Goal: Transaction & Acquisition: Purchase product/service

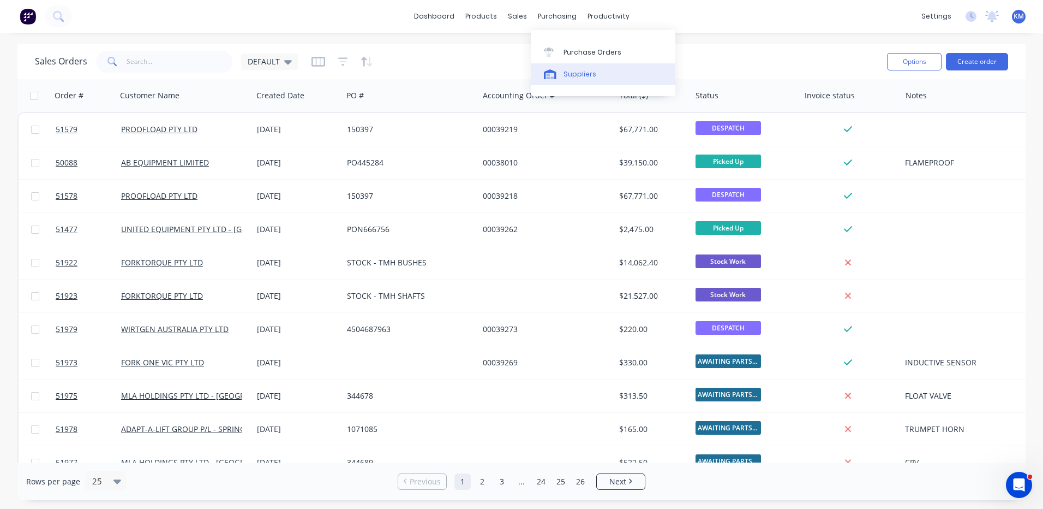
click at [564, 73] on div "Suppliers" at bounding box center [580, 74] width 33 height 10
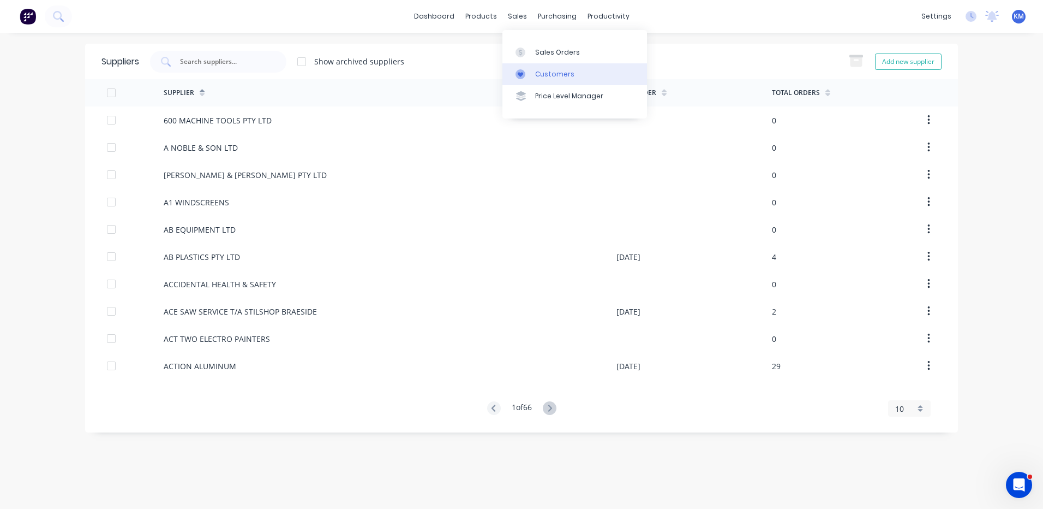
click at [528, 72] on div at bounding box center [524, 74] width 16 height 10
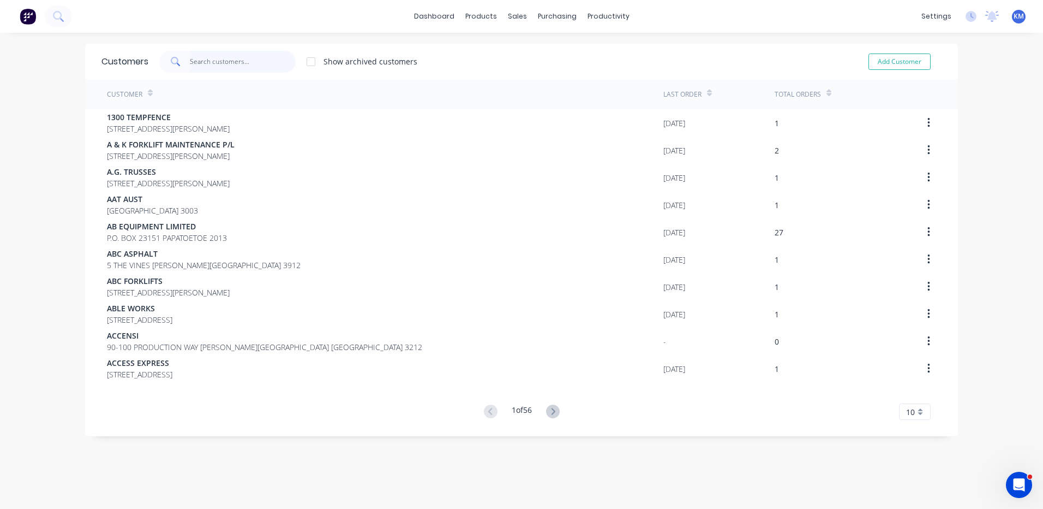
click at [262, 52] on input "text" at bounding box center [243, 62] width 106 height 22
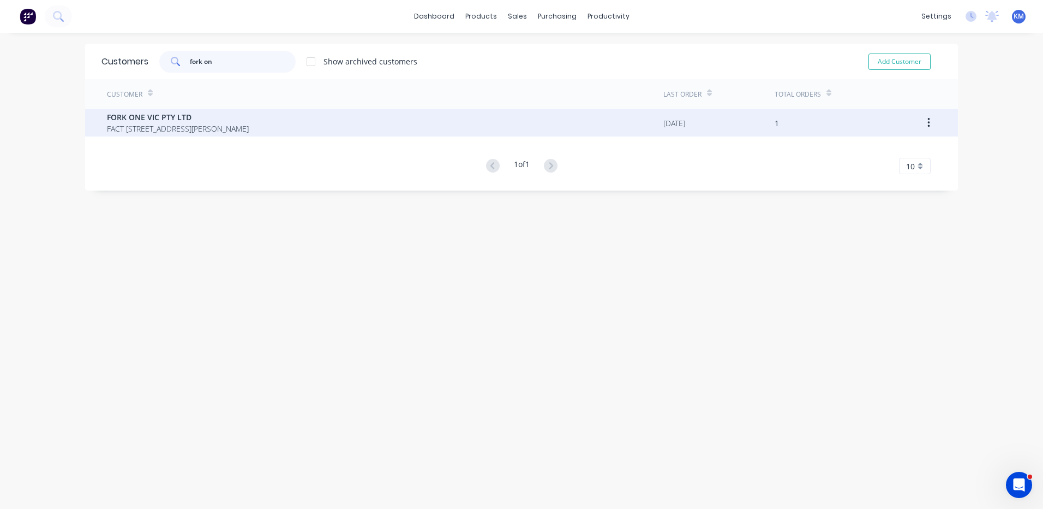
type input "fork on"
click at [316, 134] on div "FORK ONE VIC PTY LTD FACT 1/66 PEET STREET PAKENHAM Victoria Australia 3810" at bounding box center [385, 122] width 557 height 27
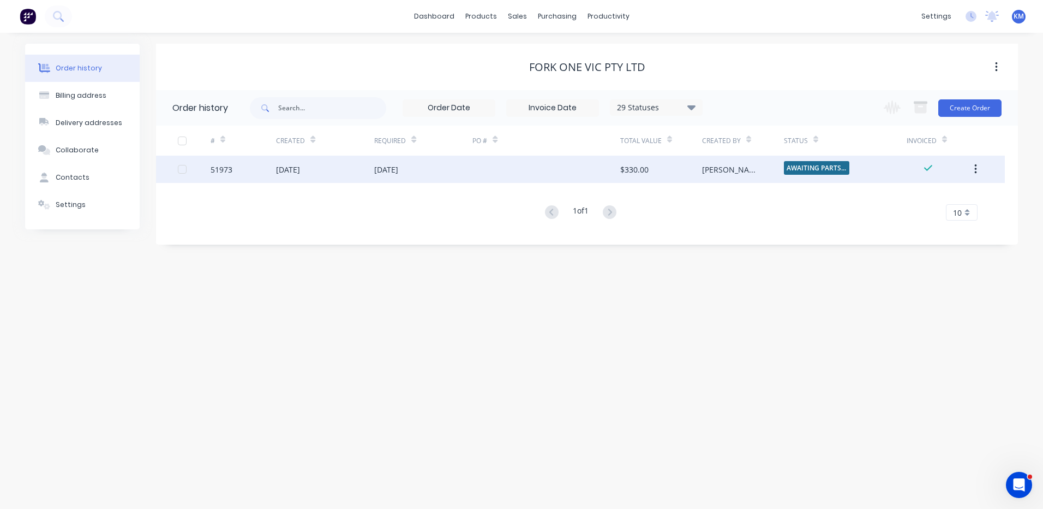
click at [892, 174] on div "AWAITING PARTS ..." at bounding box center [845, 169] width 123 height 27
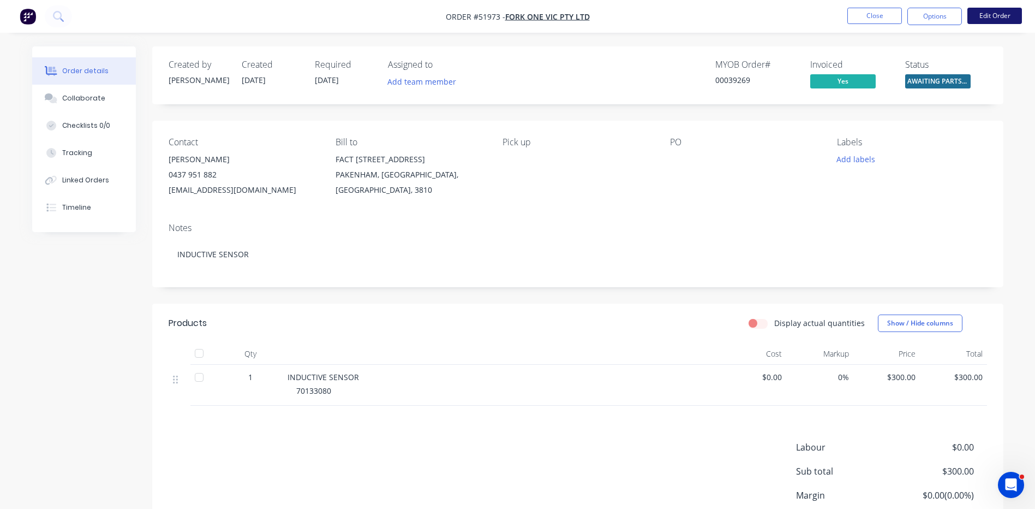
click at [989, 10] on button "Edit Order" at bounding box center [994, 16] width 55 height 16
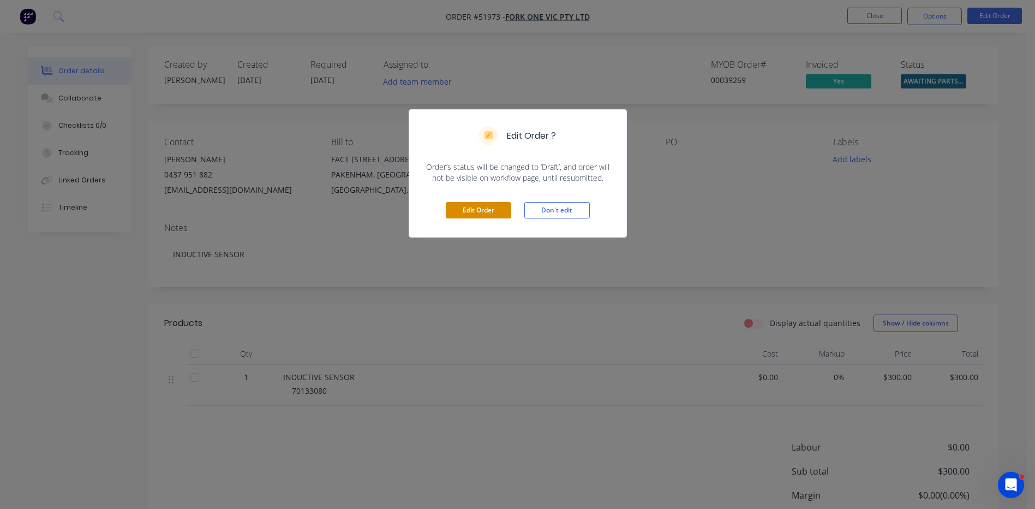
click at [501, 205] on button "Edit Order" at bounding box center [478, 210] width 65 height 16
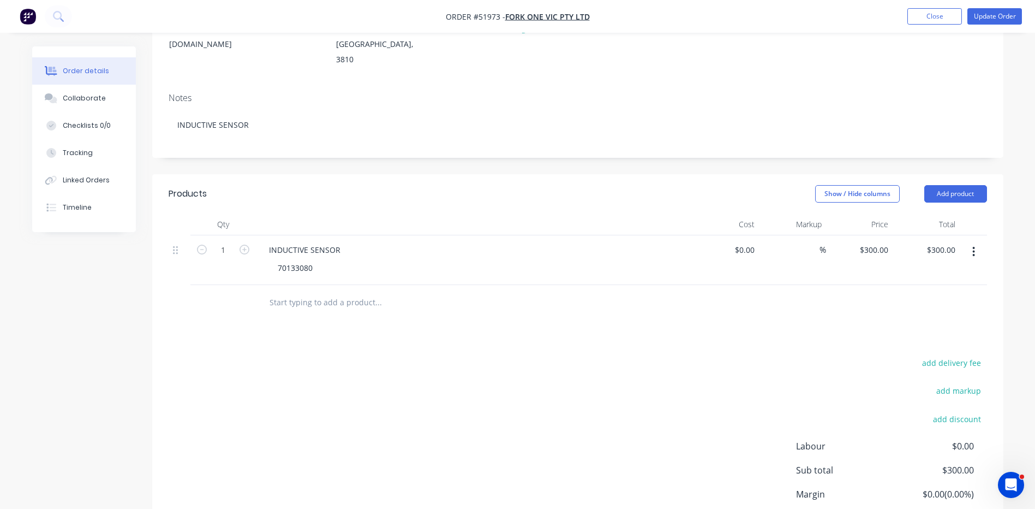
scroll to position [218, 0]
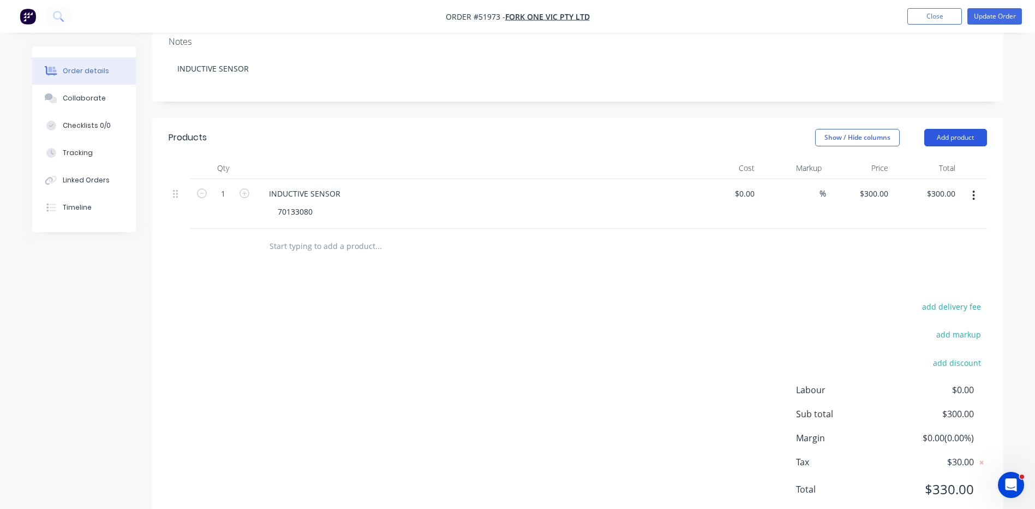
click at [962, 129] on button "Add product" at bounding box center [955, 137] width 63 height 17
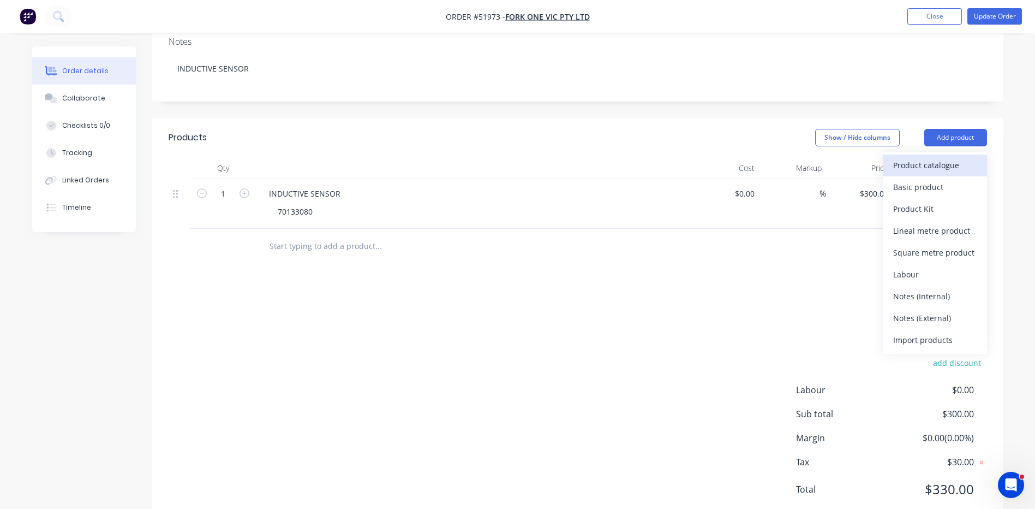
click at [941, 157] on div "Product catalogue" at bounding box center [935, 165] width 84 height 16
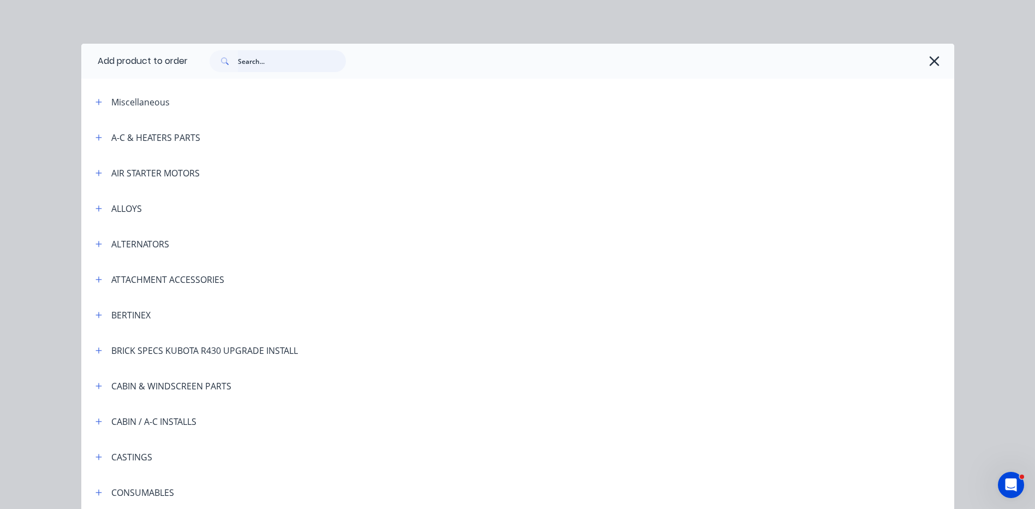
click at [249, 63] on input "text" at bounding box center [292, 61] width 108 height 22
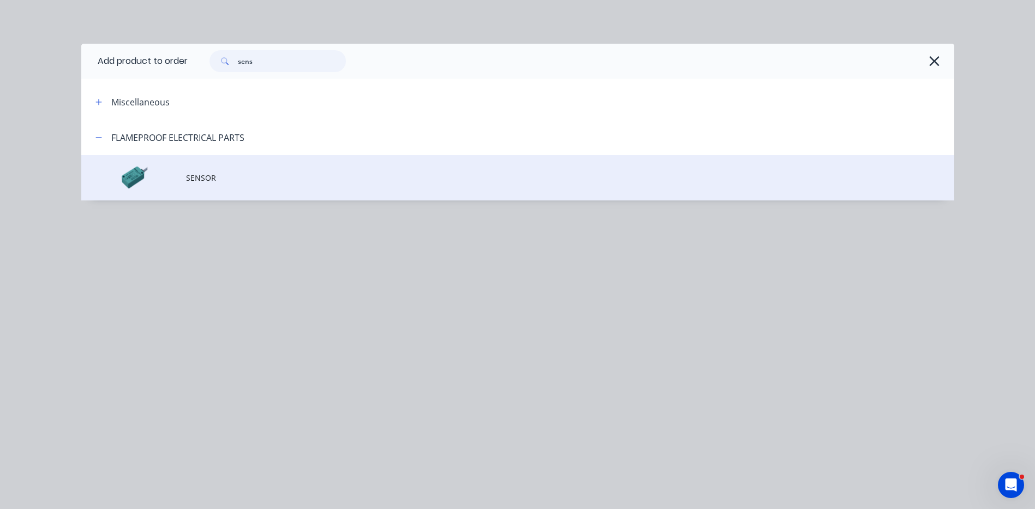
type input "sens"
click at [248, 190] on td "SENSOR" at bounding box center [570, 177] width 768 height 45
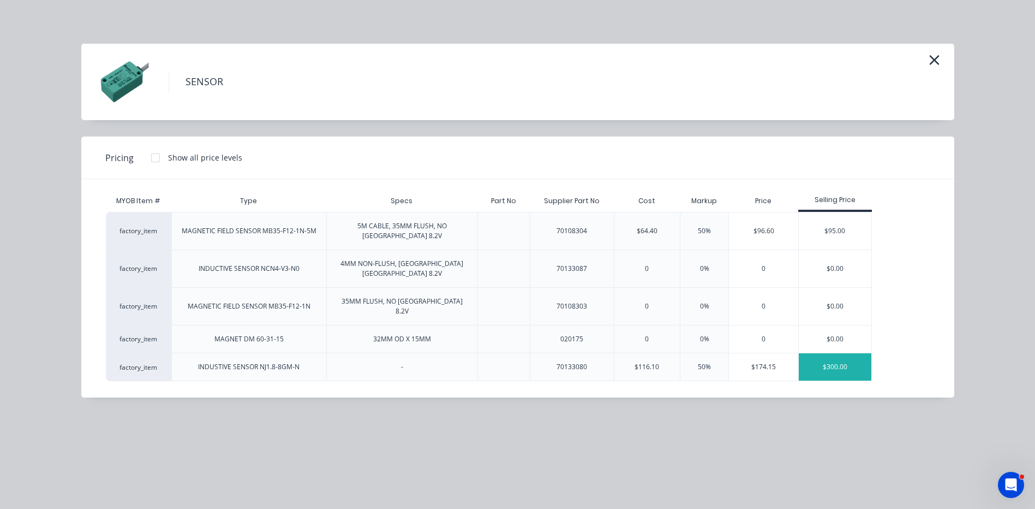
click at [853, 353] on div "$300.00" at bounding box center [835, 366] width 73 height 27
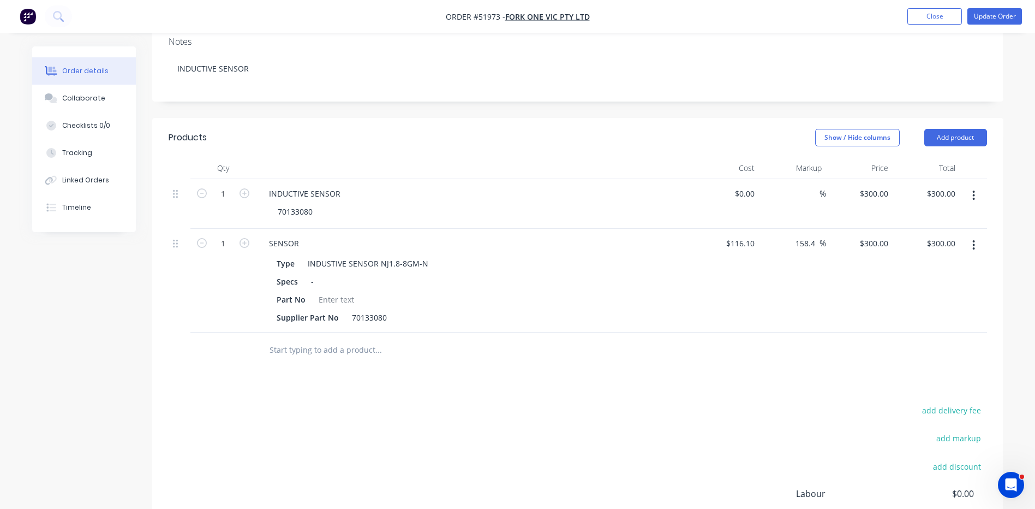
click at [971, 186] on button "button" at bounding box center [974, 196] width 26 height 20
click at [958, 282] on div "Delete" at bounding box center [935, 290] width 84 height 16
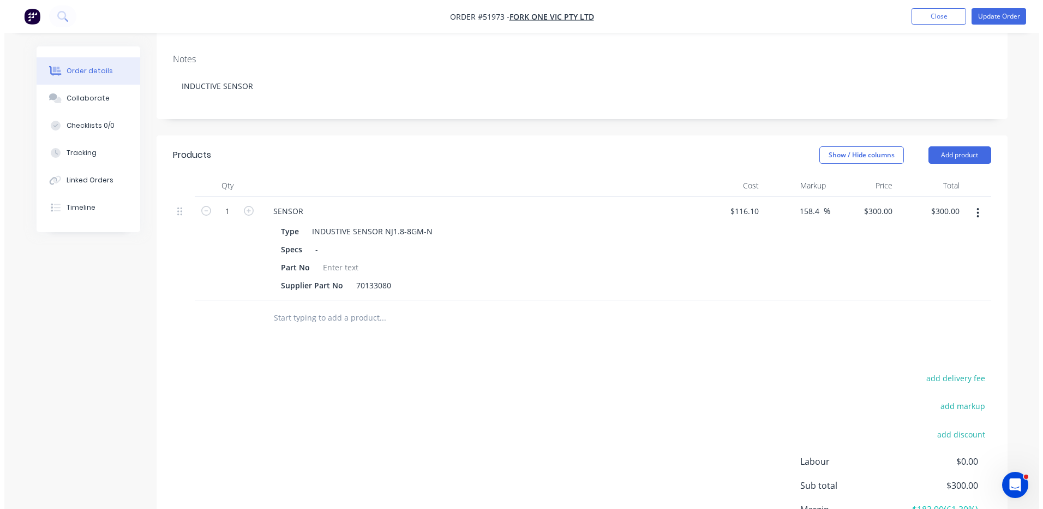
scroll to position [0, 0]
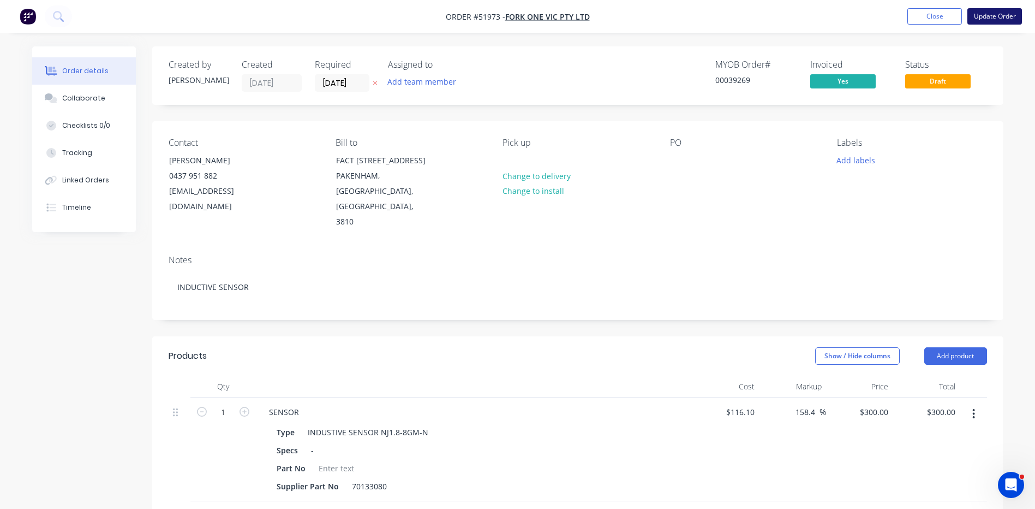
click at [988, 11] on button "Update Order" at bounding box center [994, 16] width 55 height 16
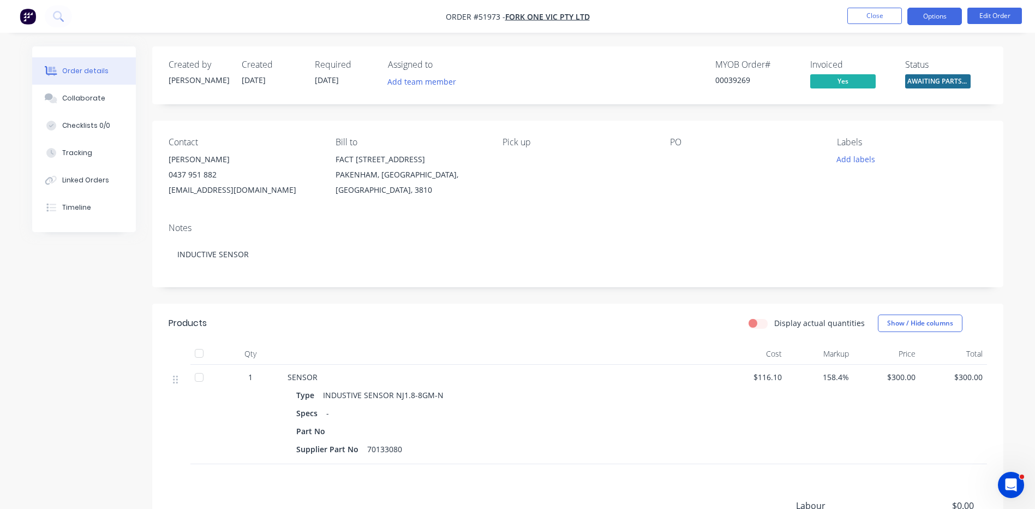
click at [949, 17] on button "Options" at bounding box center [934, 16] width 55 height 17
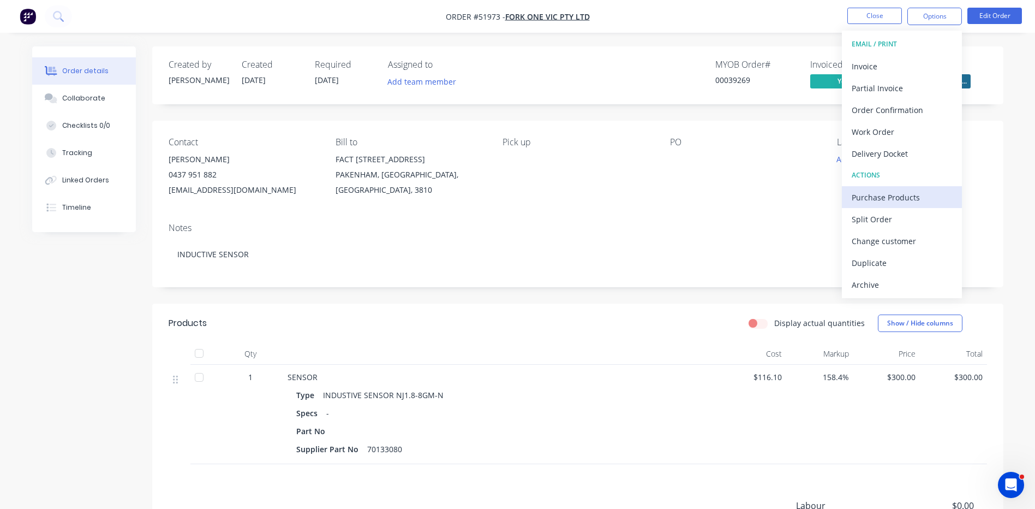
click at [903, 195] on div "Purchase Products" at bounding box center [902, 197] width 100 height 16
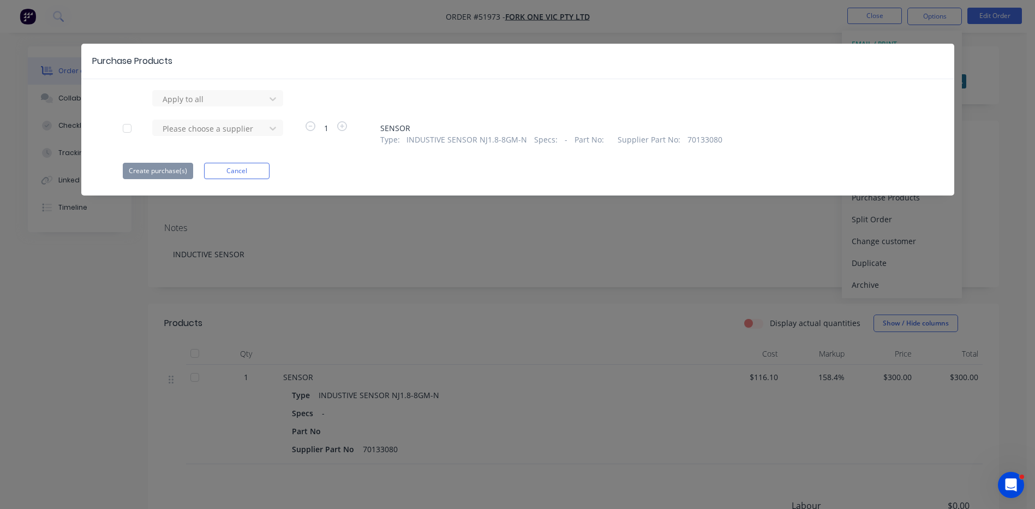
click at [129, 121] on div at bounding box center [127, 128] width 22 height 22
click at [186, 106] on div at bounding box center [211, 99] width 98 height 14
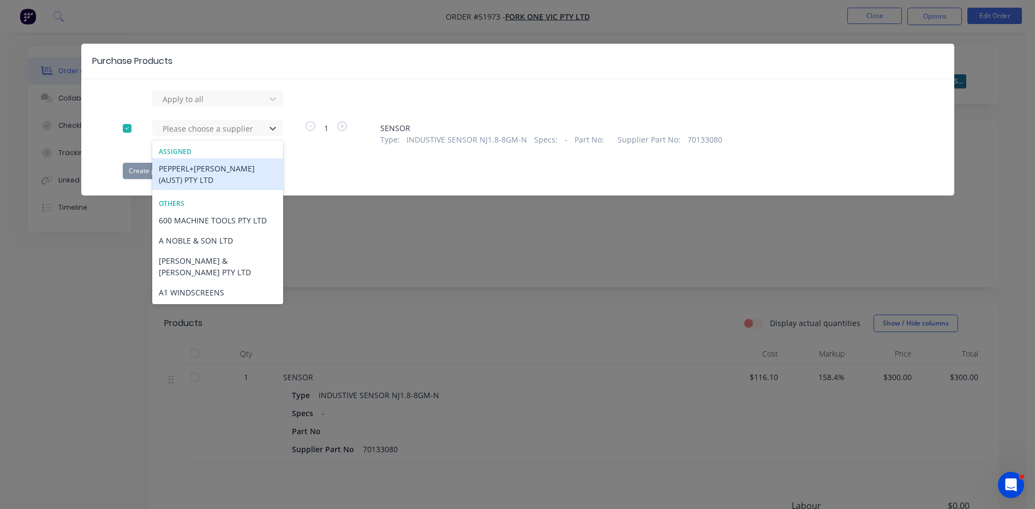
click at [209, 165] on div "PEPPERL+[PERSON_NAME] (AUST) PTY LTD" at bounding box center [217, 174] width 131 height 32
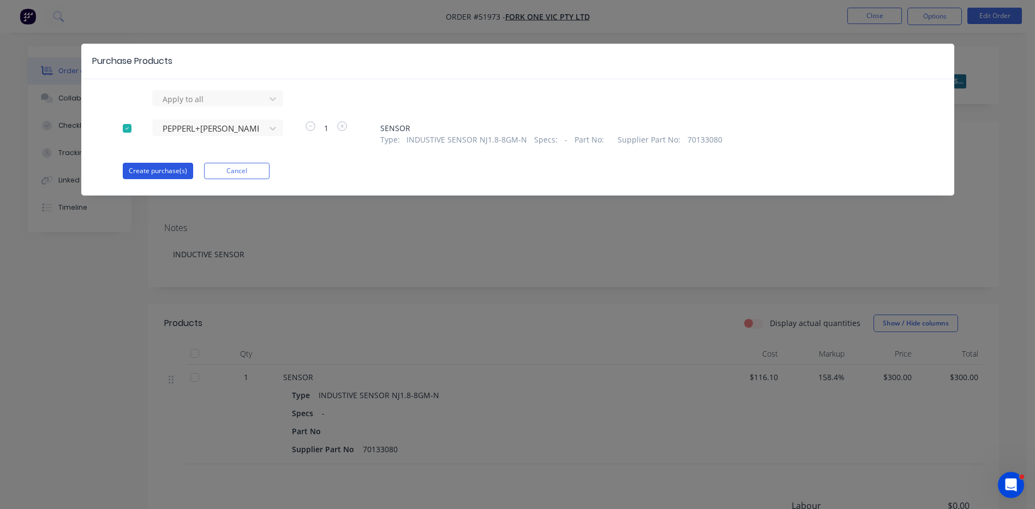
click at [174, 171] on button "Create purchase(s)" at bounding box center [158, 171] width 70 height 16
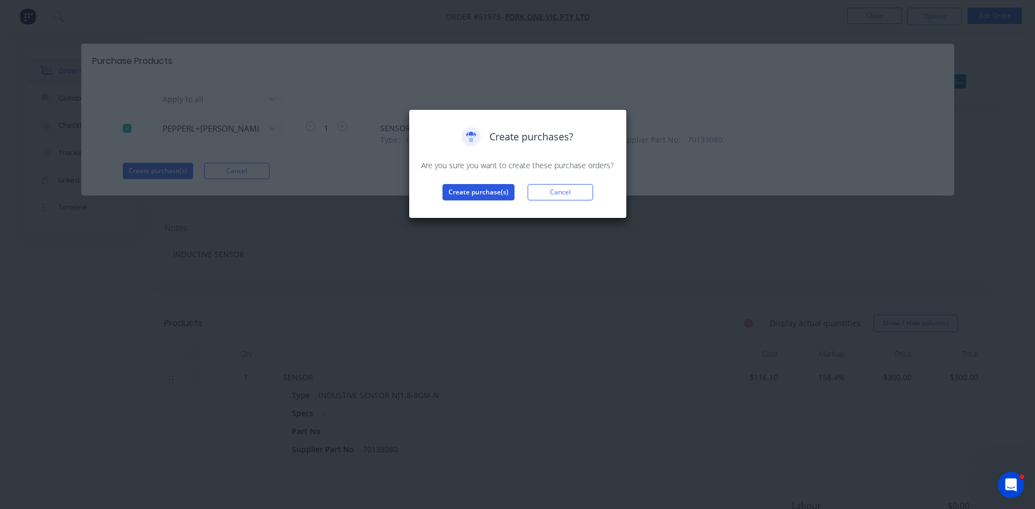
click at [480, 187] on button "Create purchase(s)" at bounding box center [479, 192] width 72 height 16
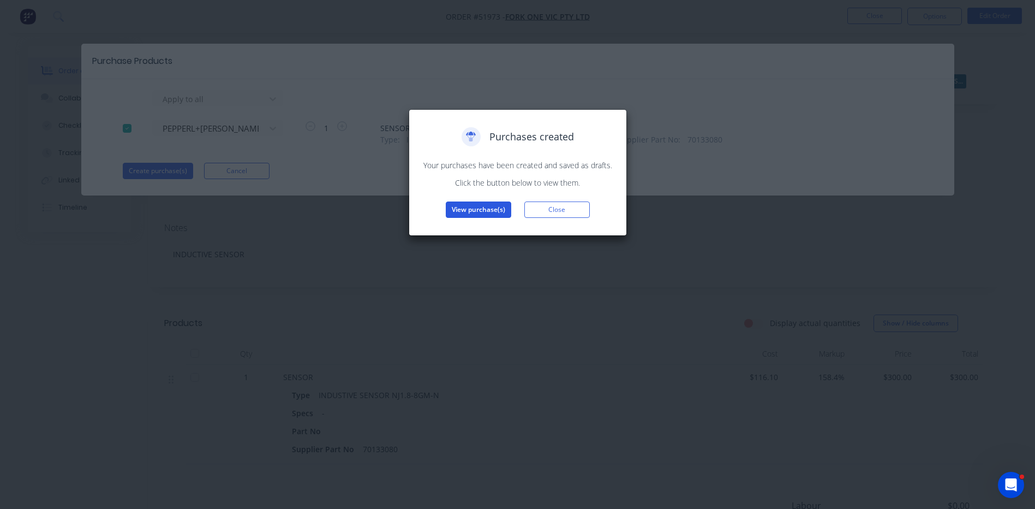
click at [492, 201] on button "View purchase(s)" at bounding box center [478, 209] width 65 height 16
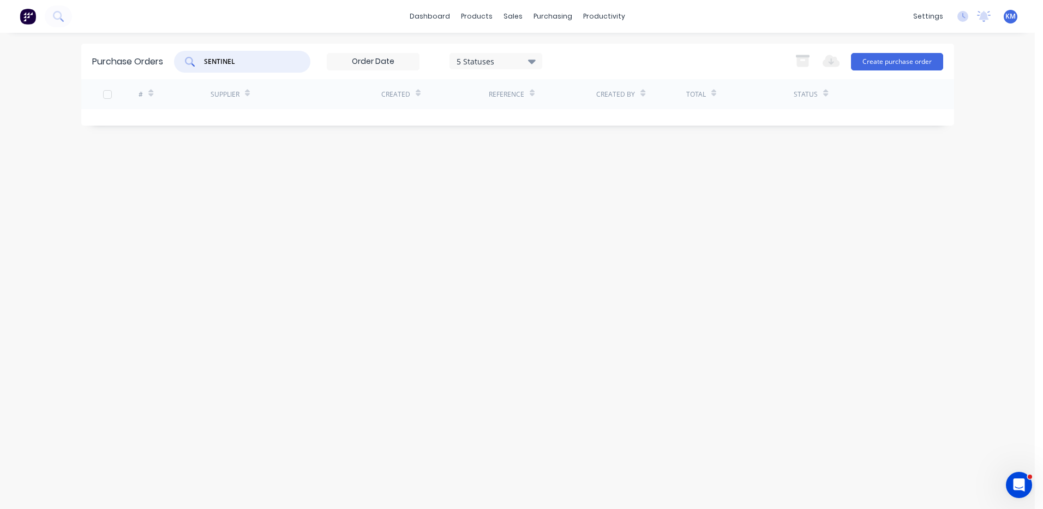
click at [289, 60] on input "SENTINEL" at bounding box center [248, 61] width 91 height 11
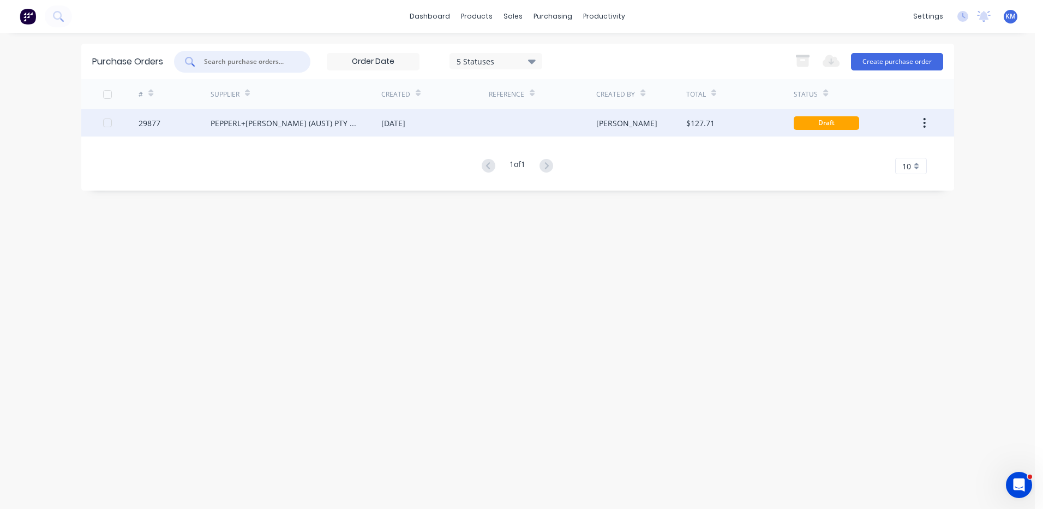
click at [431, 120] on div "[DATE]" at bounding box center [434, 122] width 107 height 27
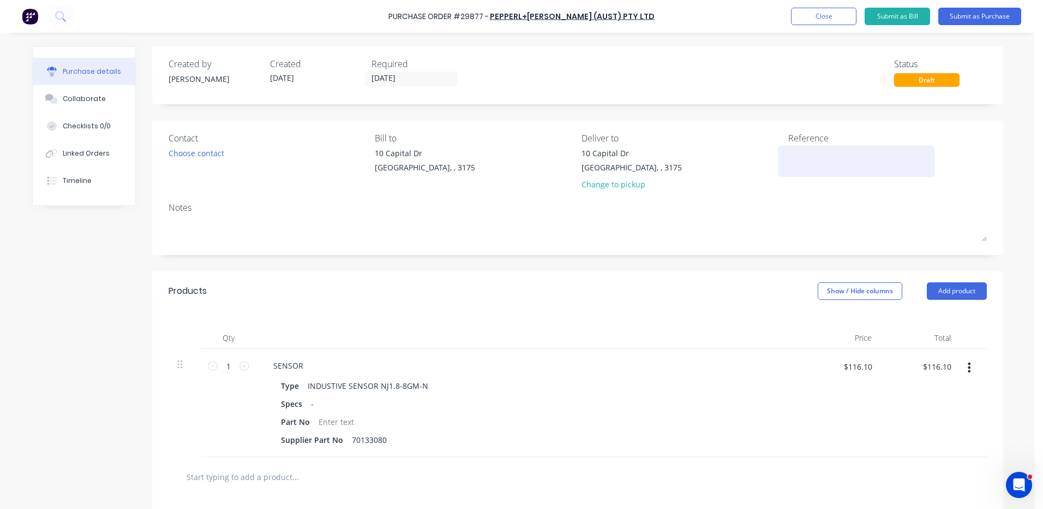
click at [863, 154] on textarea at bounding box center [856, 159] width 136 height 25
type textarea "F"
type textarea "SENSOR - FORK"
type textarea "x"
type textarea "SENSOR - FORK O"
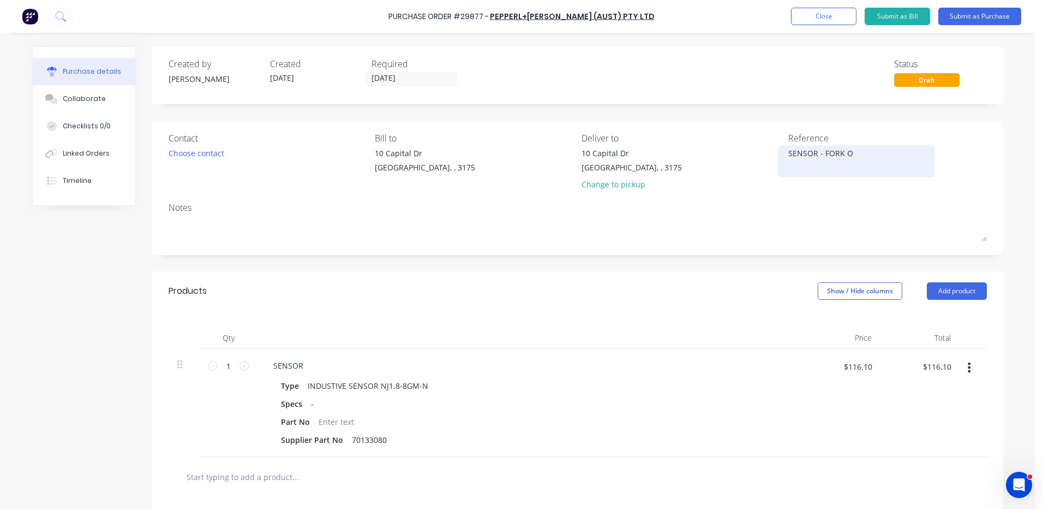
type textarea "x"
type textarea "SENSOR - FORK ON"
type textarea "x"
type textarea "SENSOR - FORK ONE"
type textarea "x"
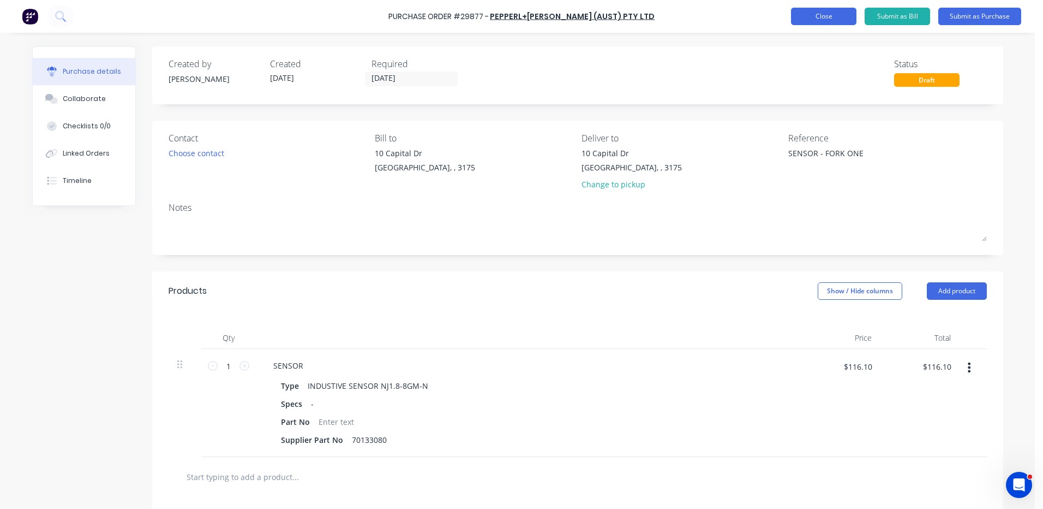
type textarea "SENSOR - FORK ONE"
click at [836, 15] on button "Close" at bounding box center [823, 16] width 65 height 17
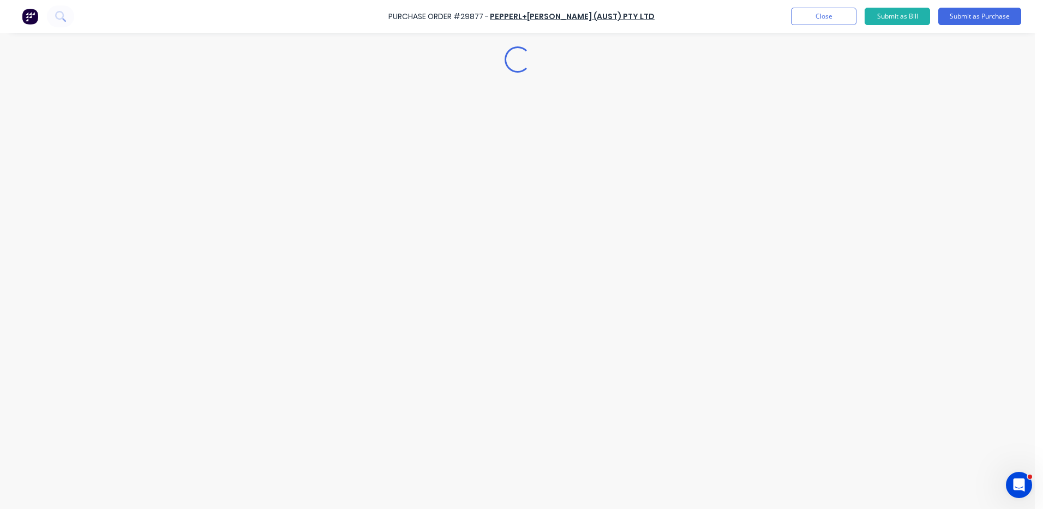
type textarea "x"
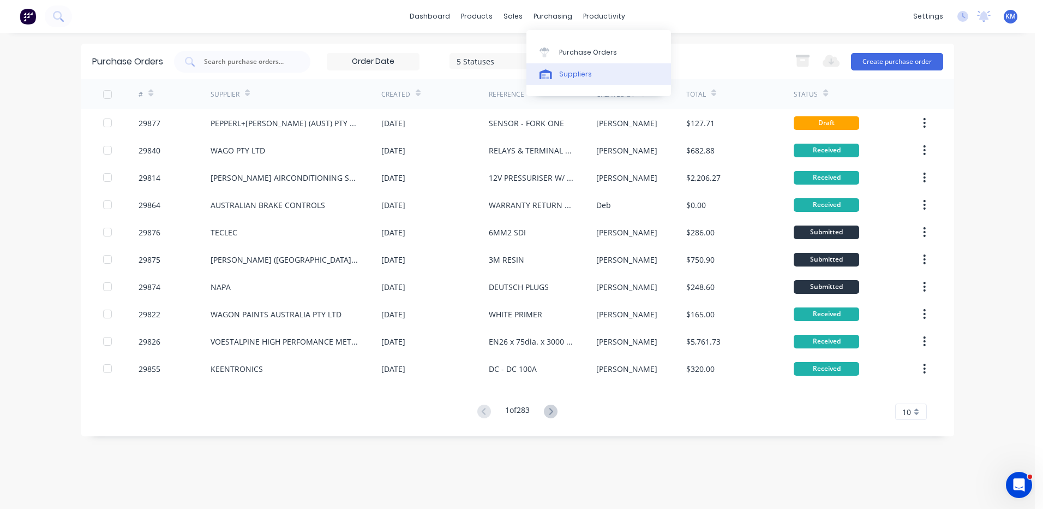
click at [556, 65] on link "Suppliers" at bounding box center [599, 74] width 145 height 22
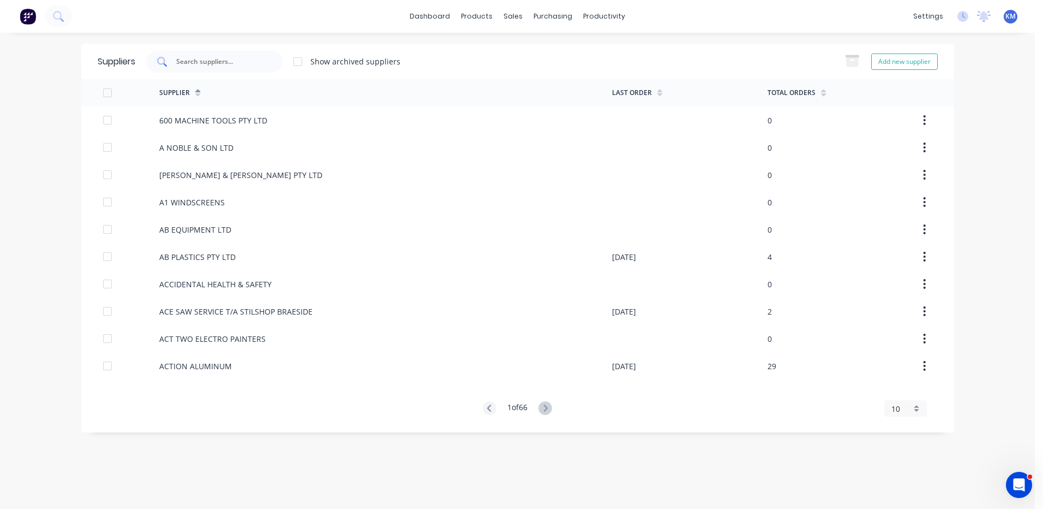
click at [217, 51] on div at bounding box center [214, 62] width 136 height 22
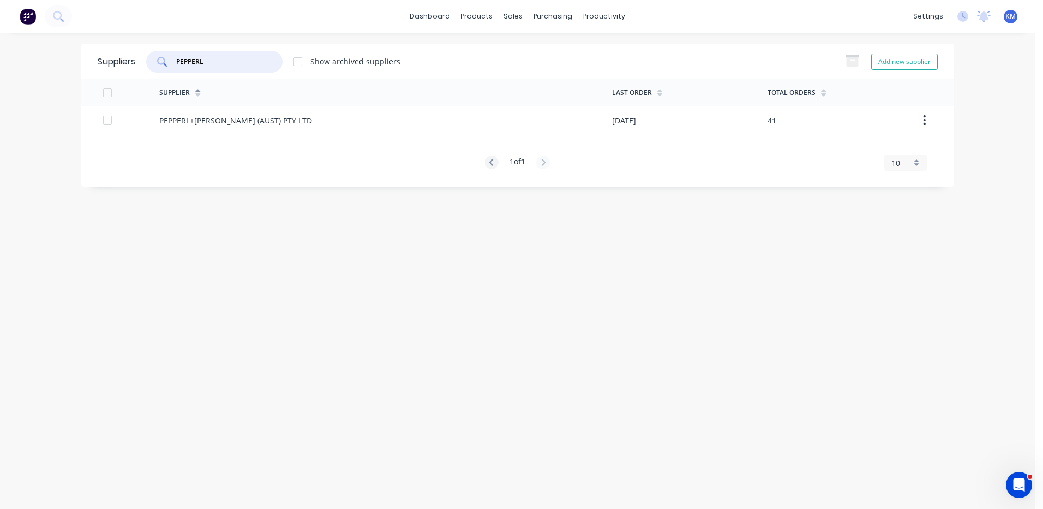
type input "PEPPERL"
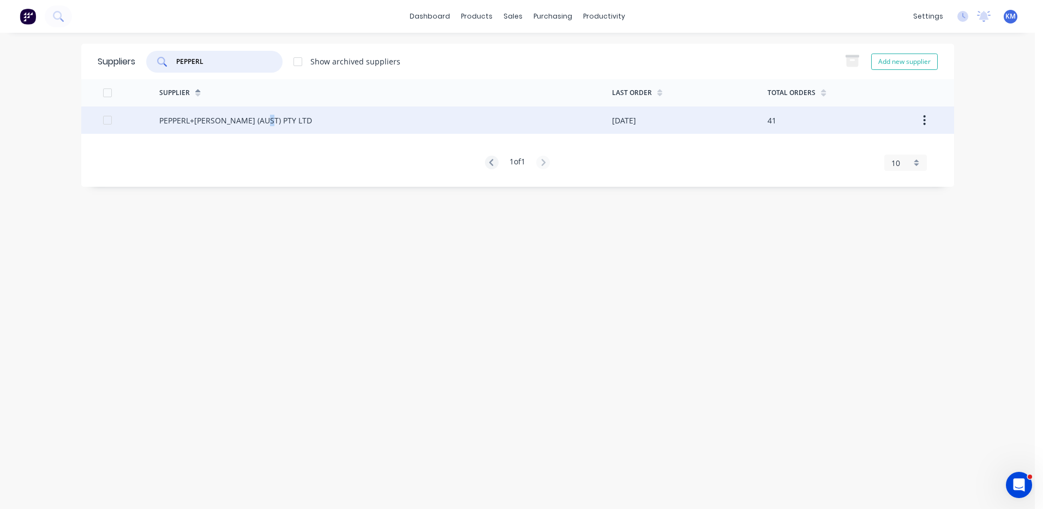
click at [263, 117] on div "PEPPERL+[PERSON_NAME] (AUST) PTY LTD" at bounding box center [235, 120] width 153 height 11
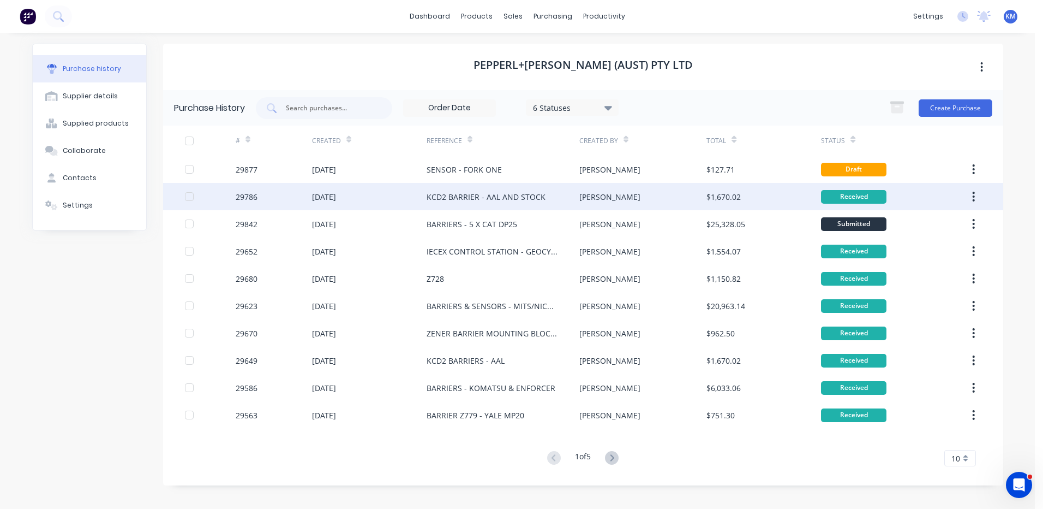
click at [408, 201] on div "[DATE]" at bounding box center [369, 196] width 115 height 27
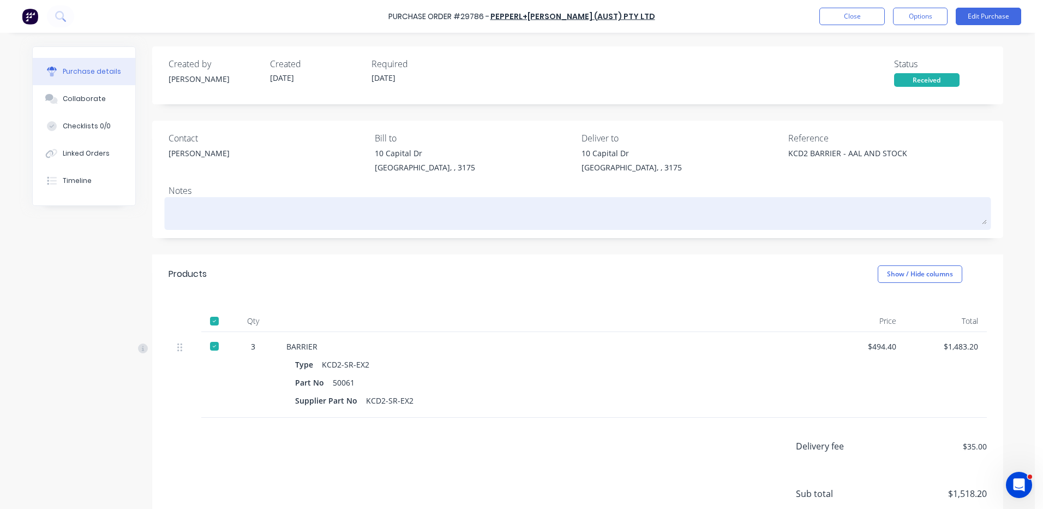
scroll to position [91, 0]
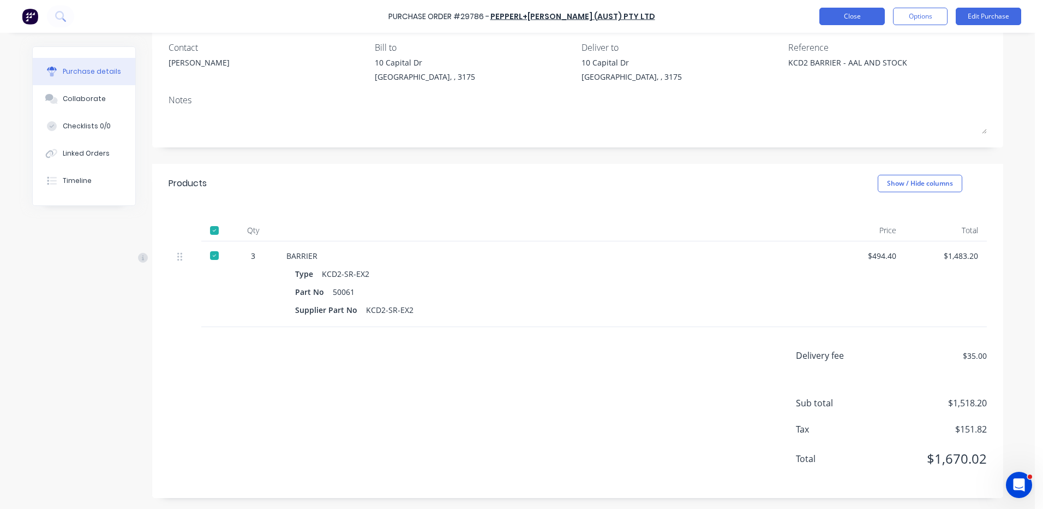
click at [828, 16] on button "Close" at bounding box center [852, 16] width 65 height 17
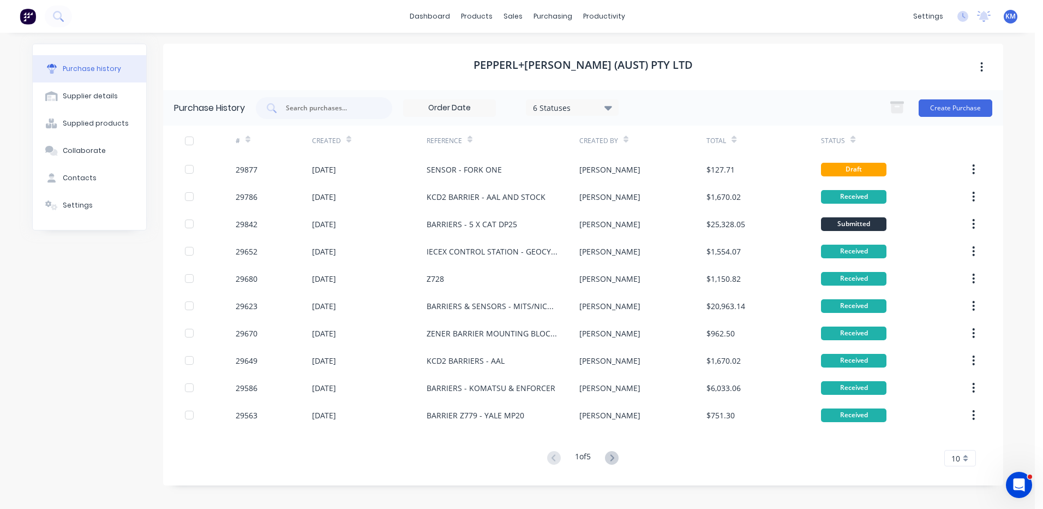
click at [517, 159] on div "SENSOR - FORK ONE" at bounding box center [503, 169] width 153 height 27
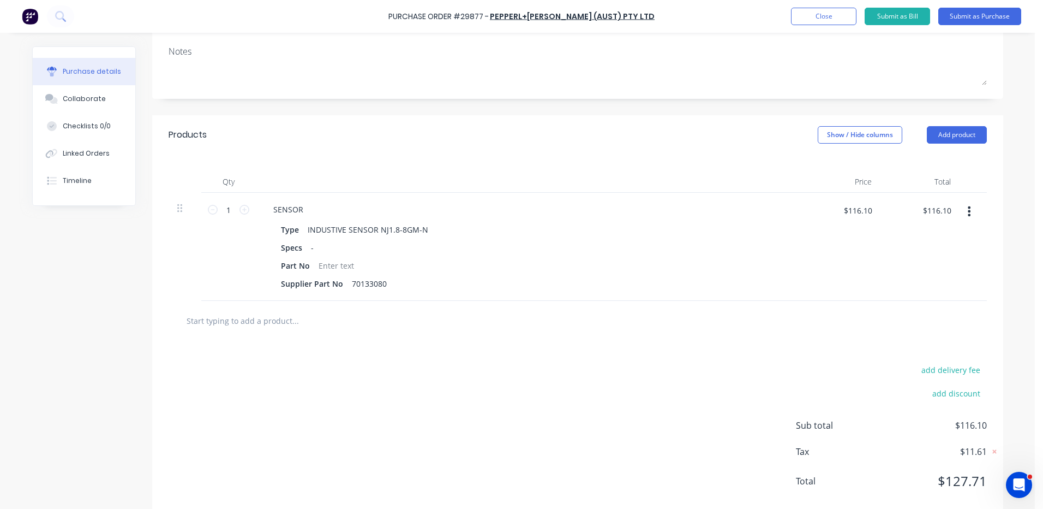
scroll to position [178, 0]
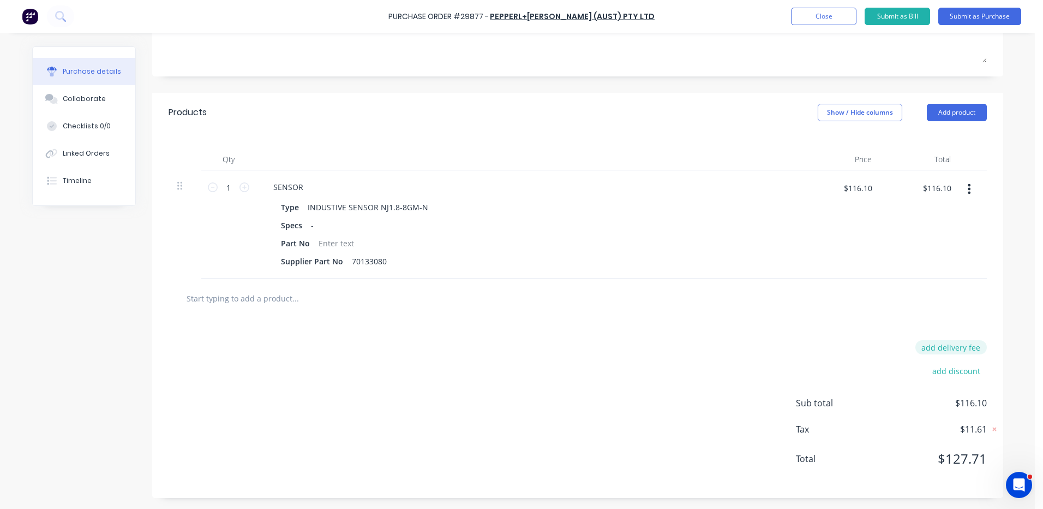
type textarea "x"
click at [969, 346] on button "add delivery fee" at bounding box center [951, 347] width 71 height 14
type input "35"
type textarea "x"
type input "$35.00"
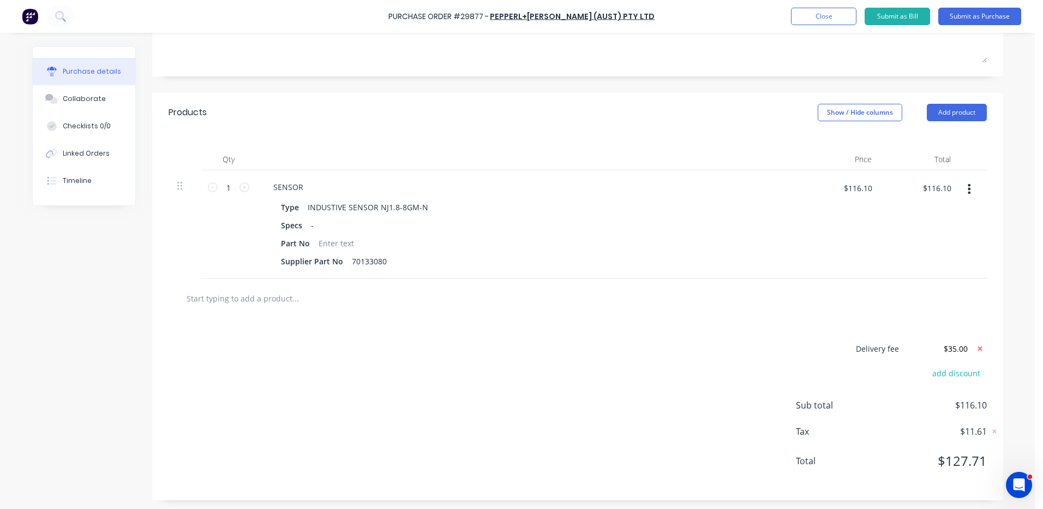
click at [749, 139] on div "Qty Price Total 1 1 SENSOR Type INDUSTIVE SENSOR NJ1.8-8GM-N Specs - Part No Su…" at bounding box center [577, 205] width 851 height 146
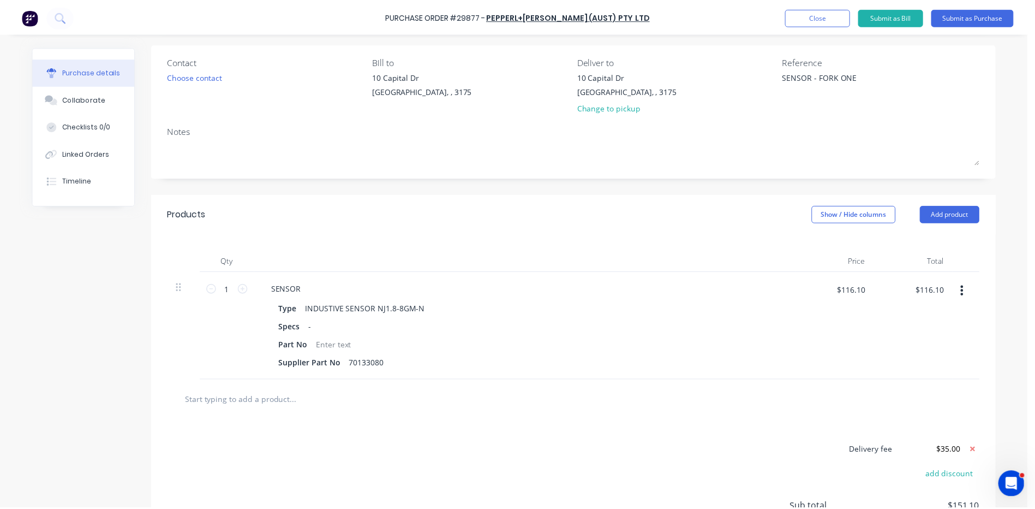
scroll to position [0, 0]
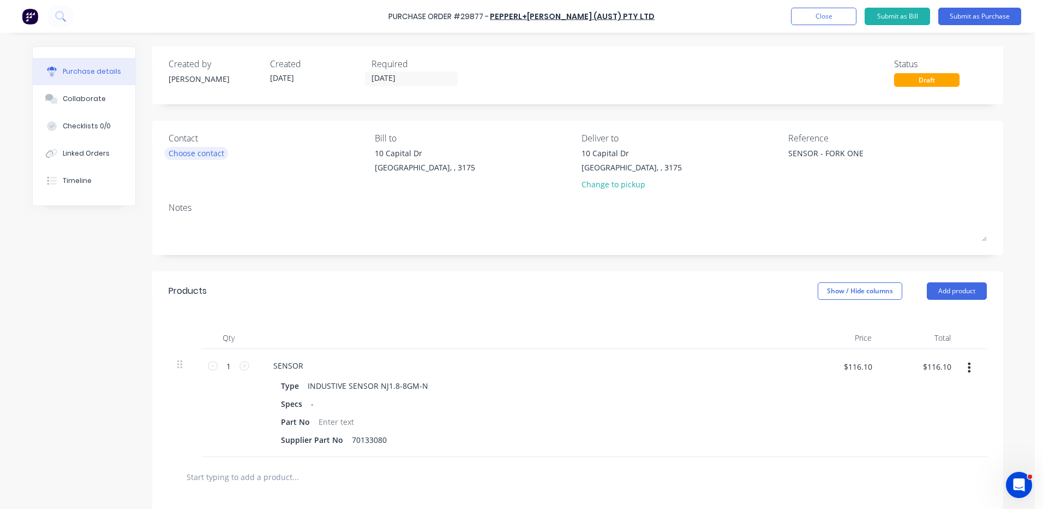
click at [189, 150] on div "Choose contact" at bounding box center [197, 152] width 56 height 11
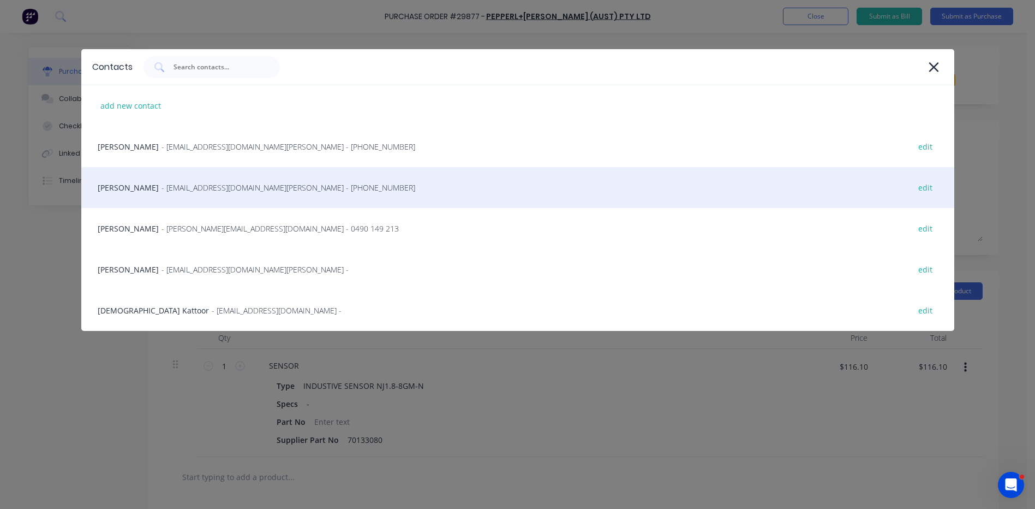
scroll to position [55, 0]
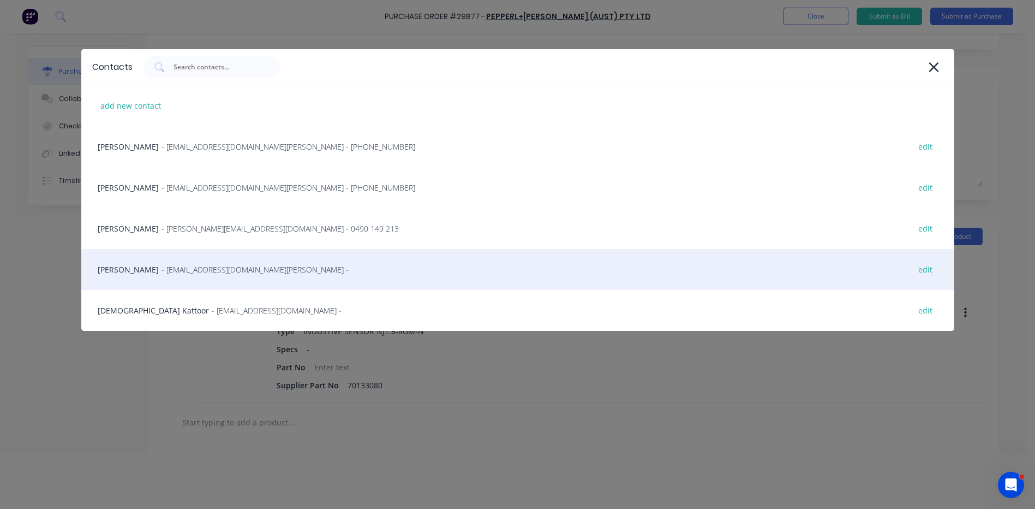
click at [277, 264] on span "- npiscioneri@au.pepperl-fuchs.com -" at bounding box center [255, 269] width 187 height 11
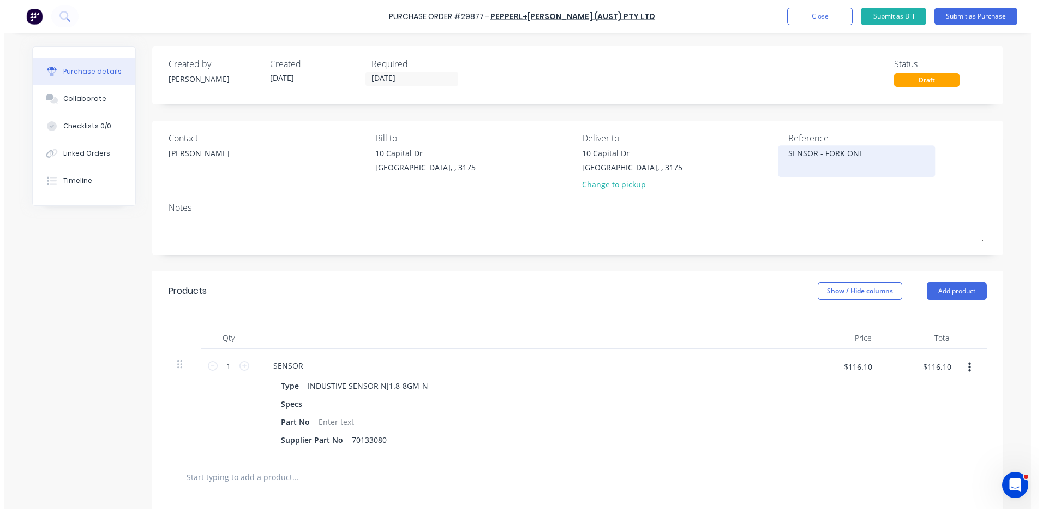
scroll to position [0, 0]
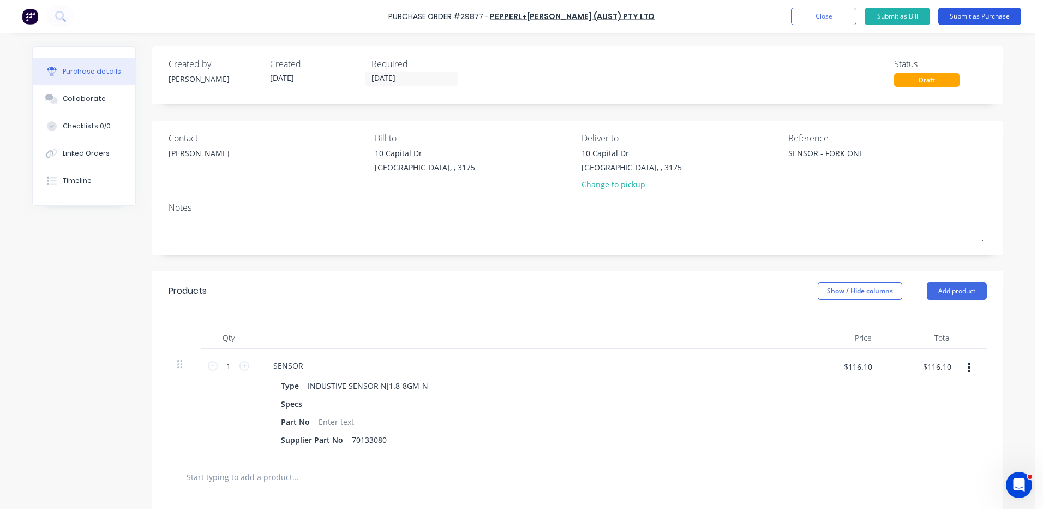
click at [976, 14] on button "Submit as Purchase" at bounding box center [980, 16] width 83 height 17
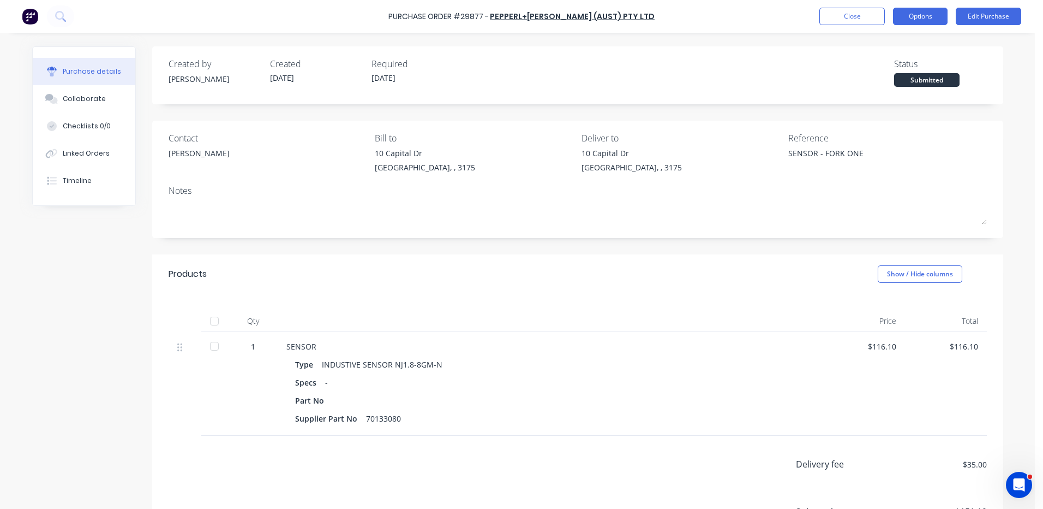
click at [913, 12] on button "Options" at bounding box center [920, 16] width 55 height 17
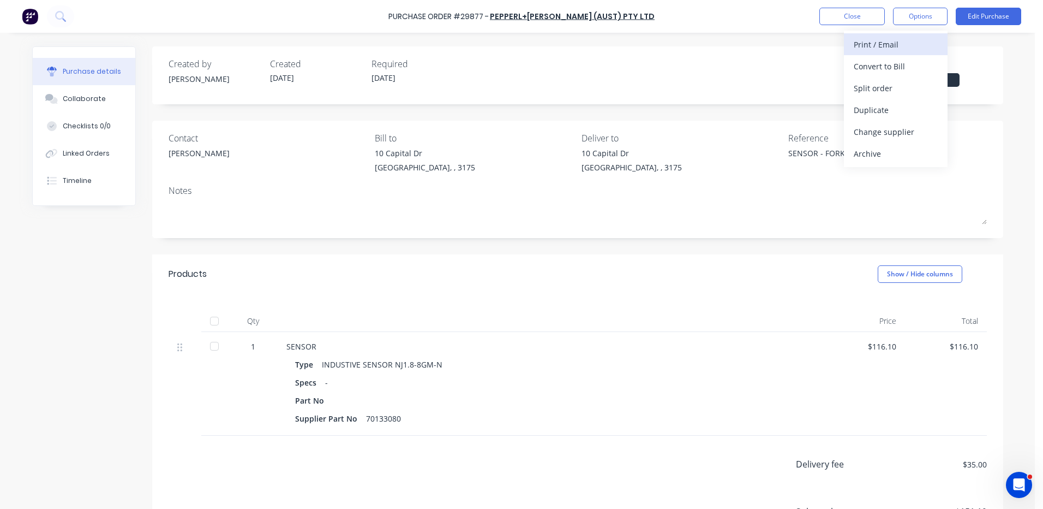
click at [903, 45] on div "Print / Email" at bounding box center [896, 45] width 84 height 16
click at [901, 69] on div "With pricing" at bounding box center [896, 66] width 84 height 16
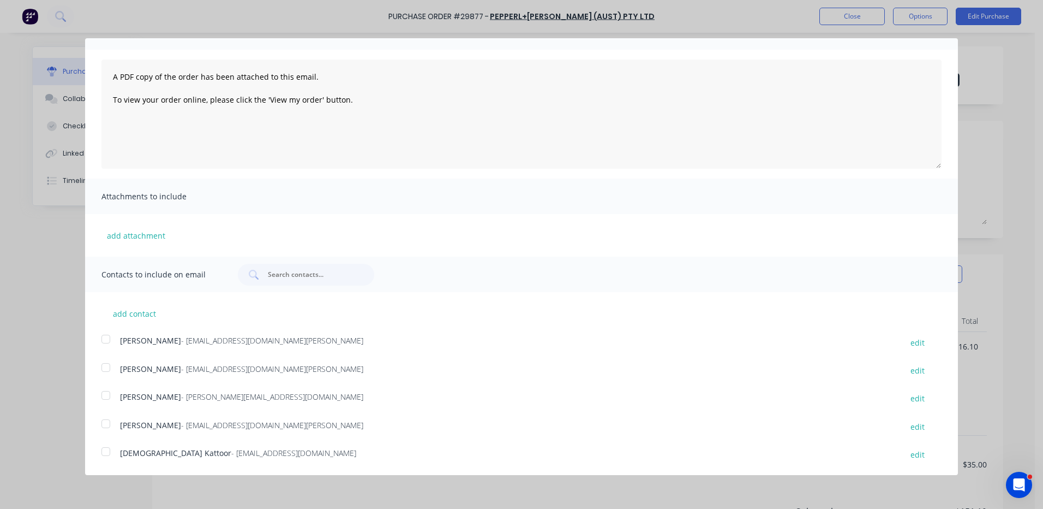
click at [115, 427] on div at bounding box center [106, 424] width 22 height 22
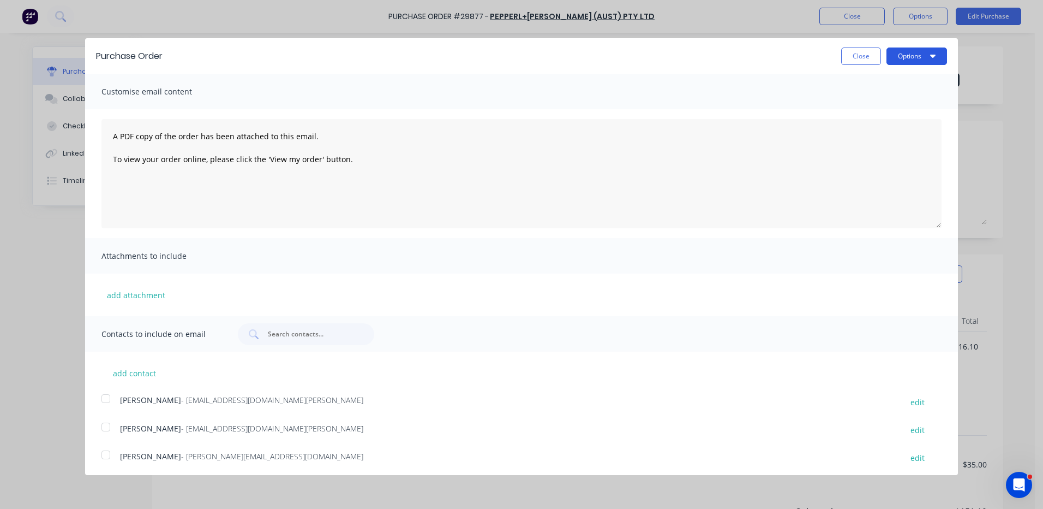
click at [911, 50] on button "Options" at bounding box center [917, 55] width 61 height 17
click at [888, 105] on div "Email" at bounding box center [895, 106] width 84 height 16
type textarea "x"
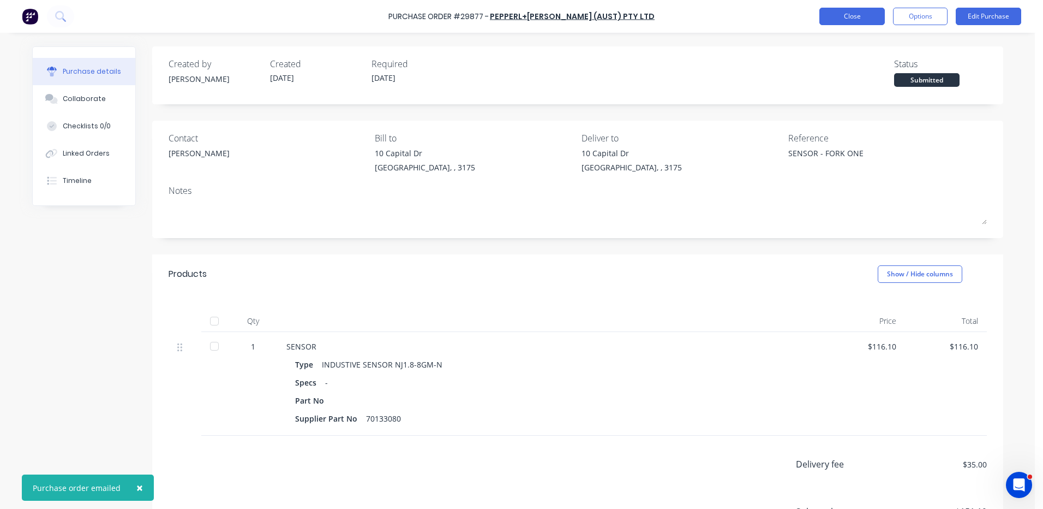
click at [855, 12] on button "Close" at bounding box center [852, 16] width 65 height 17
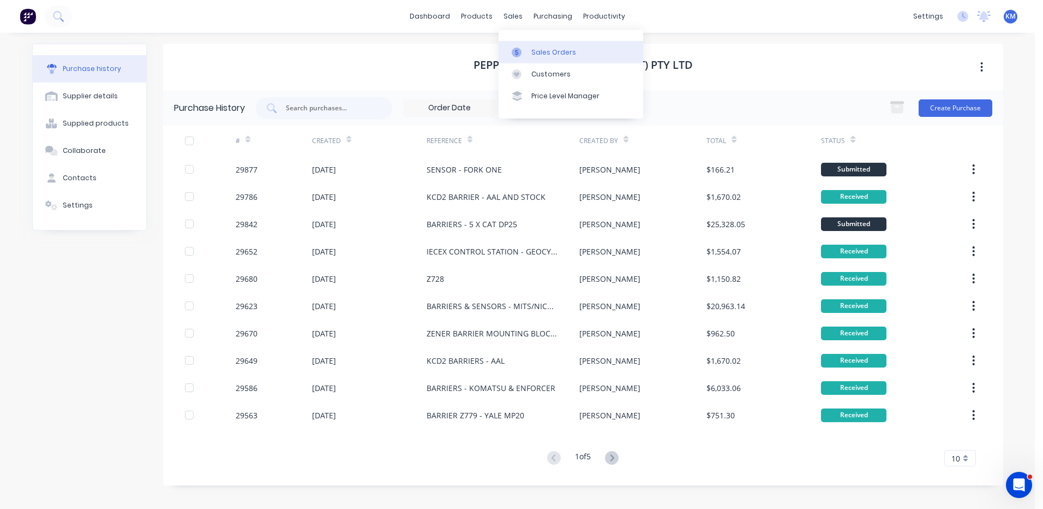
click at [516, 44] on link "Sales Orders" at bounding box center [571, 52] width 145 height 22
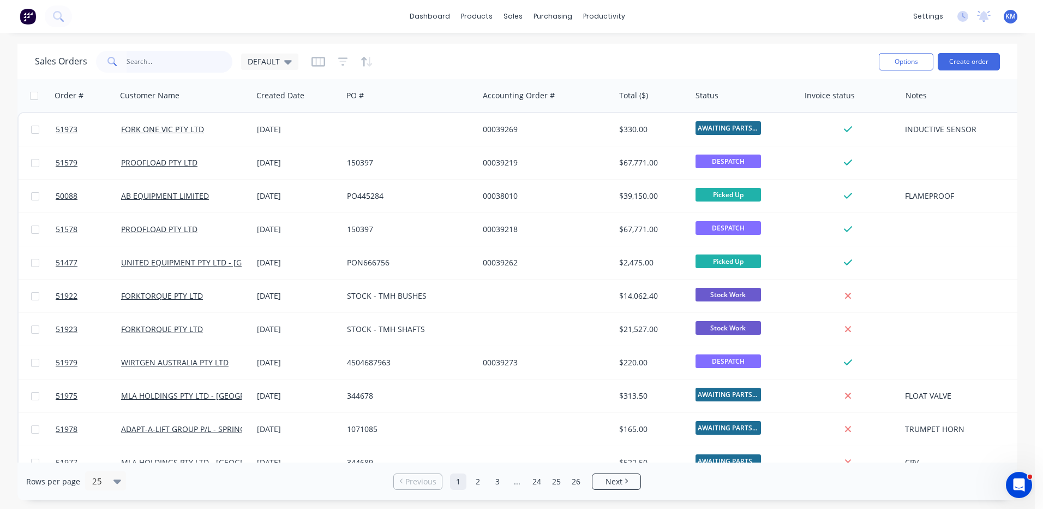
click at [130, 65] on input "text" at bounding box center [180, 62] width 106 height 22
type input "51956"
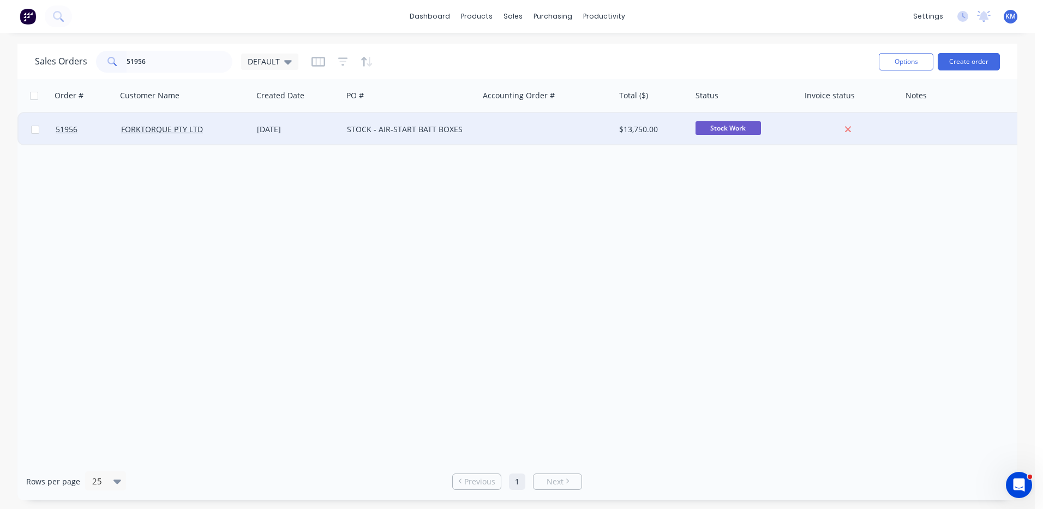
click at [205, 126] on div "FORKTORQUE PTY LTD" at bounding box center [181, 129] width 121 height 11
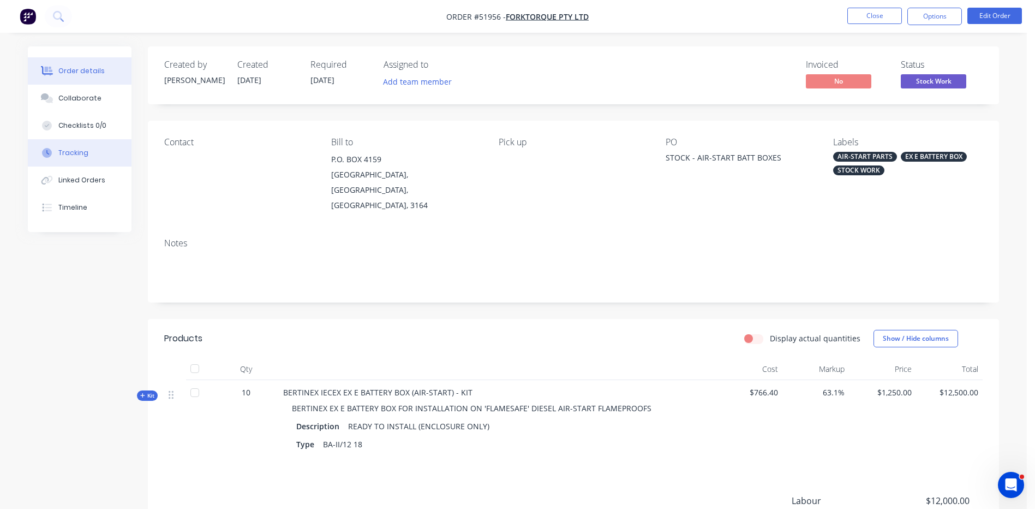
click at [85, 154] on div "Tracking" at bounding box center [73, 153] width 30 height 10
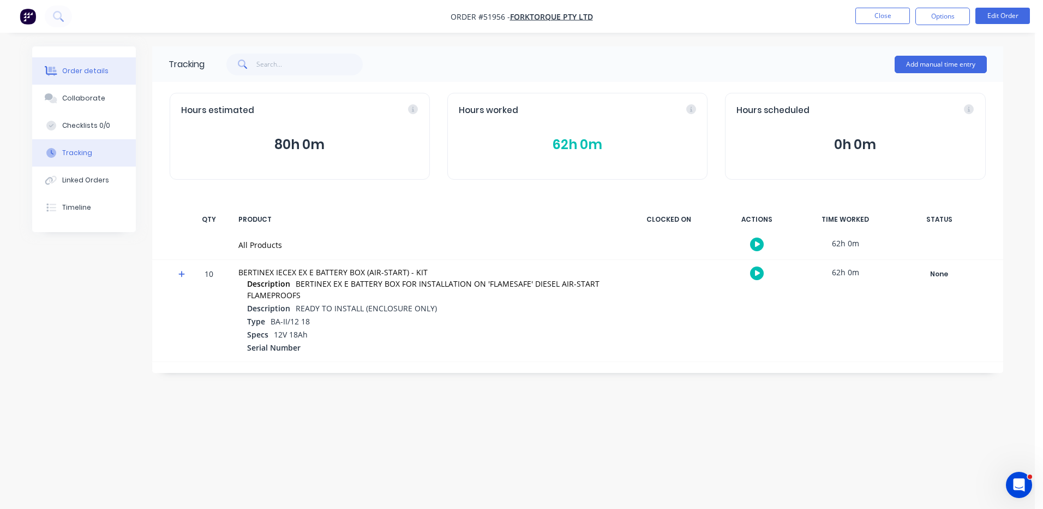
click at [76, 70] on div "Order details" at bounding box center [85, 71] width 46 height 10
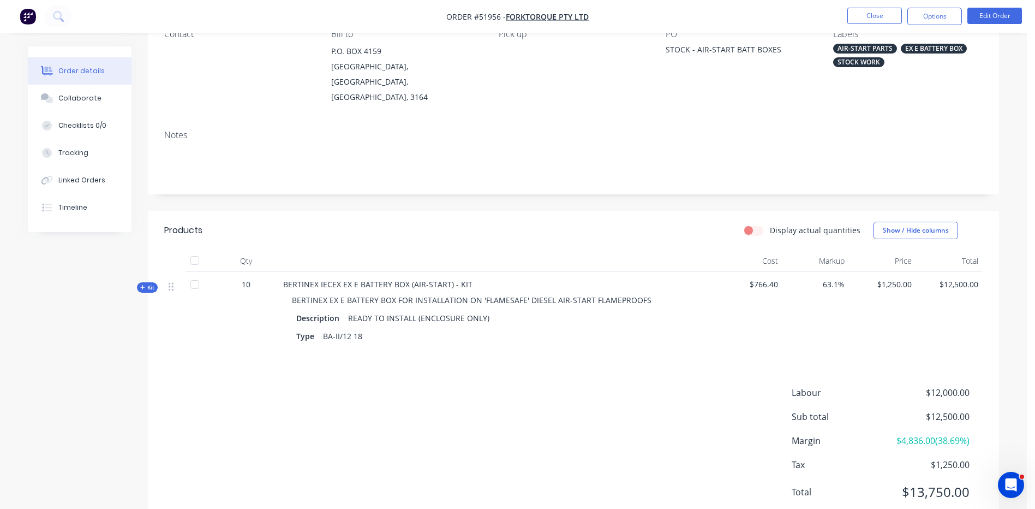
scroll to position [109, 0]
click at [145, 281] on div "Kit" at bounding box center [147, 286] width 21 height 10
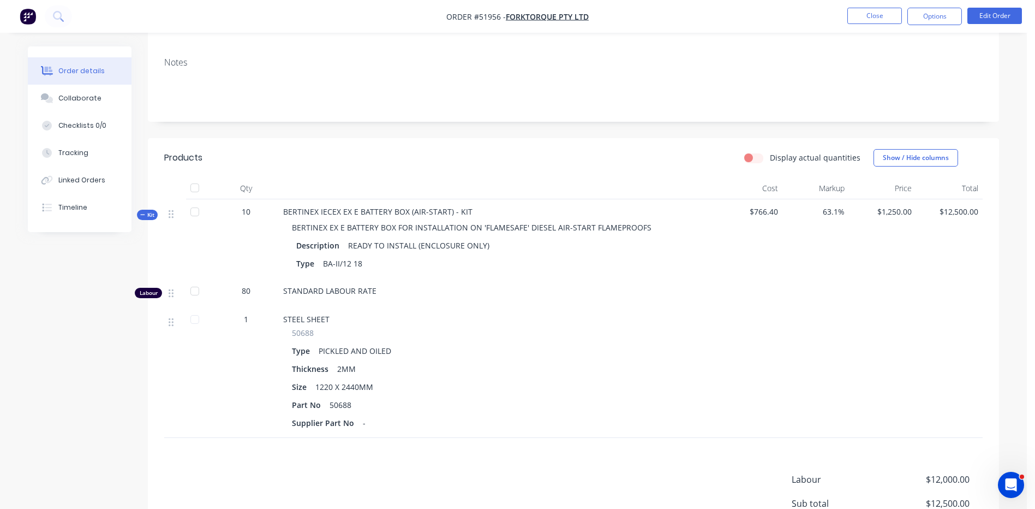
scroll to position [180, 0]
click at [864, 13] on button "Close" at bounding box center [874, 16] width 55 height 16
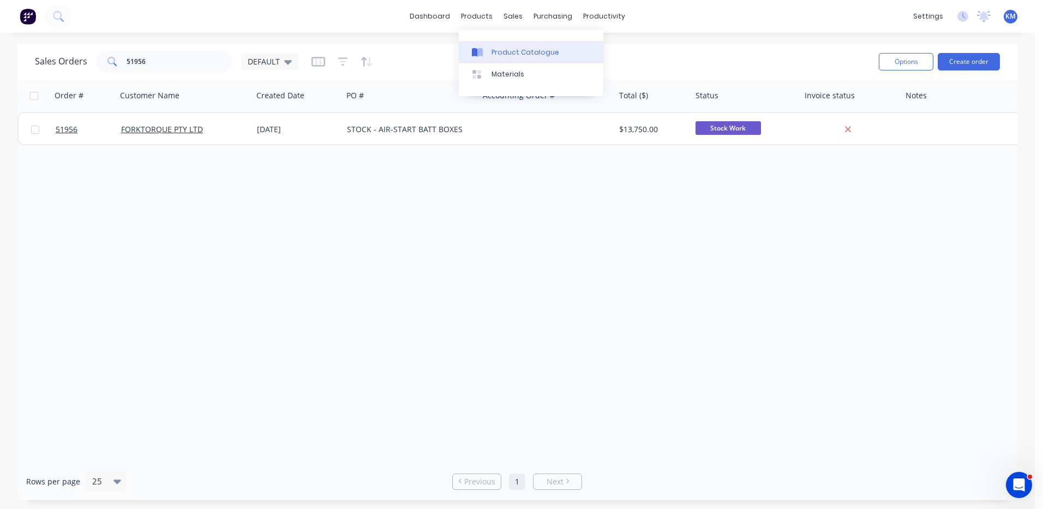
click at [482, 47] on icon at bounding box center [477, 52] width 11 height 10
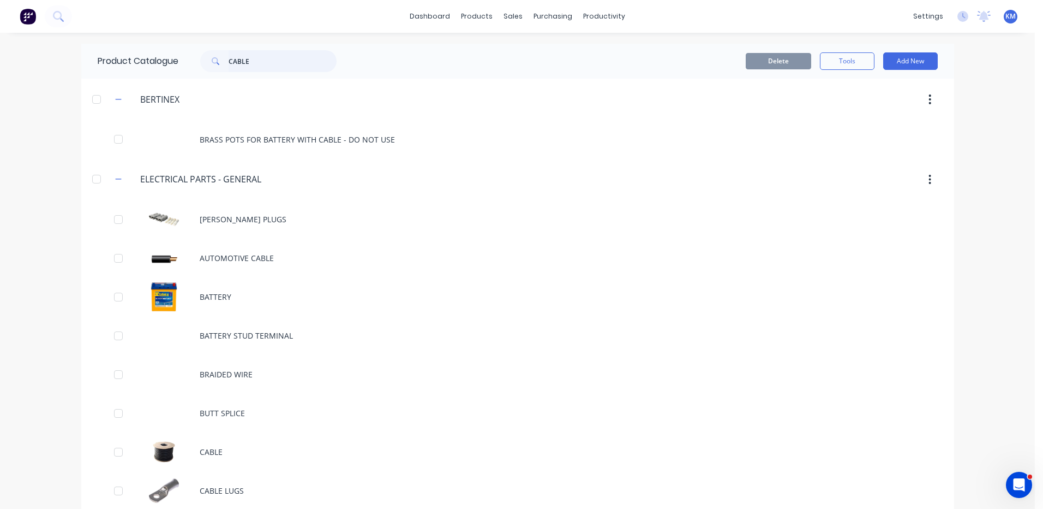
click at [254, 51] on input "CABLE" at bounding box center [283, 61] width 108 height 22
click at [255, 51] on input "CABLE" at bounding box center [283, 61] width 108 height 22
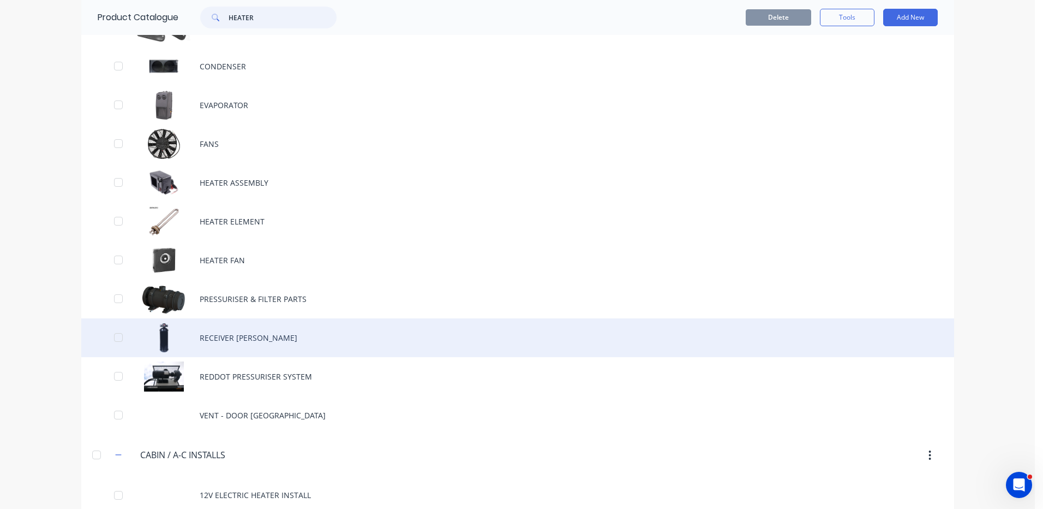
scroll to position [382, 0]
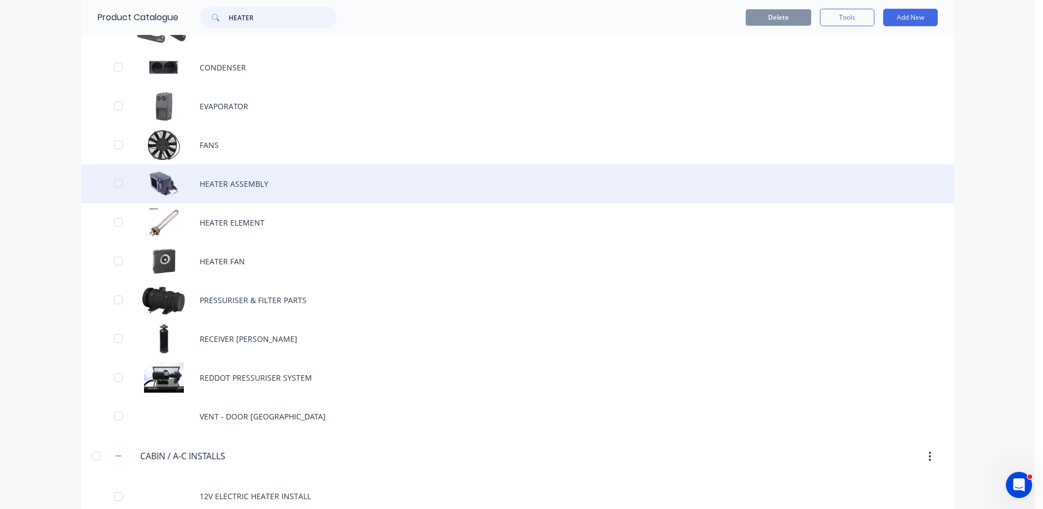
type input "HEATER"
click at [282, 181] on div "HEATER ASSEMBLY" at bounding box center [517, 183] width 873 height 39
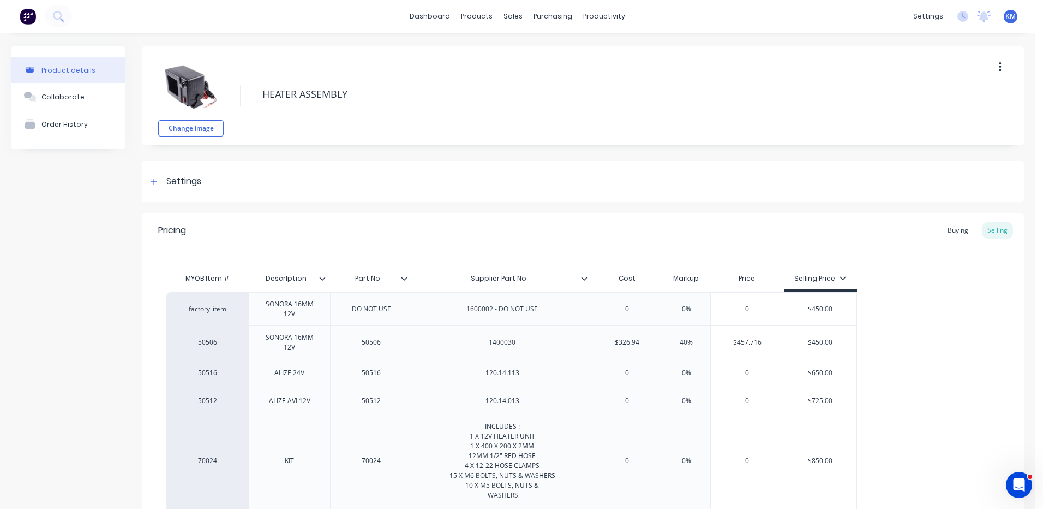
type textarea "x"
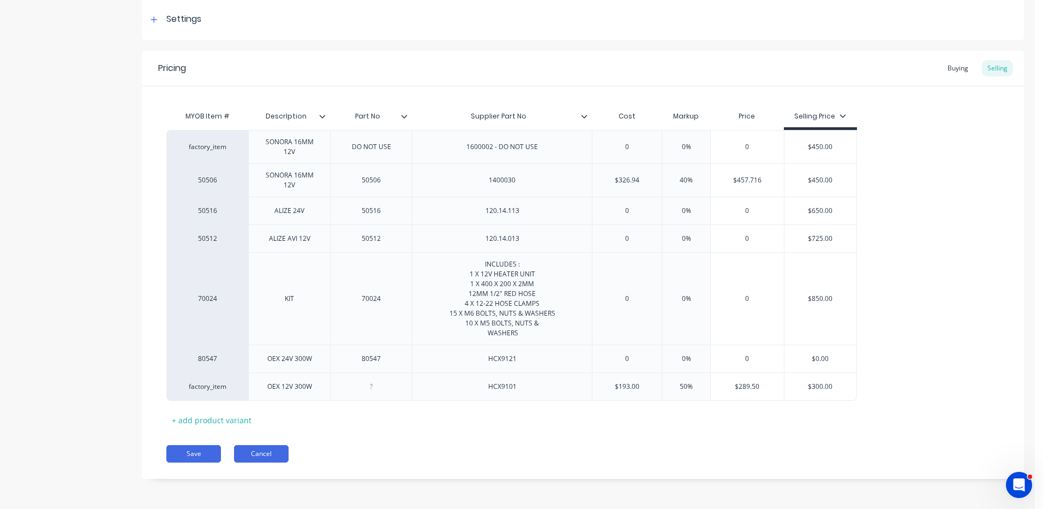
click at [273, 452] on button "Cancel" at bounding box center [261, 453] width 55 height 17
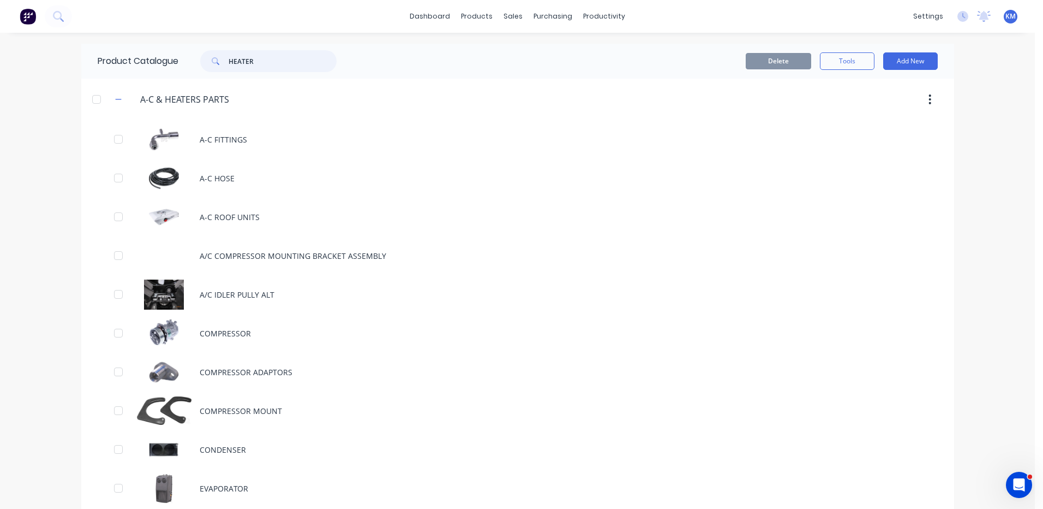
click at [230, 58] on input "HEATER" at bounding box center [283, 61] width 108 height 22
click at [290, 56] on input "HEATER" at bounding box center [283, 61] width 108 height 22
click at [287, 58] on input "HEATER" at bounding box center [283, 61] width 108 height 22
click at [235, 55] on input "HEATER" at bounding box center [283, 61] width 108 height 22
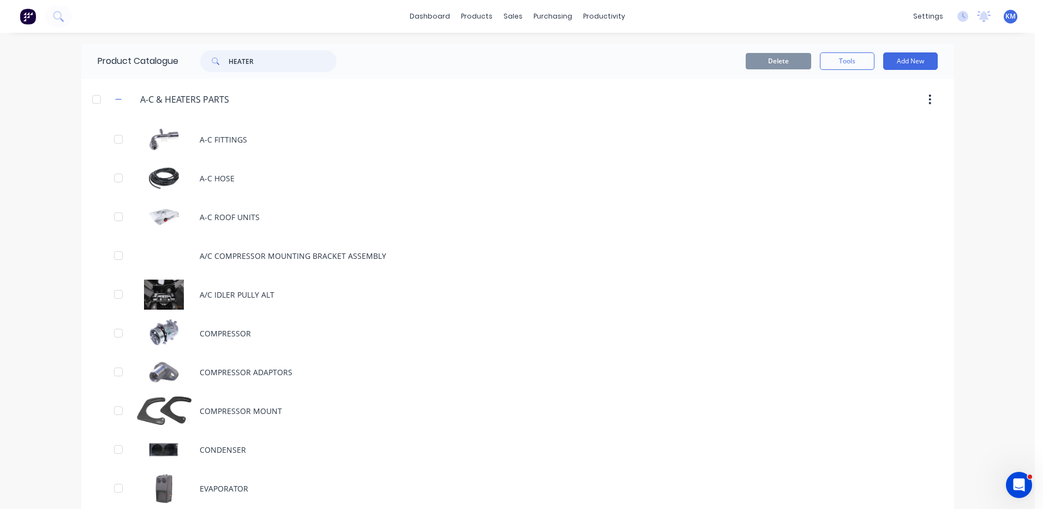
click at [235, 55] on input "HEATER" at bounding box center [283, 61] width 108 height 22
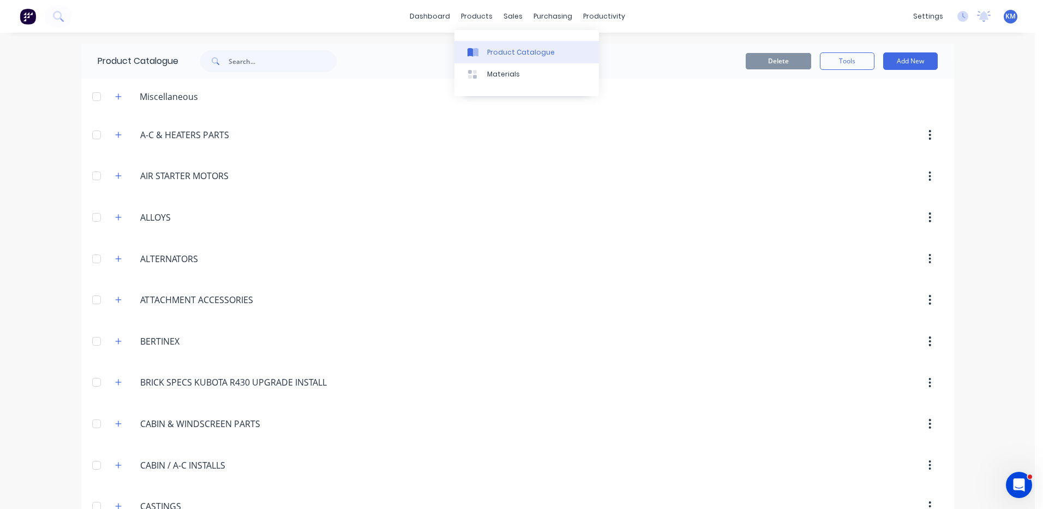
drag, startPoint x: 485, startPoint y: 39, endPoint x: 486, endPoint y: 45, distance: 6.1
click at [485, 40] on div "Product Catalogue Materials" at bounding box center [527, 63] width 145 height 66
click at [487, 45] on link "Product Catalogue" at bounding box center [527, 52] width 145 height 22
drag, startPoint x: 487, startPoint y: 46, endPoint x: 479, endPoint y: 43, distance: 9.5
click at [487, 46] on link "Product Catalogue" at bounding box center [527, 52] width 145 height 22
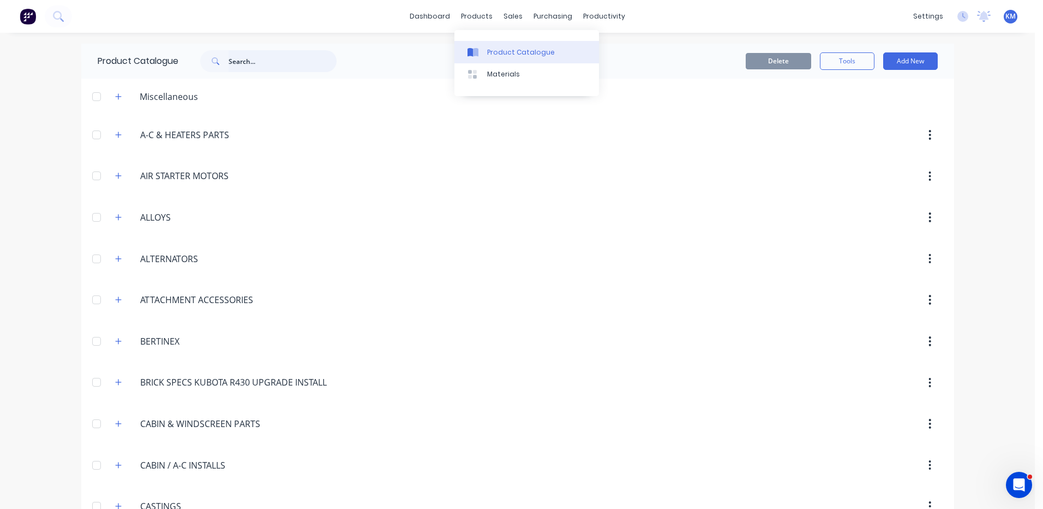
click at [261, 61] on input "text" at bounding box center [283, 61] width 108 height 22
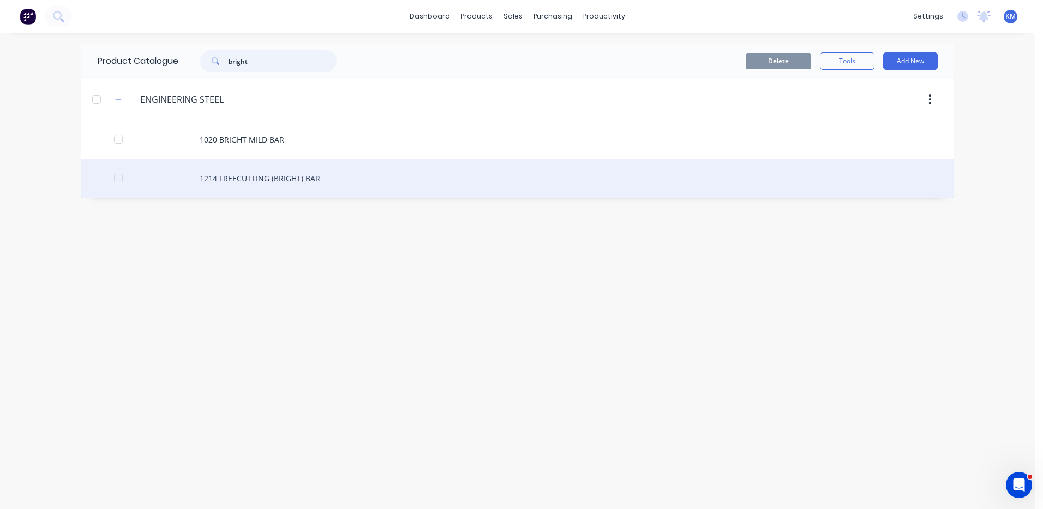
type input "bright"
click at [337, 165] on div "1214 FREECUTTING (BRIGHT) BAR" at bounding box center [517, 178] width 873 height 39
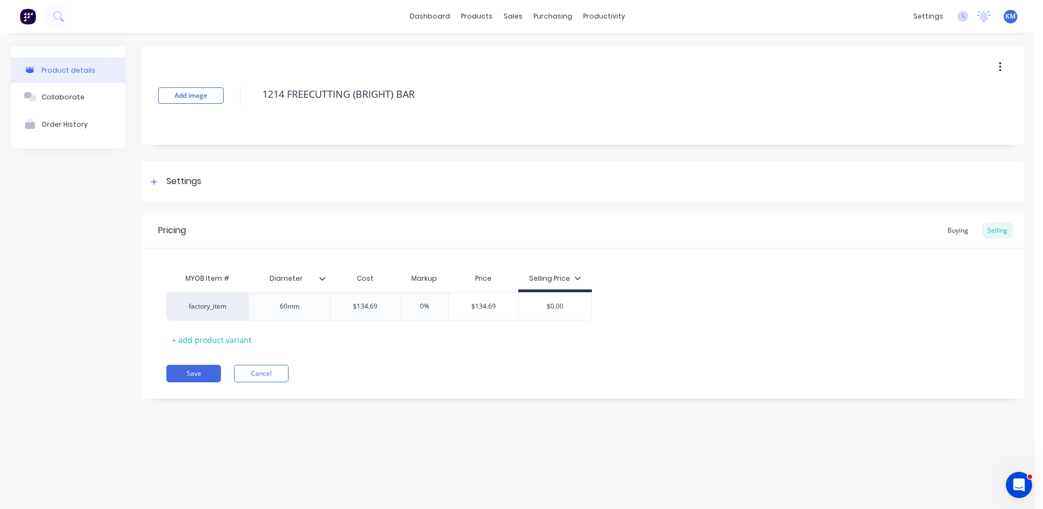
click at [231, 330] on div "MYOB Item # Diameter Cost Markup Price Selling Price factory_item 60mm $134.69 …" at bounding box center [582, 307] width 833 height 81
click at [236, 334] on div "+ add product variant" at bounding box center [211, 339] width 91 height 17
type textarea "x"
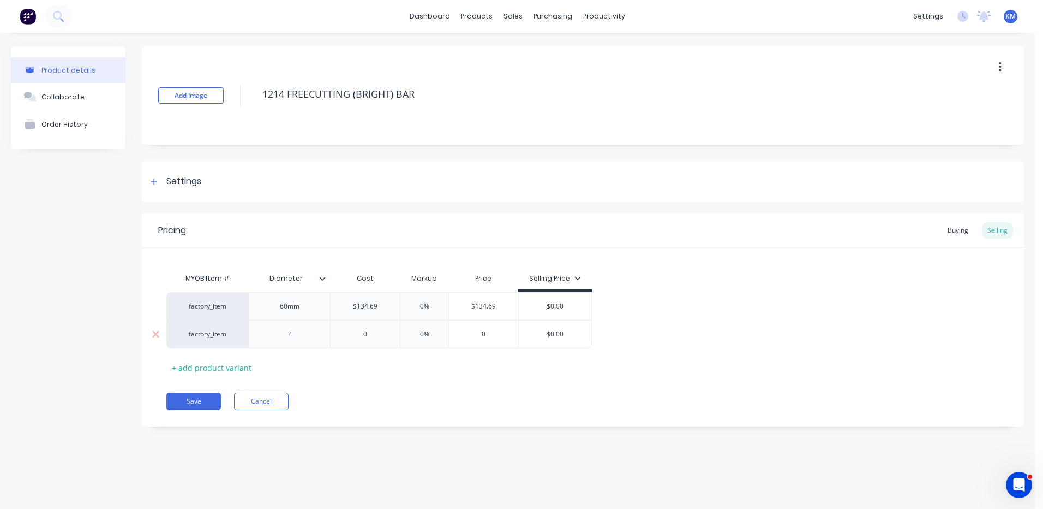
drag, startPoint x: 290, startPoint y: 334, endPoint x: 447, endPoint y: 300, distance: 160.9
click at [291, 334] on div at bounding box center [289, 334] width 55 height 14
click at [744, 246] on div "Pricing Buying Selling" at bounding box center [583, 230] width 882 height 35
click at [960, 229] on div "Buying" at bounding box center [958, 230] width 32 height 16
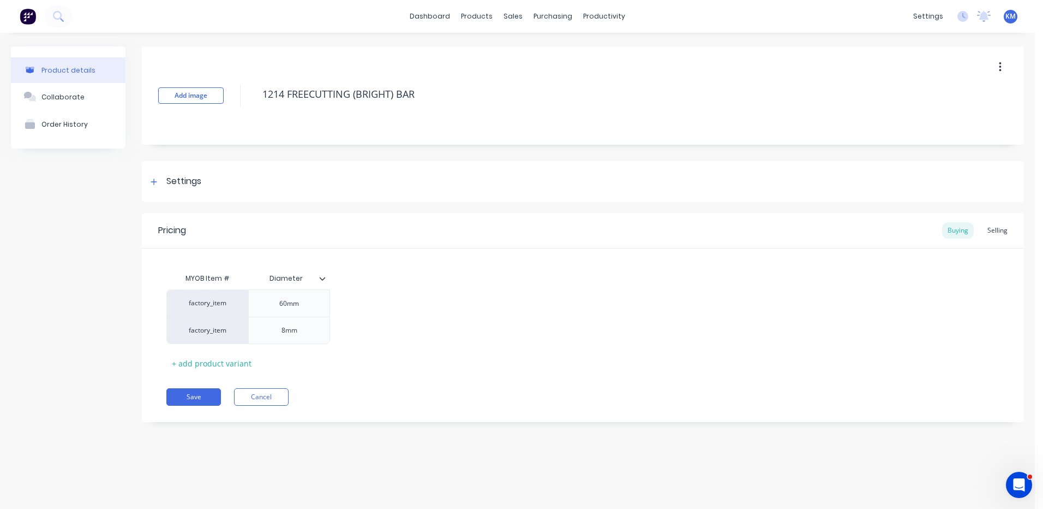
click at [210, 394] on button "Save" at bounding box center [193, 396] width 55 height 17
type textarea "x"
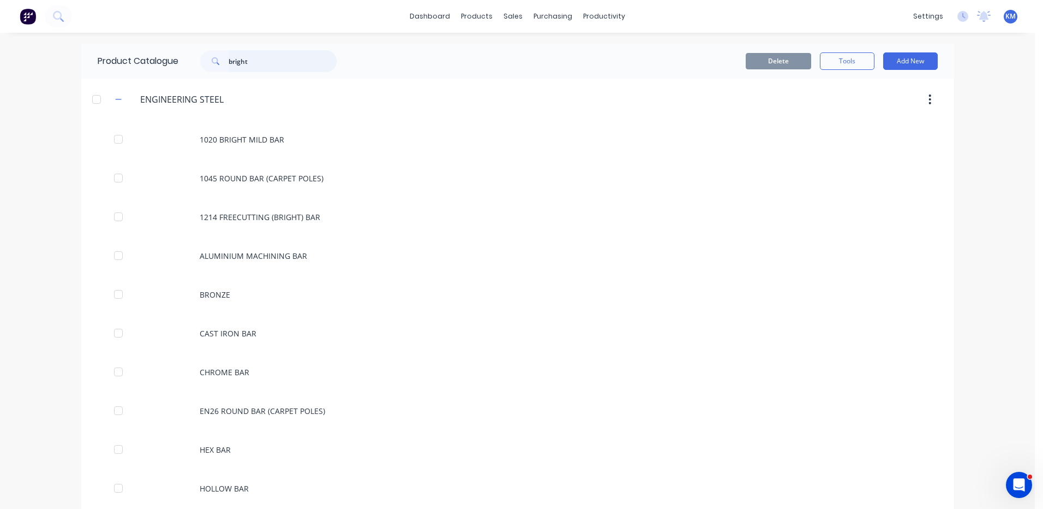
click at [294, 59] on input "bright" at bounding box center [283, 61] width 108 height 22
type input "bright"
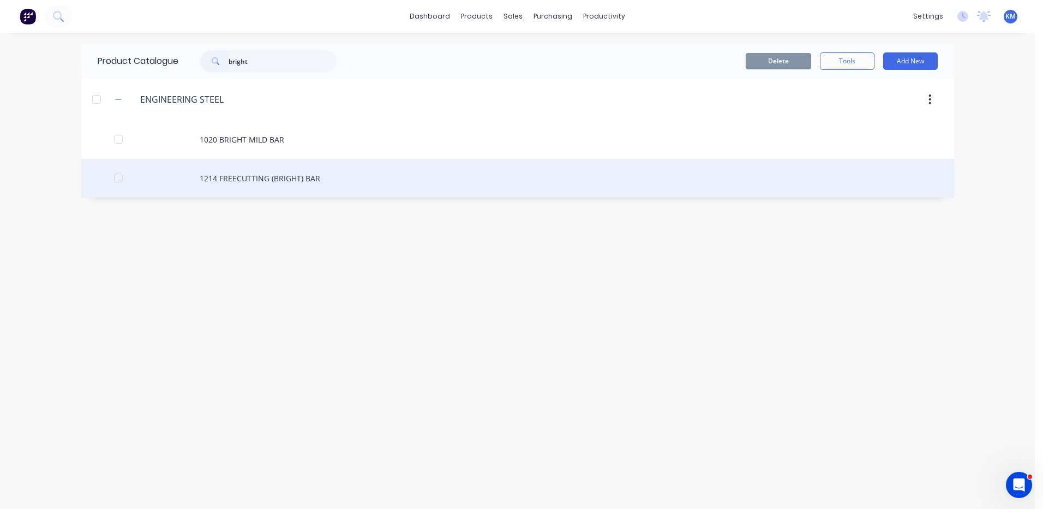
click at [291, 165] on div "1214 FREECUTTING (BRIGHT) BAR" at bounding box center [517, 178] width 873 height 39
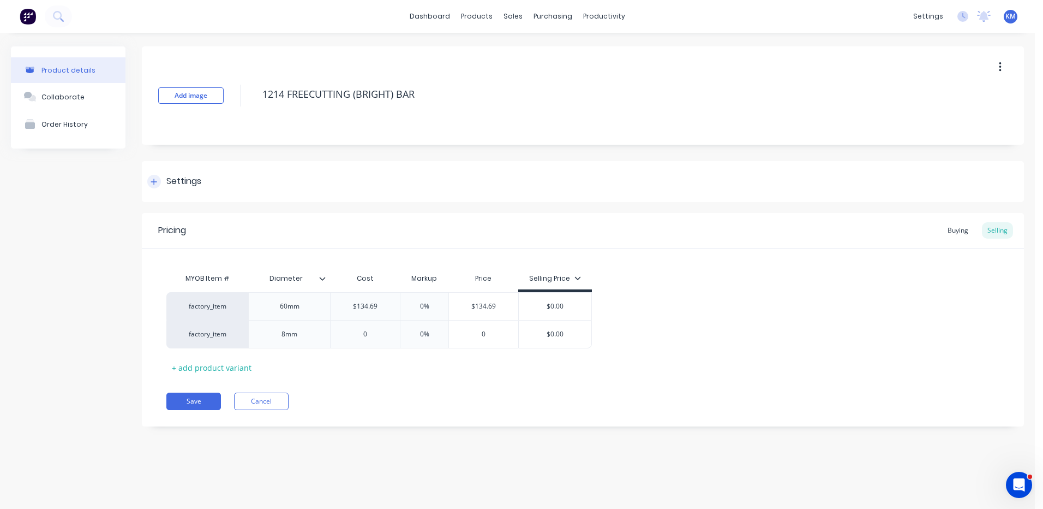
type textarea "x"
click at [967, 231] on div "Buying" at bounding box center [967, 230] width 32 height 16
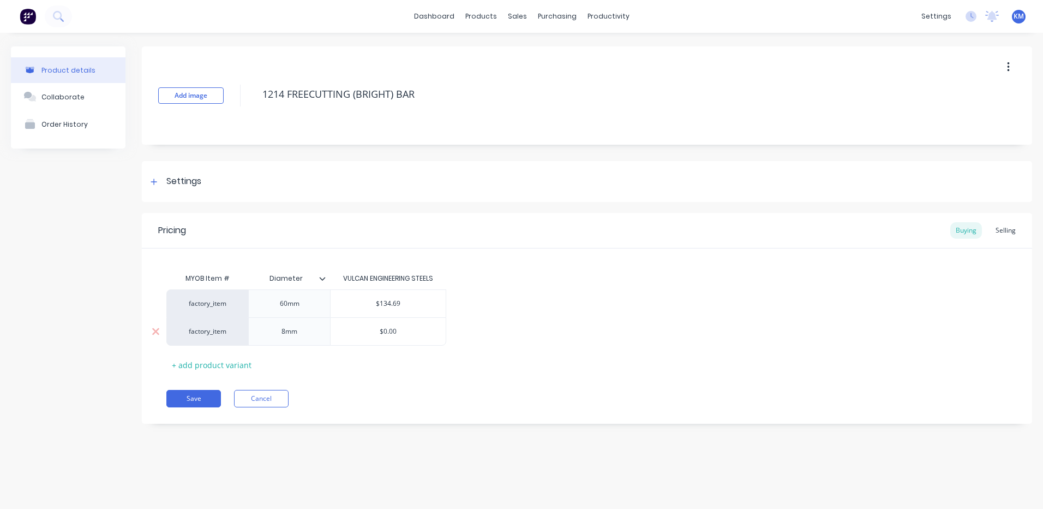
type input "$0.00"
click at [408, 327] on input "$0.00" at bounding box center [388, 331] width 115 height 10
click at [191, 183] on div "Settings" at bounding box center [183, 182] width 35 height 14
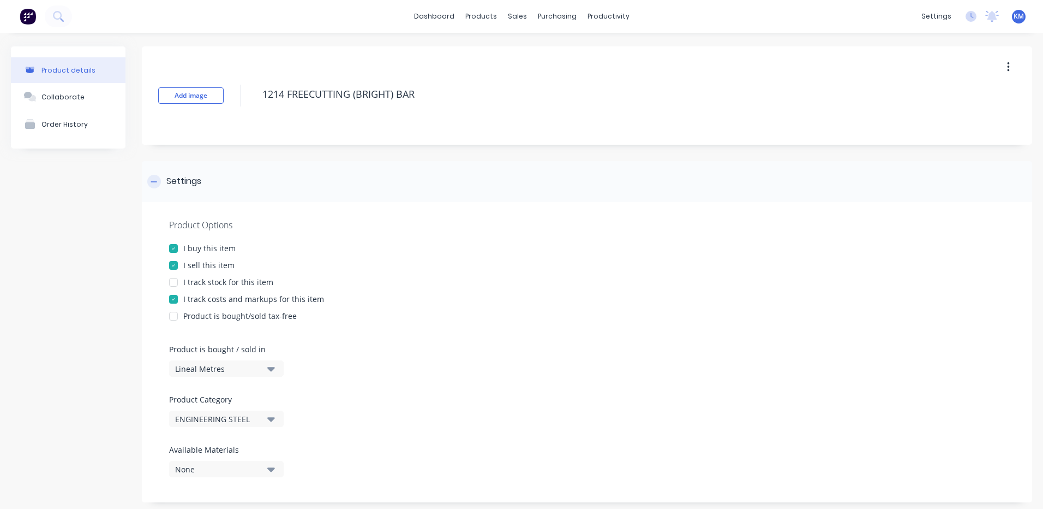
click at [192, 193] on div "Settings" at bounding box center [587, 181] width 891 height 41
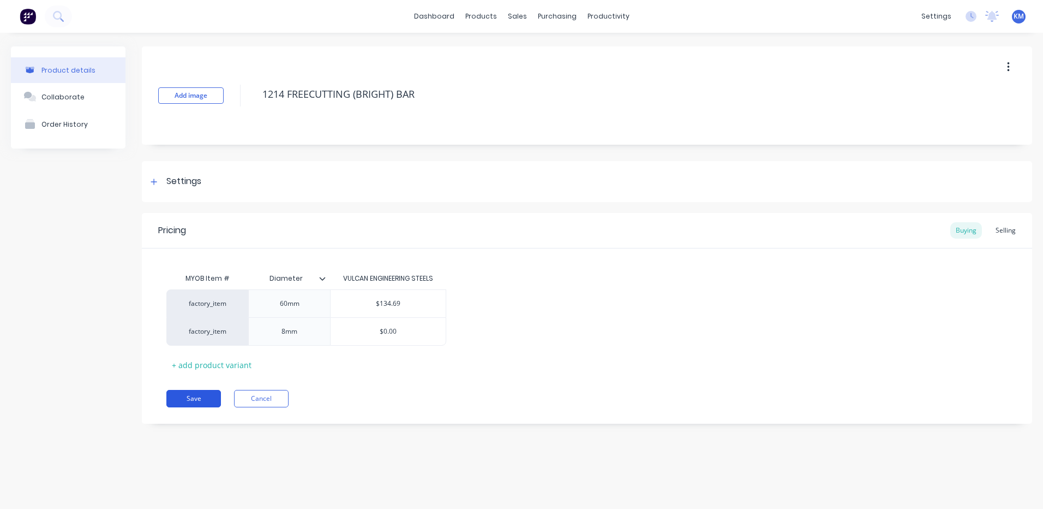
click at [203, 393] on button "Save" at bounding box center [193, 398] width 55 height 17
type textarea "x"
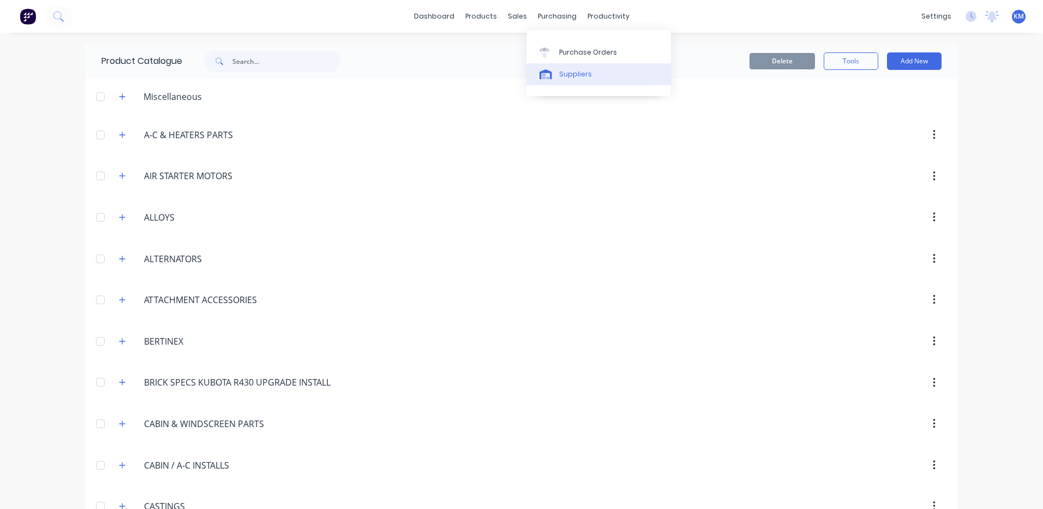
click at [562, 69] on div "Suppliers" at bounding box center [575, 74] width 33 height 10
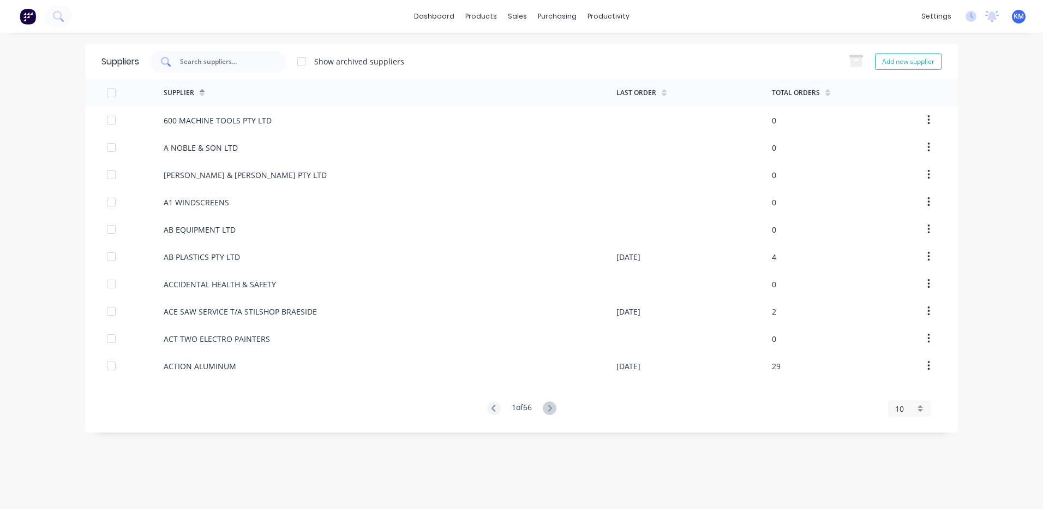
click at [212, 69] on div at bounding box center [218, 62] width 136 height 22
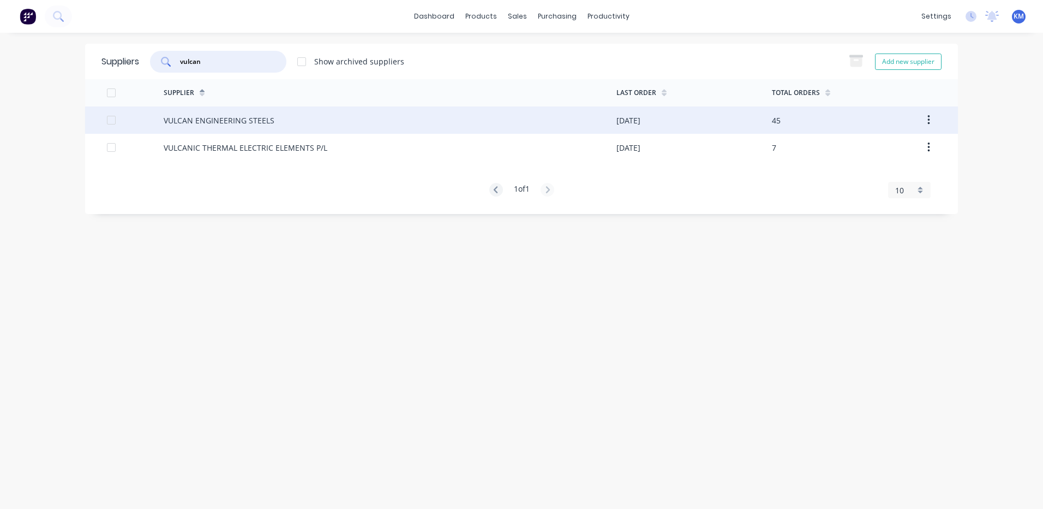
type input "vulcan"
click at [336, 127] on div "VULCAN ENGINEERING STEELS" at bounding box center [390, 119] width 453 height 27
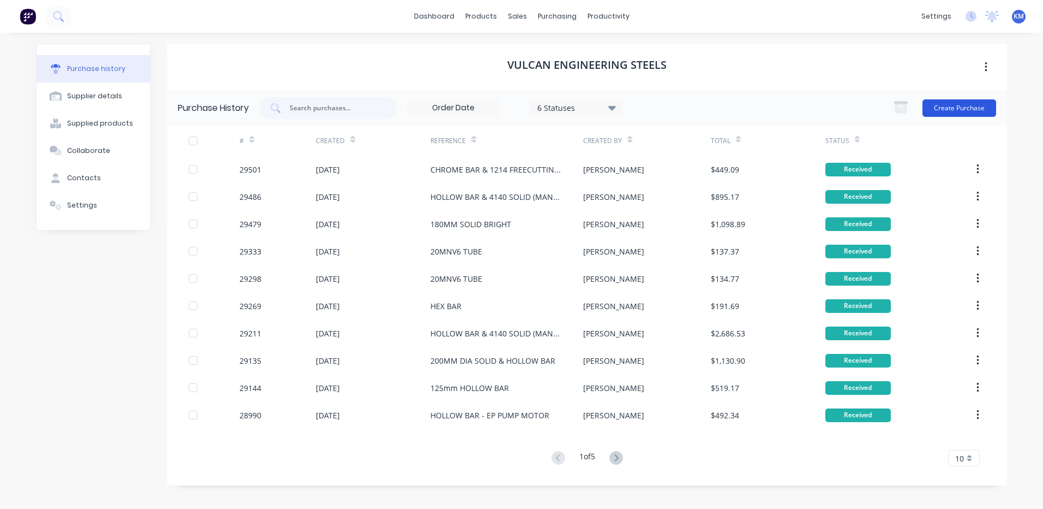
click at [961, 100] on button "Create Purchase" at bounding box center [960, 107] width 74 height 17
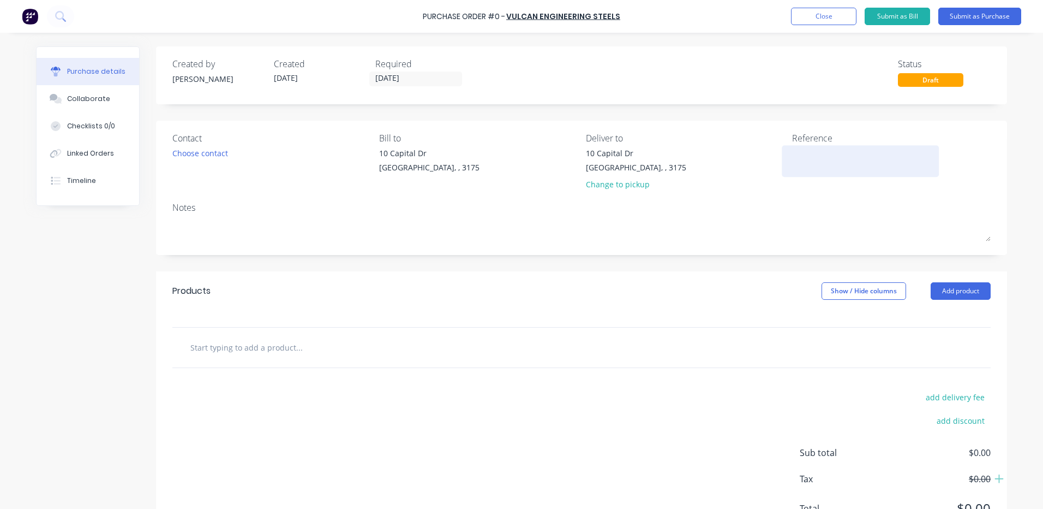
click at [854, 159] on textarea at bounding box center [860, 159] width 136 height 25
type textarea "8MM 1214 BRIGHT BA"
type textarea "x"
type textarea "8MM 1214 BRIGHT BAR"
type textarea "x"
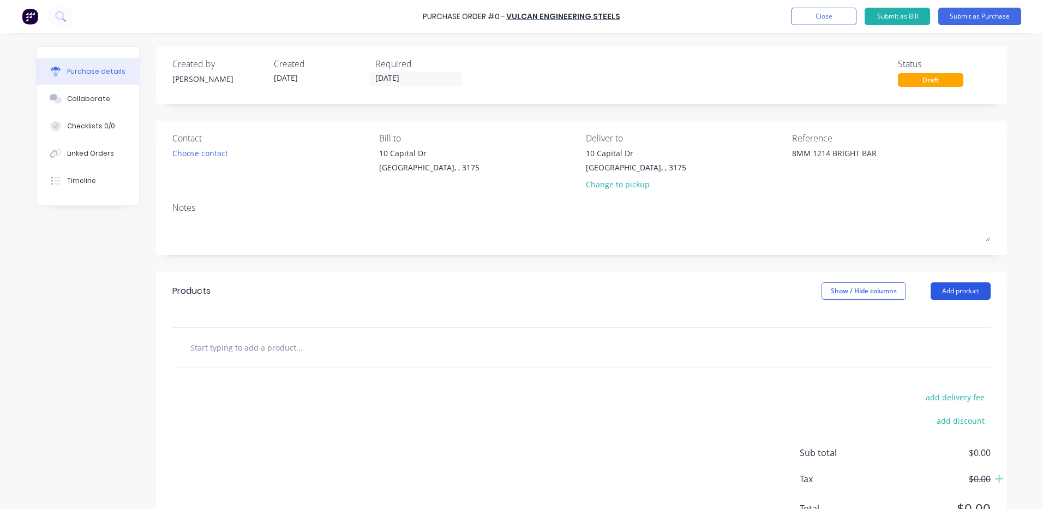
type textarea "8MM 1214 BRIGHT BAR"
click at [970, 292] on button "Add product" at bounding box center [961, 290] width 60 height 17
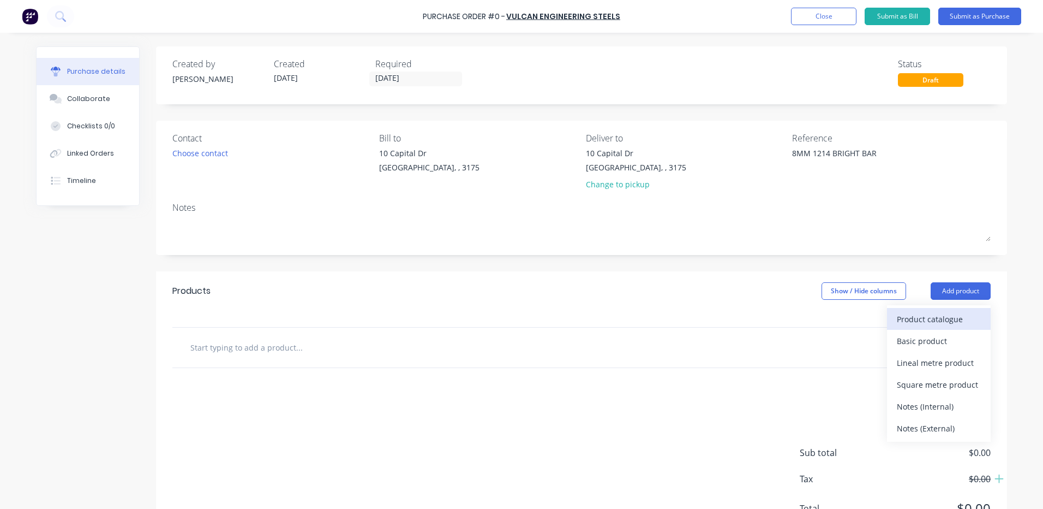
click at [947, 313] on div "Product catalogue" at bounding box center [939, 319] width 84 height 16
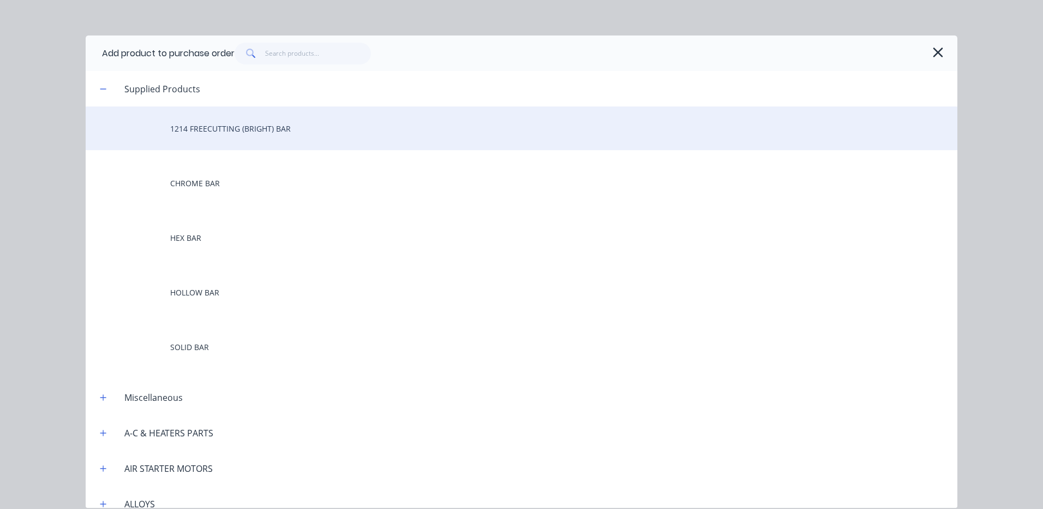
click at [261, 137] on div "1214 FREECUTTING (BRIGHT) BAR" at bounding box center [522, 128] width 872 height 44
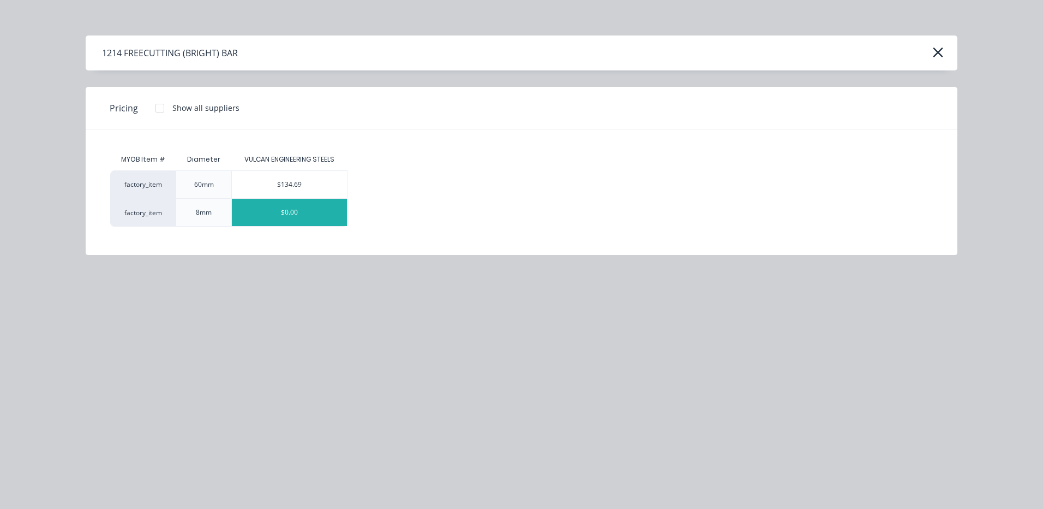
click at [274, 216] on div "$0.00" at bounding box center [289, 212] width 115 height 27
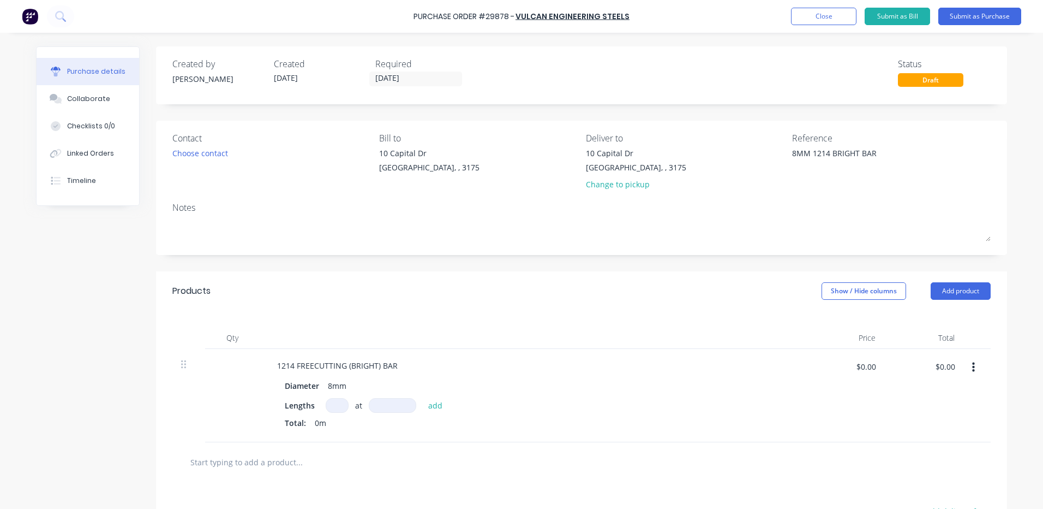
click at [338, 402] on input at bounding box center [337, 405] width 23 height 15
type textarea "x"
type input "1"
type textarea "x"
type input "1"
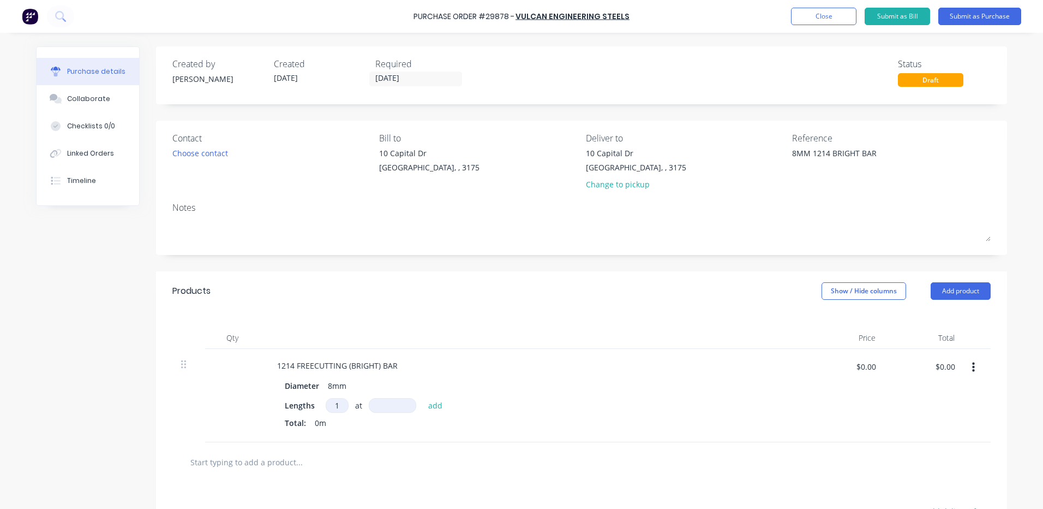
type textarea "x"
type input "3"
type textarea "x"
type input "36"
type textarea "x"
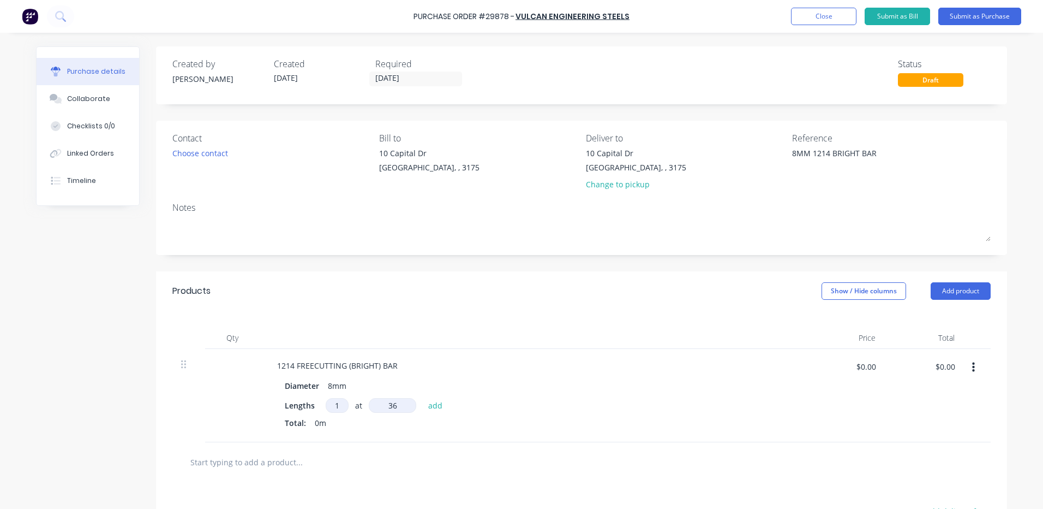
type input "366"
type textarea "x"
type input "3660"
type textarea "x"
click at [936, 361] on input "$0.00" at bounding box center [945, 365] width 33 height 17
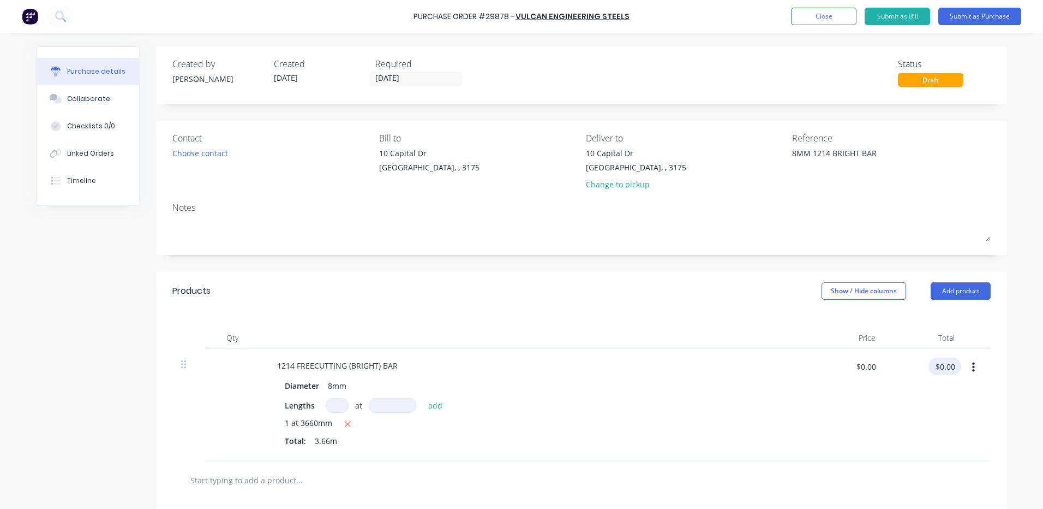
type textarea "x"
click at [936, 361] on input "$0.00" at bounding box center [945, 365] width 33 height 17
type input "9.19"
type textarea "x"
type input "$2.5109"
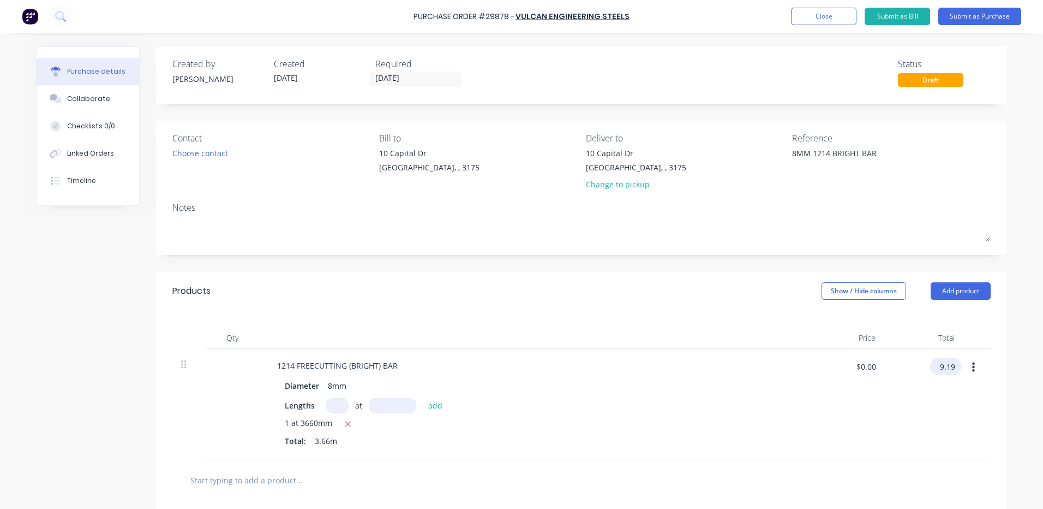
type input "$9.19"
click at [581, 295] on div "Products Show / Hide columns Add product" at bounding box center [581, 290] width 851 height 39
click at [619, 255] on div "Created by [PERSON_NAME] Created [DATE] Required [DATE] Status Draft Contact Ch…" at bounding box center [581, 362] width 851 height 633
click at [610, 185] on div "Change to pickup" at bounding box center [636, 183] width 100 height 11
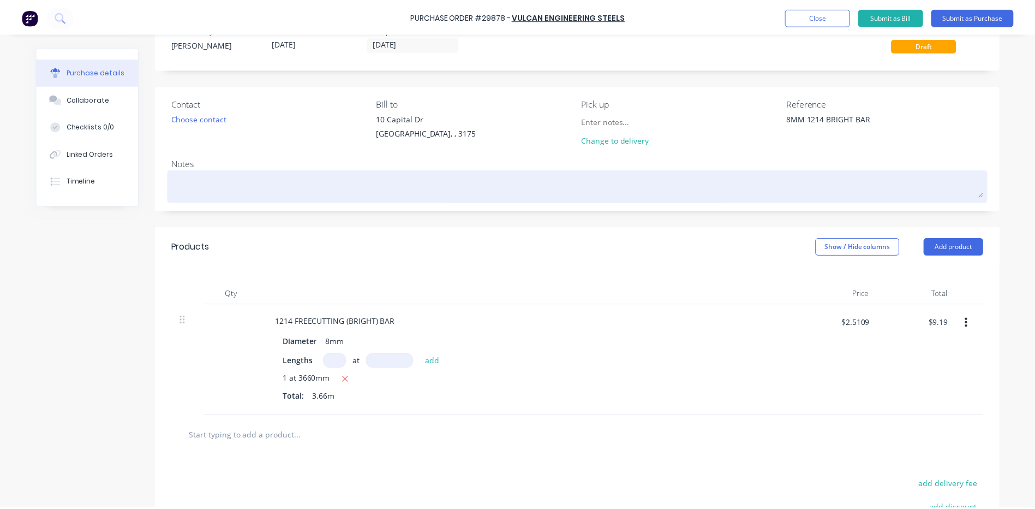
scroll to position [55, 0]
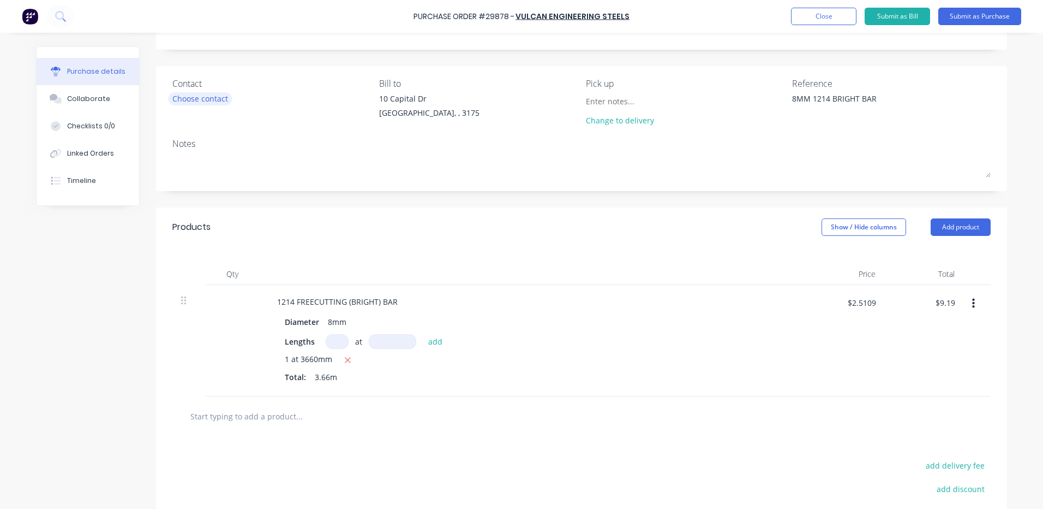
click at [180, 98] on div "Choose contact" at bounding box center [200, 98] width 56 height 11
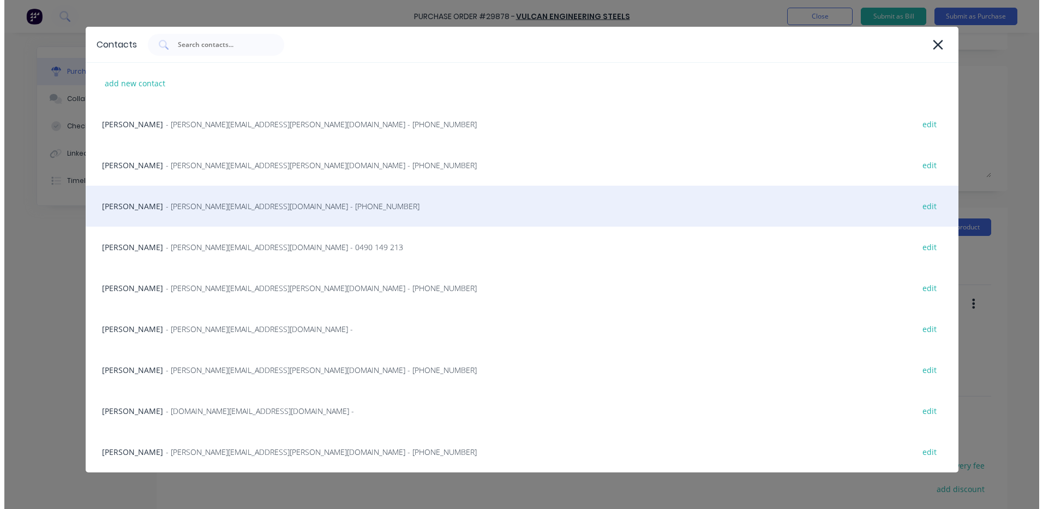
scroll to position [35, 0]
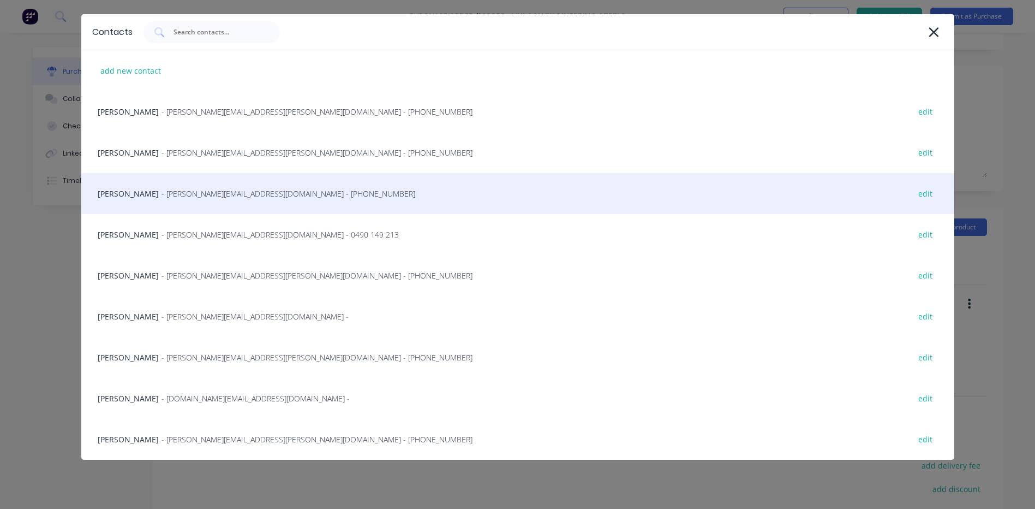
click at [247, 196] on span "- [PERSON_NAME][EMAIL_ADDRESS][DOMAIN_NAME] - [PHONE_NUMBER]" at bounding box center [289, 193] width 254 height 11
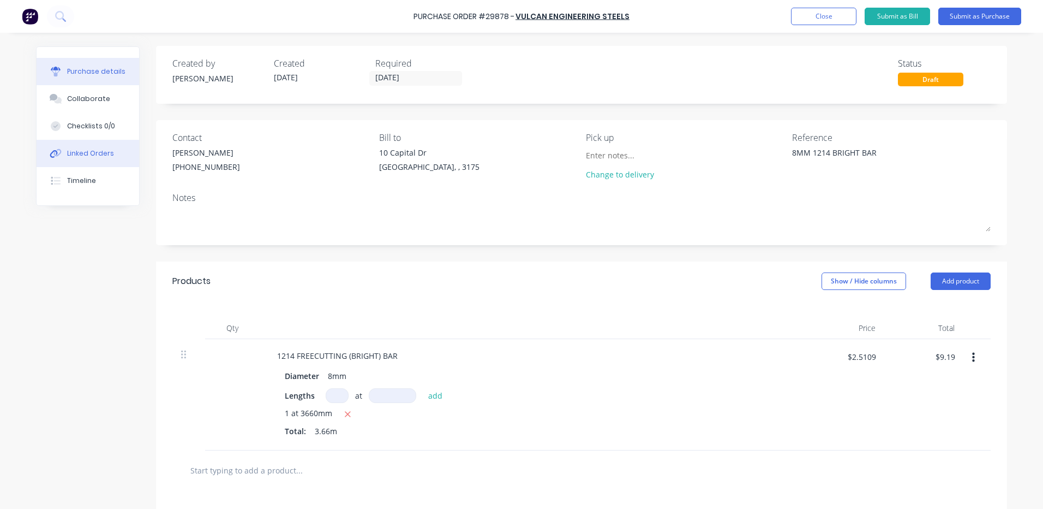
scroll to position [0, 0]
click at [964, 14] on button "Submit as Purchase" at bounding box center [980, 16] width 83 height 17
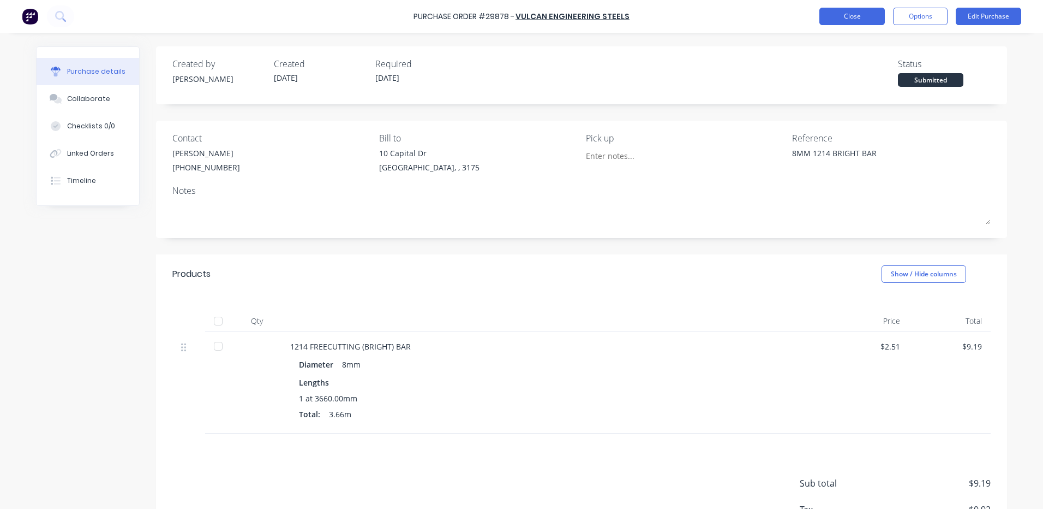
click at [869, 19] on button "Close" at bounding box center [852, 16] width 65 height 17
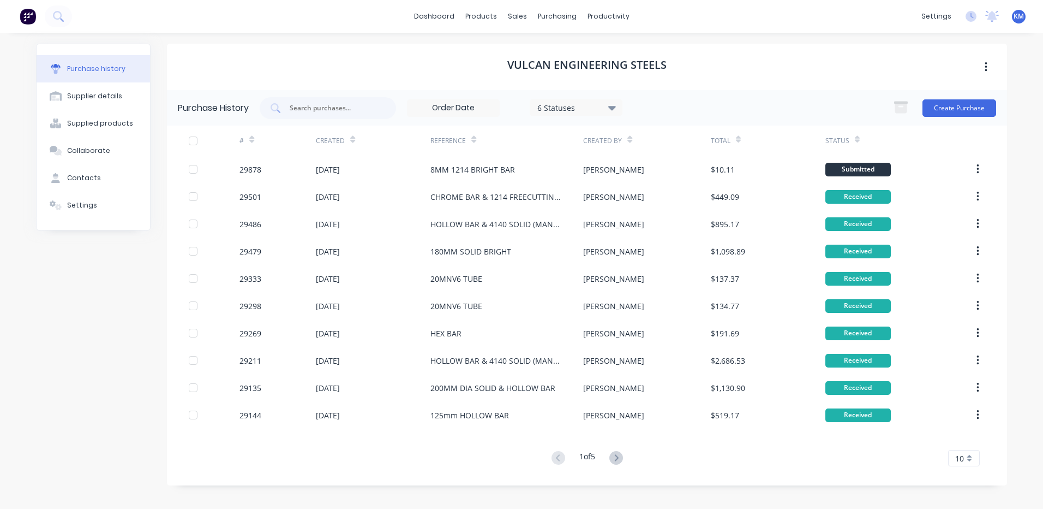
click at [810, 37] on div "Purchase history Supplier details Supplied products Collaborate Contacts Settin…" at bounding box center [521, 265] width 993 height 465
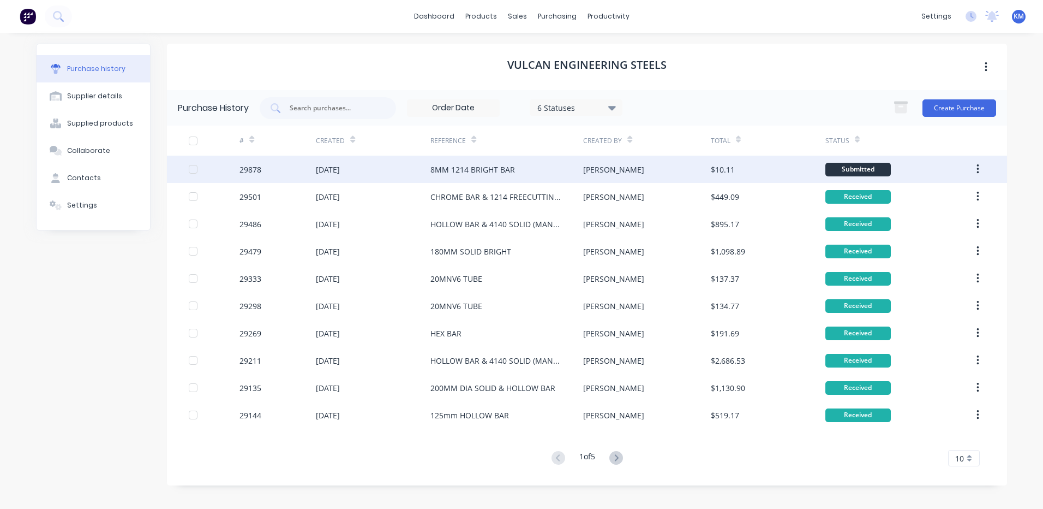
click at [504, 172] on div "8MM 1214 BRIGHT BAR" at bounding box center [473, 169] width 85 height 11
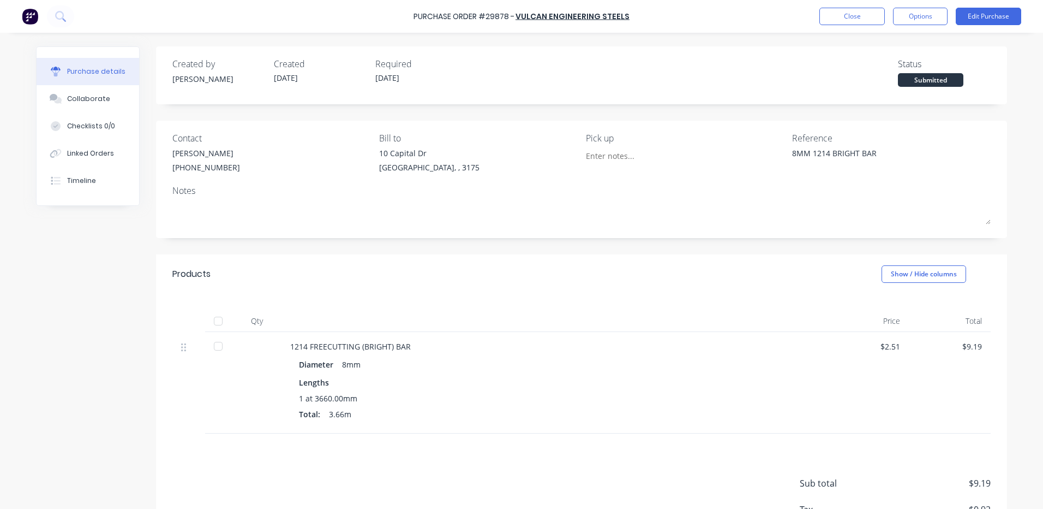
click at [493, 293] on div "Products Show / Hide columns" at bounding box center [581, 273] width 851 height 39
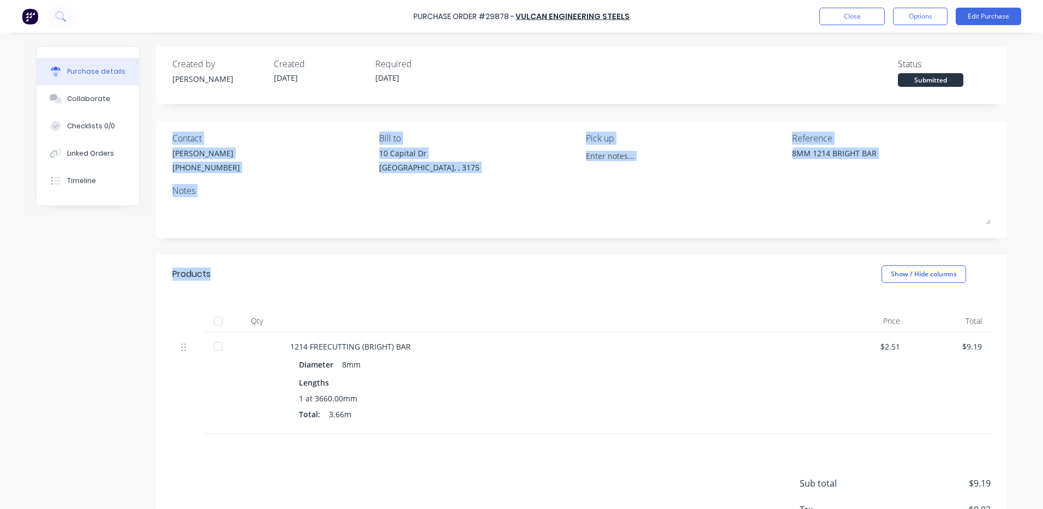
drag, startPoint x: 234, startPoint y: 260, endPoint x: 166, endPoint y: 139, distance: 138.8
click at [166, 139] on div "Created by [PERSON_NAME] Created [DATE] Required [DATE] Status Submitted Contac…" at bounding box center [581, 311] width 851 height 531
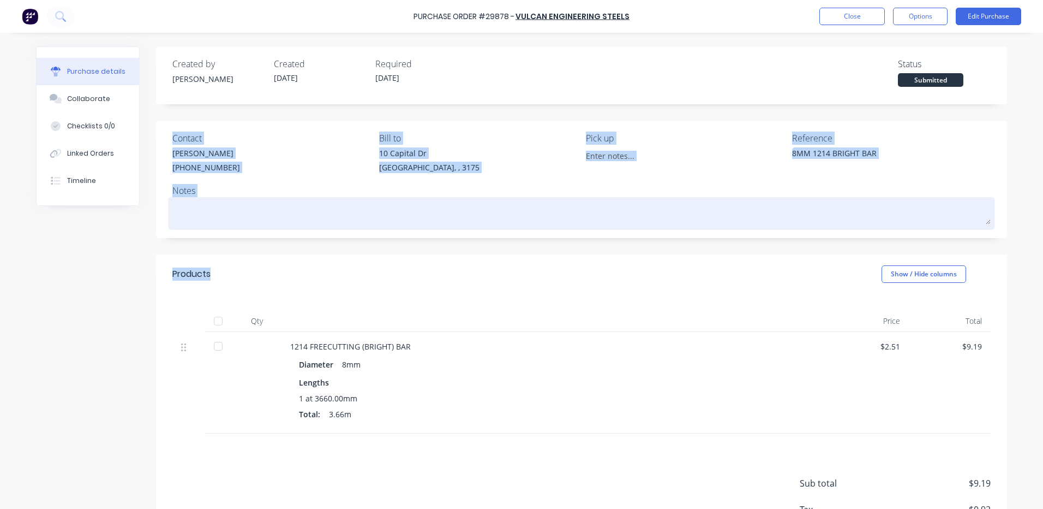
click at [243, 226] on div at bounding box center [581, 213] width 818 height 27
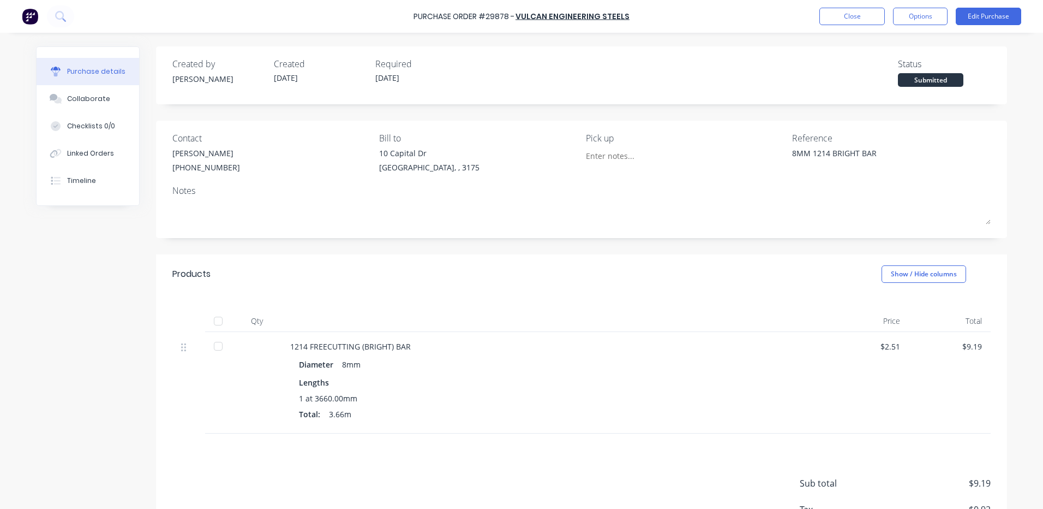
click at [231, 241] on div "Created by [PERSON_NAME] Created [DATE] Required [DATE] Status Submitted Contac…" at bounding box center [581, 311] width 851 height 531
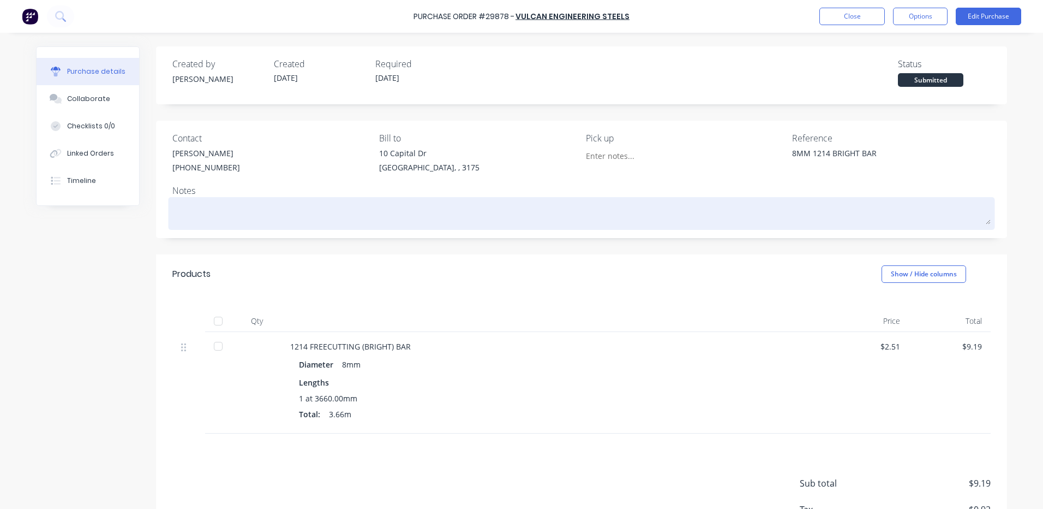
click at [234, 226] on div at bounding box center [581, 213] width 818 height 27
click at [237, 219] on textarea at bounding box center [581, 212] width 818 height 25
click at [238, 215] on textarea at bounding box center [581, 212] width 818 height 25
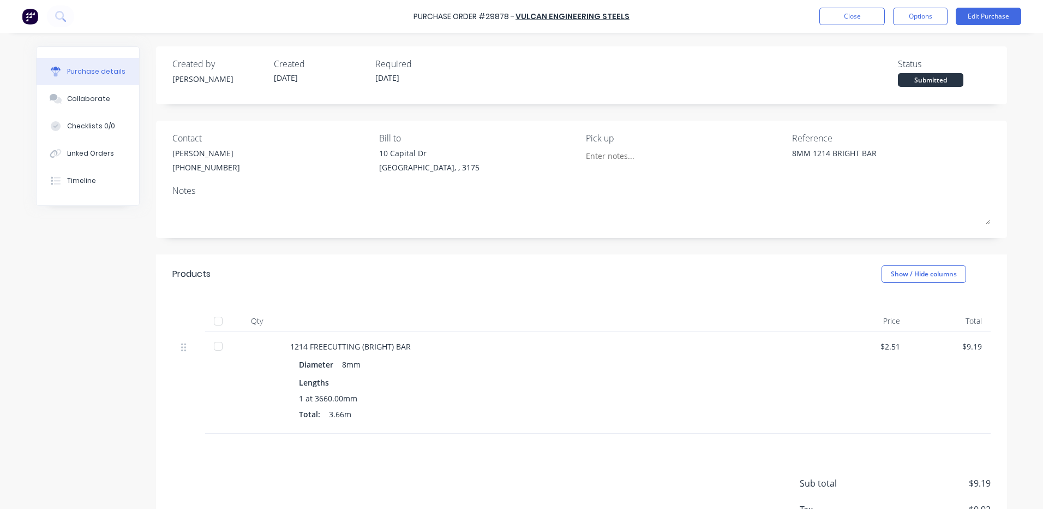
type textarea "x"
click at [247, 196] on div "Notes" at bounding box center [581, 190] width 818 height 13
click at [252, 184] on div "Notes" at bounding box center [581, 190] width 818 height 13
click at [871, 153] on div "Contact [PERSON_NAME] [PHONE_NUMBER] Bill to [STREET_ADDRESS][PERSON_NAME] Pick…" at bounding box center [581, 155] width 818 height 47
drag, startPoint x: 377, startPoint y: 136, endPoint x: 401, endPoint y: 136, distance: 24.6
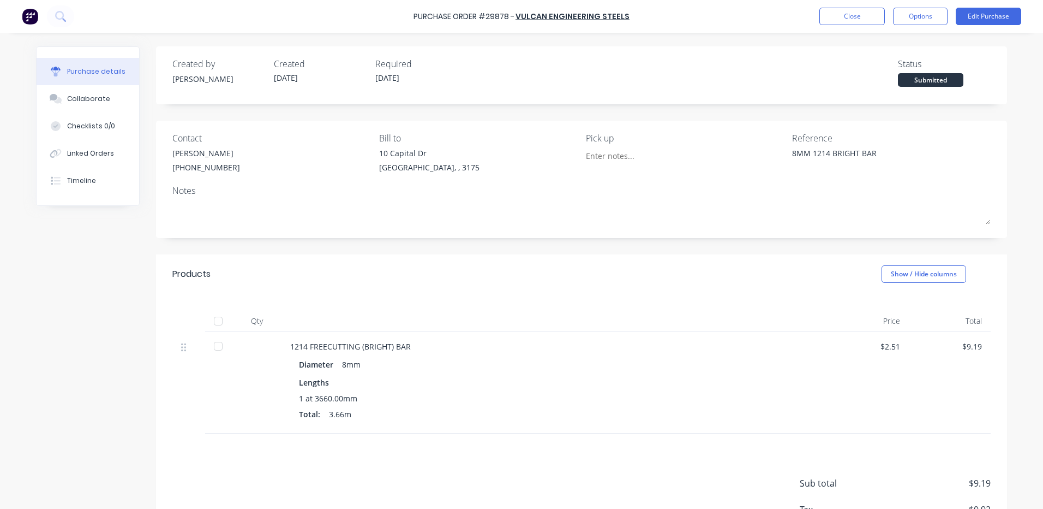
click at [414, 133] on div "Contact [PERSON_NAME] [PHONE_NUMBER] Bill to [STREET_ADDRESS][PERSON_NAME] Pick…" at bounding box center [581, 155] width 818 height 47
click at [362, 138] on div "Contact" at bounding box center [271, 138] width 199 height 13
click at [858, 12] on button "Close" at bounding box center [852, 16] width 65 height 17
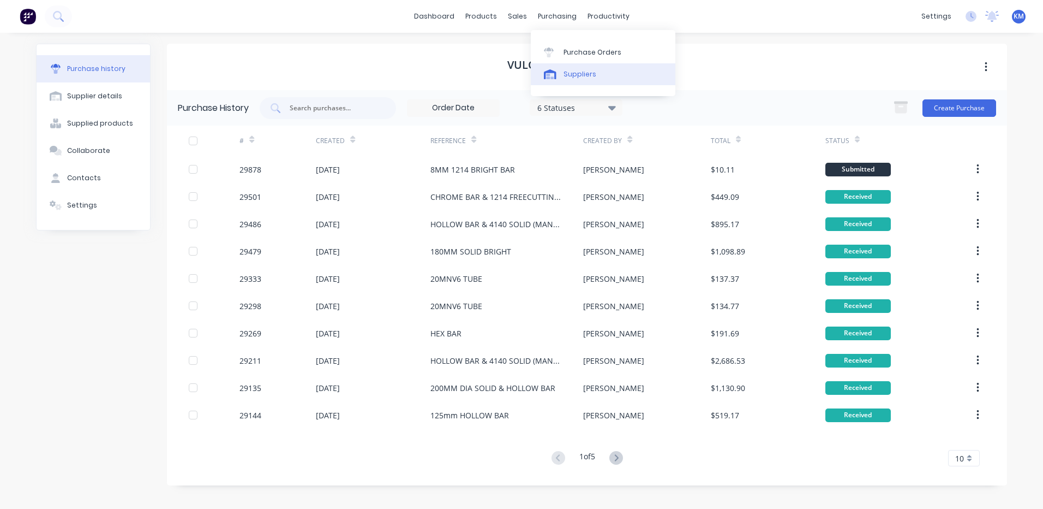
click at [557, 80] on link "Suppliers" at bounding box center [603, 74] width 145 height 22
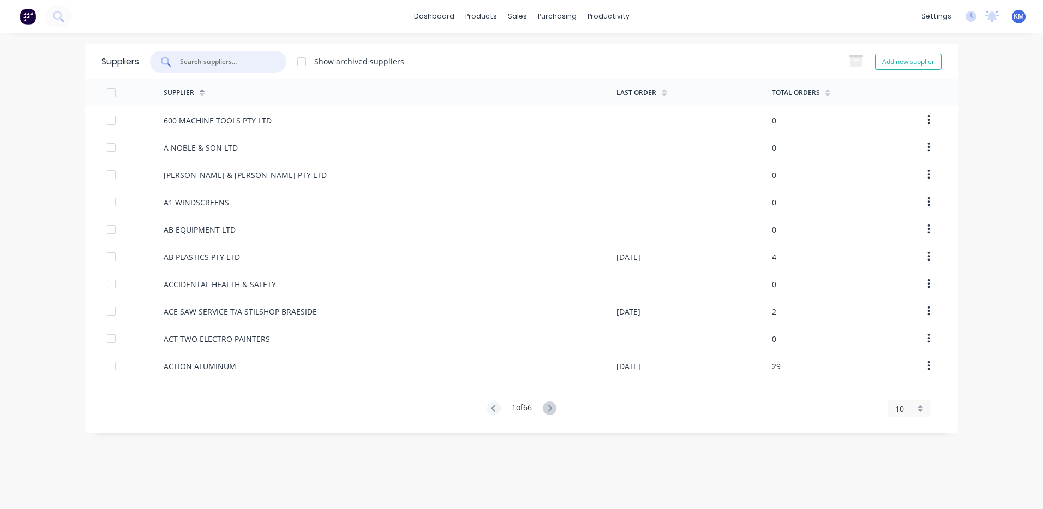
click at [253, 58] on input "text" at bounding box center [224, 61] width 91 height 11
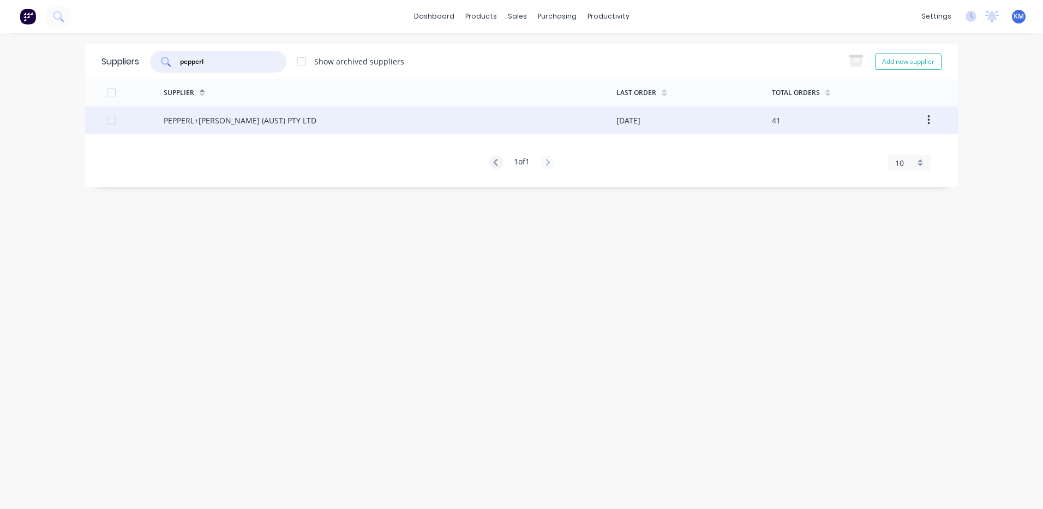
type input "pepperl"
click at [422, 129] on div "PEPPERL+[PERSON_NAME] (AUST) PTY LTD" at bounding box center [390, 119] width 453 height 27
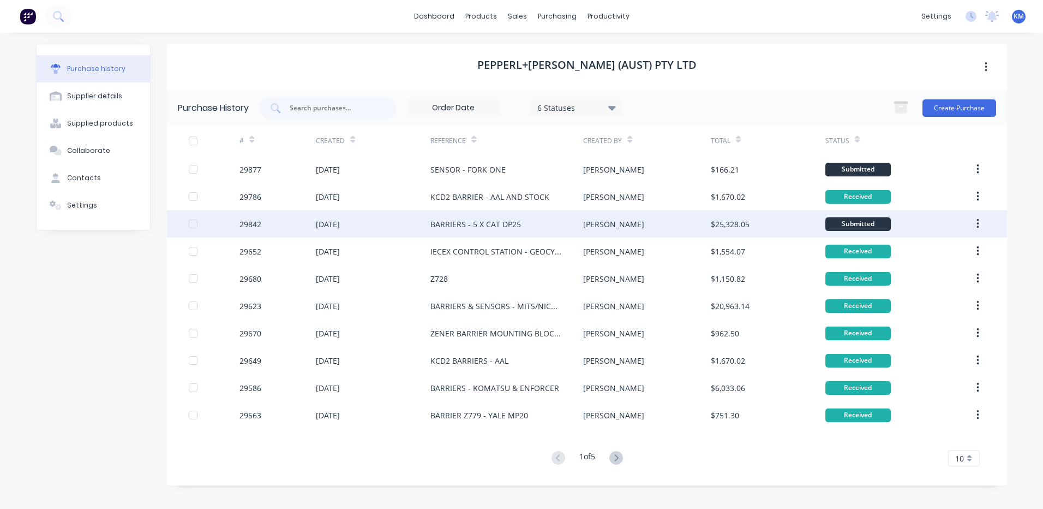
click at [643, 215] on div "[PERSON_NAME]" at bounding box center [646, 223] width 127 height 27
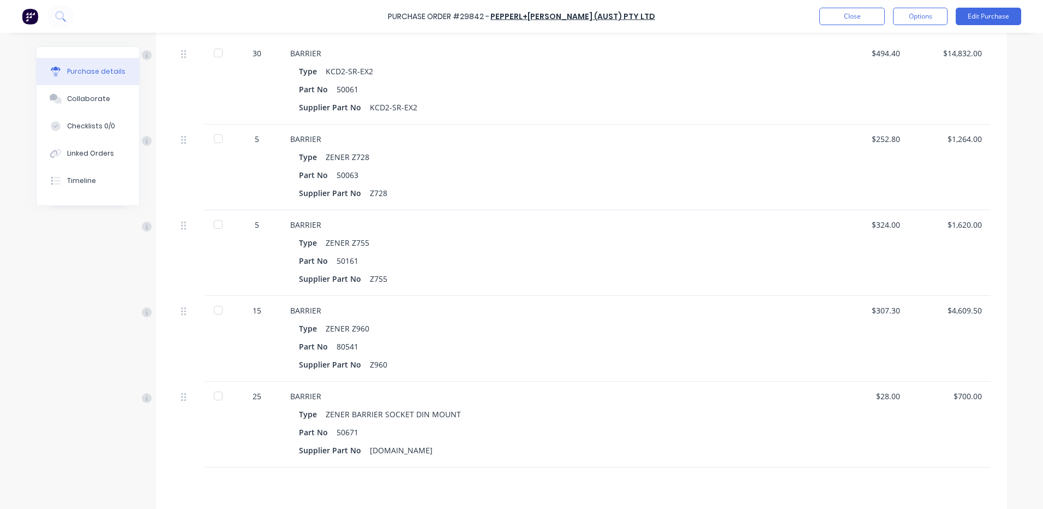
scroll to position [327, 0]
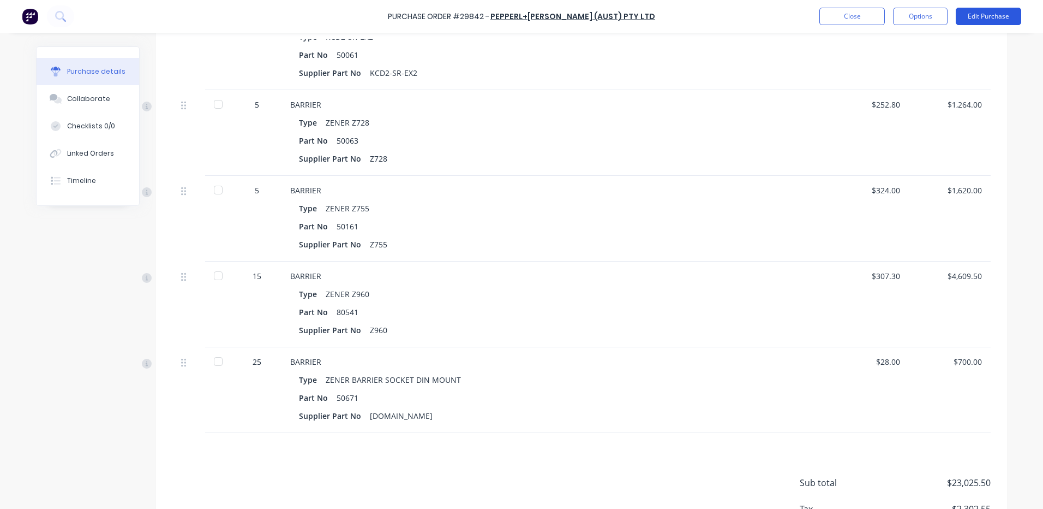
click at [1014, 17] on button "Edit Purchase" at bounding box center [988, 16] width 65 height 17
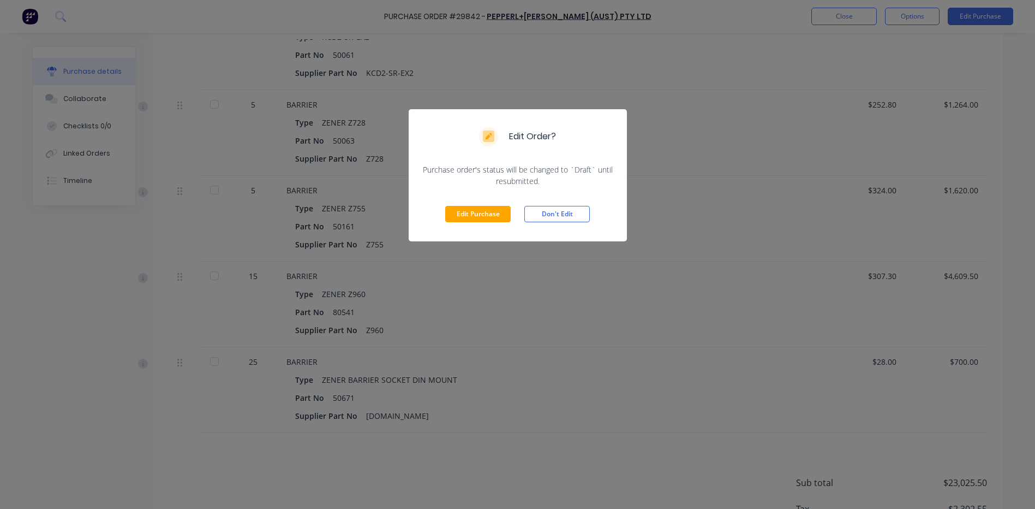
click at [465, 228] on div "Edit Purchase Don't Edit" at bounding box center [518, 214] width 218 height 55
click at [464, 219] on button "Edit Purchase" at bounding box center [477, 214] width 65 height 16
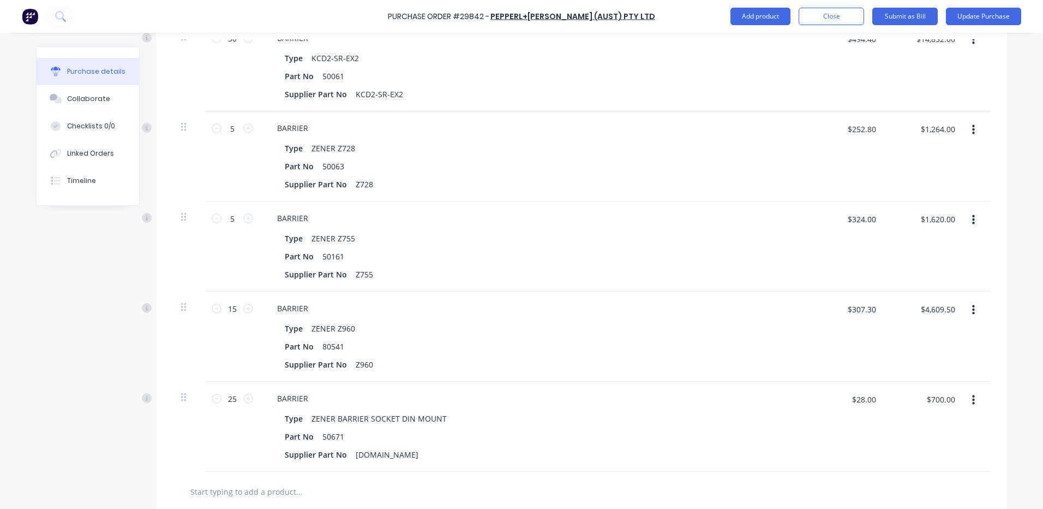
scroll to position [344, 0]
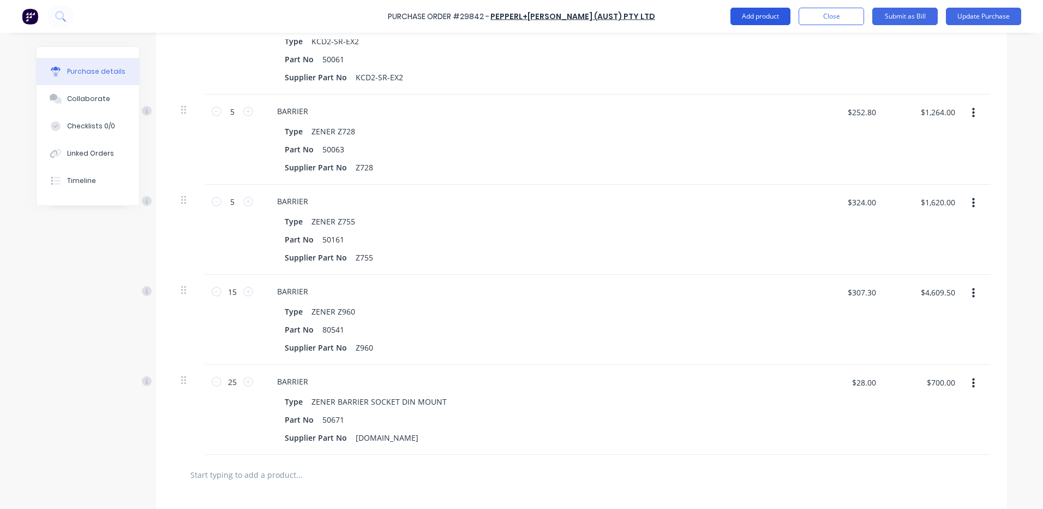
click at [773, 14] on button "Add product" at bounding box center [761, 16] width 60 height 17
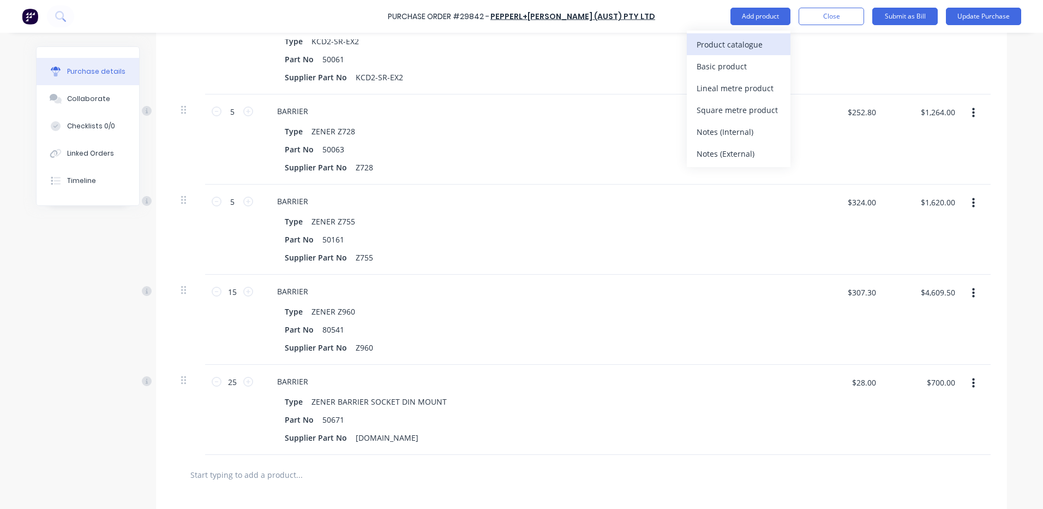
click at [758, 41] on div "Product catalogue" at bounding box center [739, 45] width 84 height 16
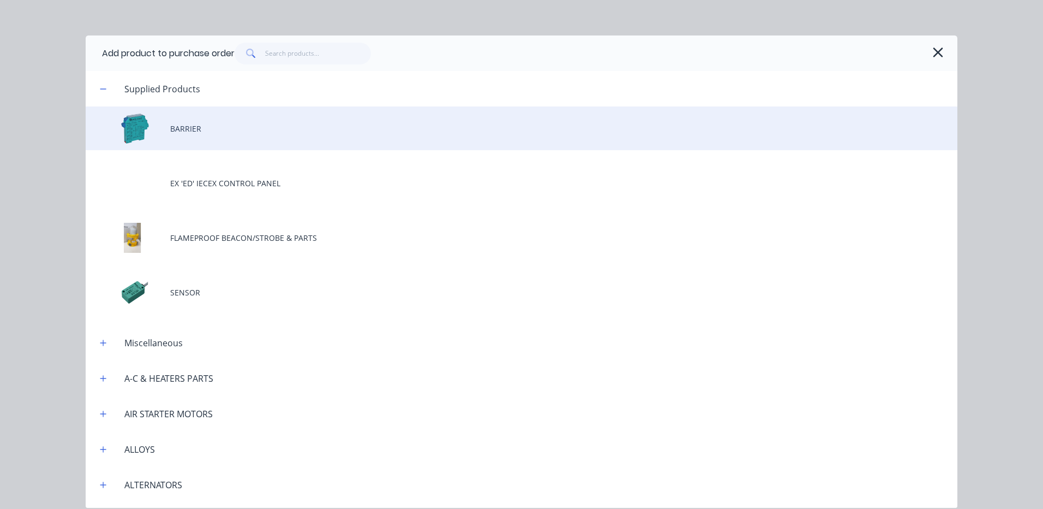
click at [264, 116] on div "BARRIER" at bounding box center [522, 128] width 872 height 44
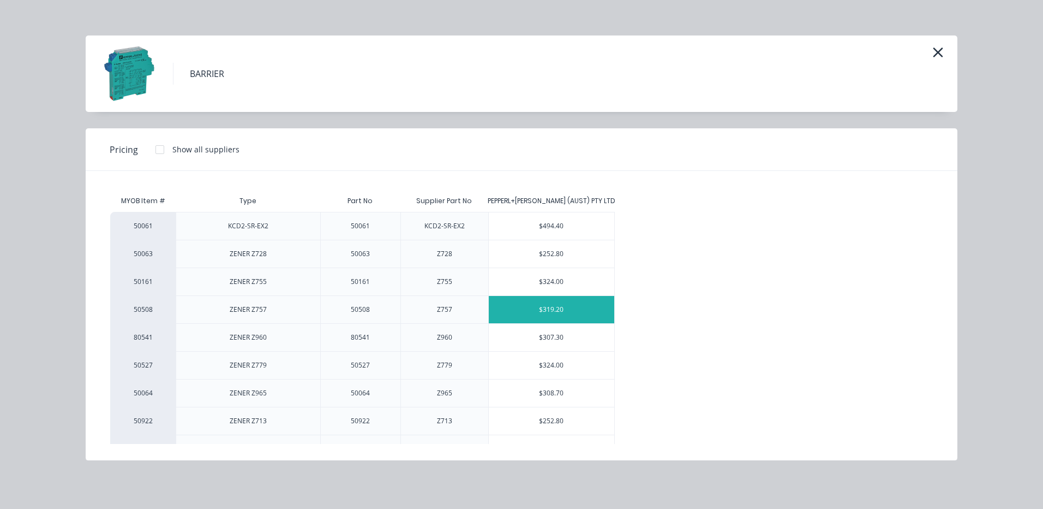
click at [515, 313] on div "$319.20" at bounding box center [552, 309] width 126 height 27
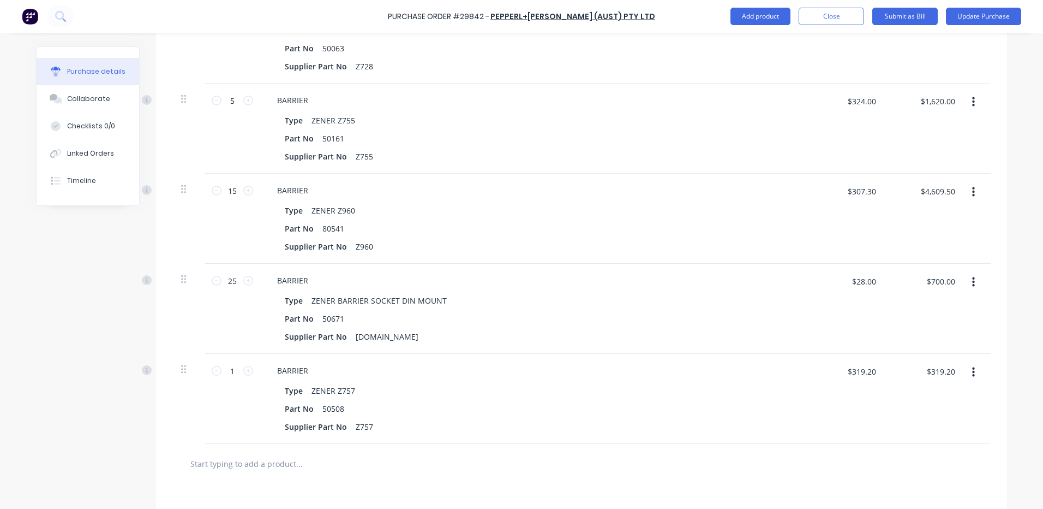
scroll to position [453, 0]
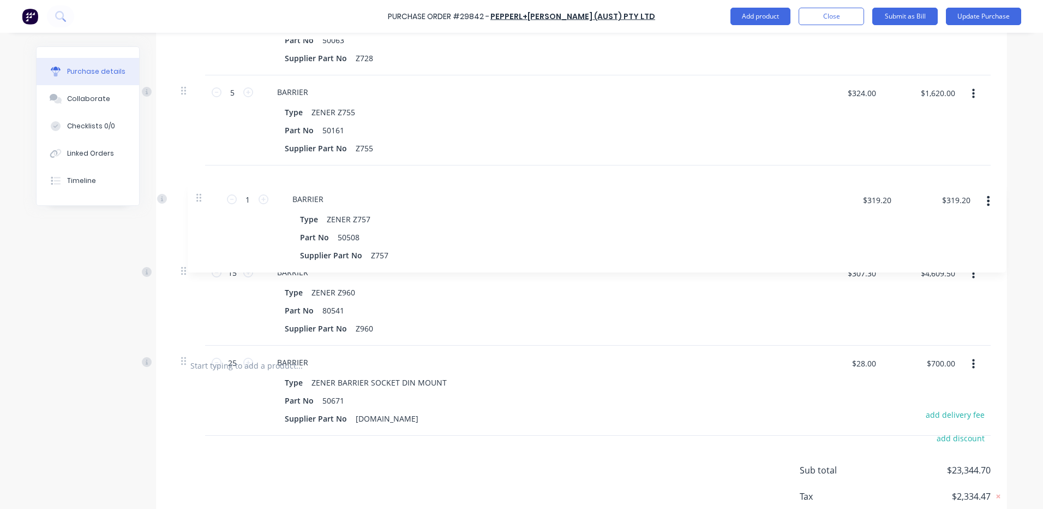
drag, startPoint x: 177, startPoint y: 365, endPoint x: 195, endPoint y: 188, distance: 177.2
click at [195, 188] on div "30 30 BARRIER Type KCD2-SR-EX2 Part No 50061 Supplier Part No KCD2-SR-EX2 $494.…" at bounding box center [581, 120] width 818 height 450
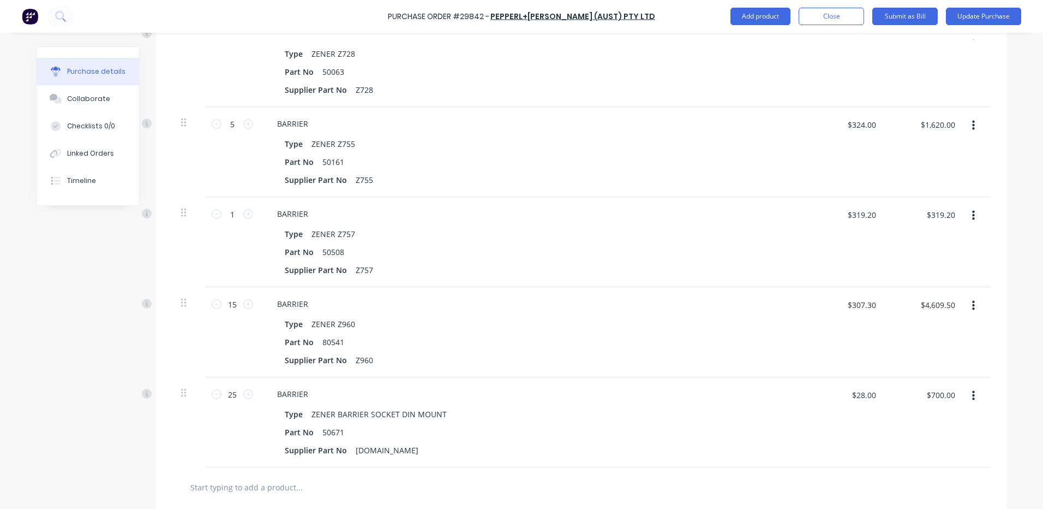
scroll to position [399, 0]
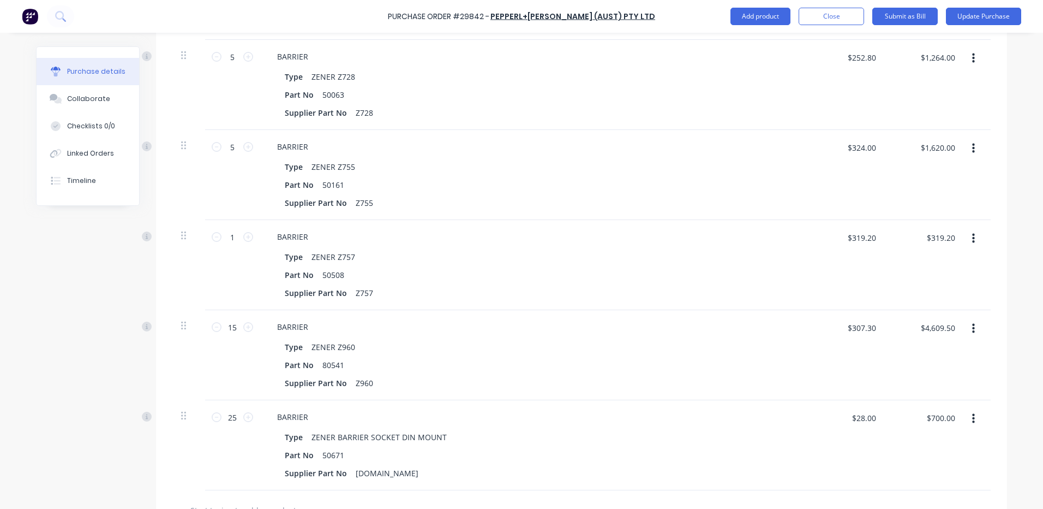
click at [972, 145] on icon "button" at bounding box center [973, 149] width 3 height 10
click at [935, 234] on button "Delete" at bounding box center [940, 243] width 93 height 22
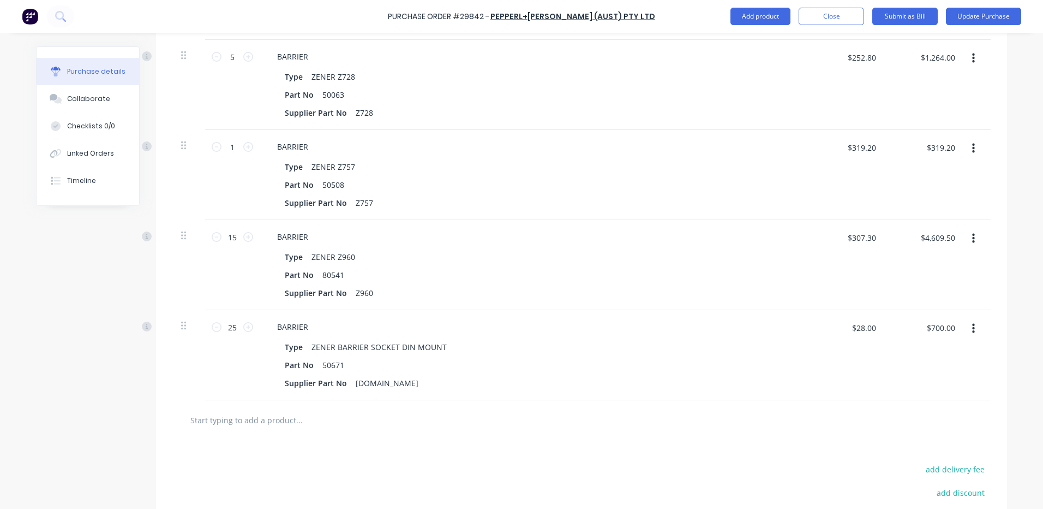
click at [972, 239] on button "button" at bounding box center [974, 239] width 26 height 20
click at [943, 328] on button "Delete" at bounding box center [940, 333] width 93 height 22
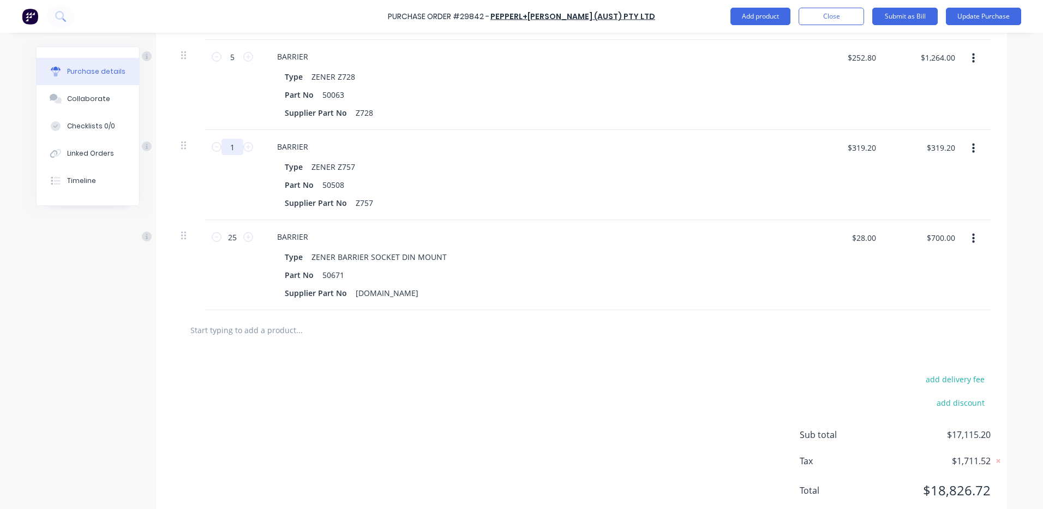
click at [237, 149] on input "1" at bounding box center [233, 147] width 22 height 16
type textarea "x"
type input "2"
type textarea "x"
type input "$638.40"
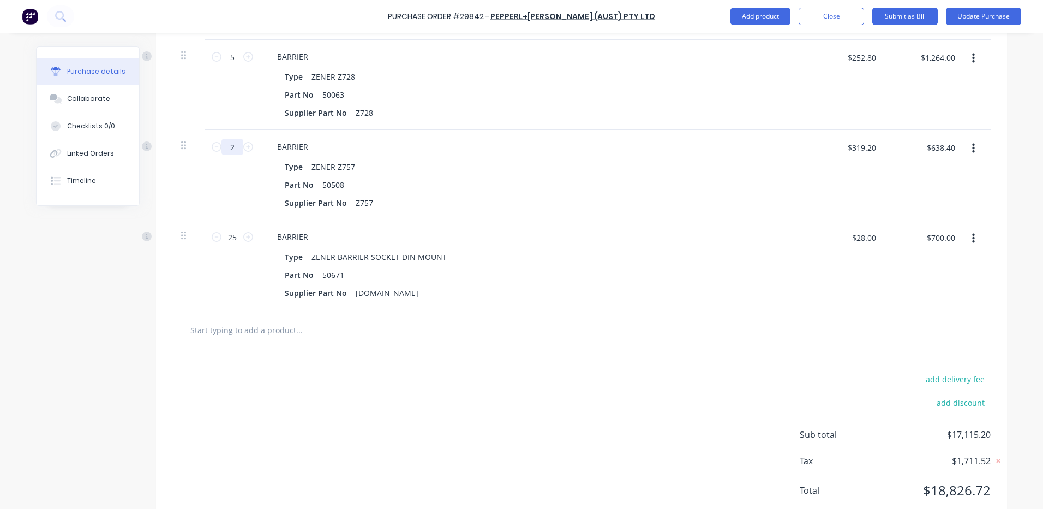
type textarea "x"
type input "20"
type textarea "x"
type input "$6,384.00"
type input "20"
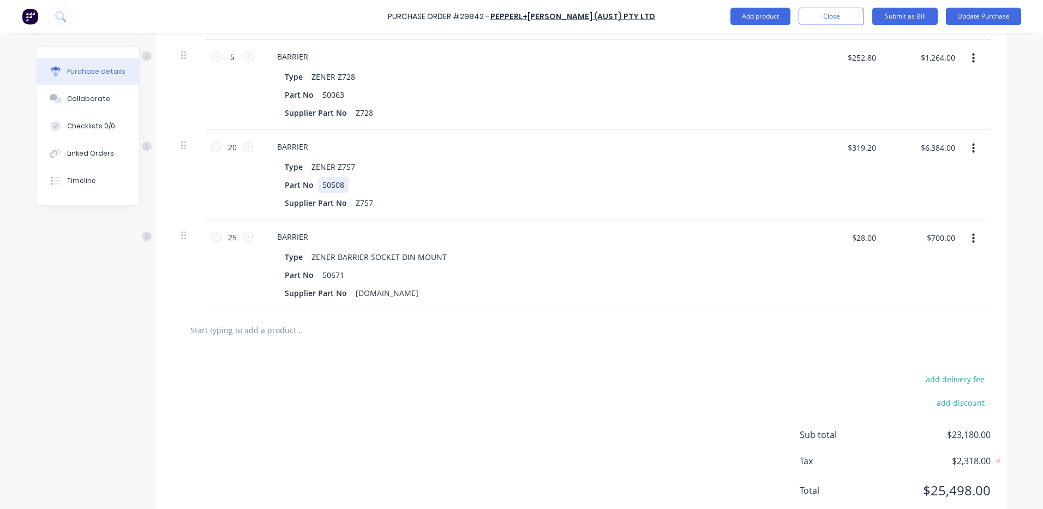
click at [563, 179] on div "Part No 50508" at bounding box center [530, 185] width 500 height 16
click at [473, 352] on div "add delivery fee add discount Sub total $23,180.00 Tax $2,318.00 Total $25,498.…" at bounding box center [581, 440] width 851 height 180
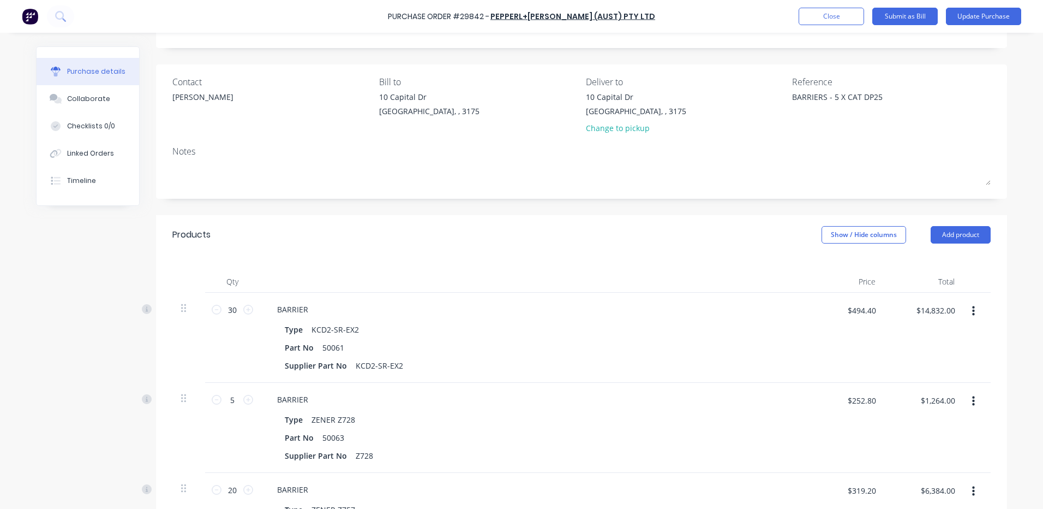
scroll to position [0, 0]
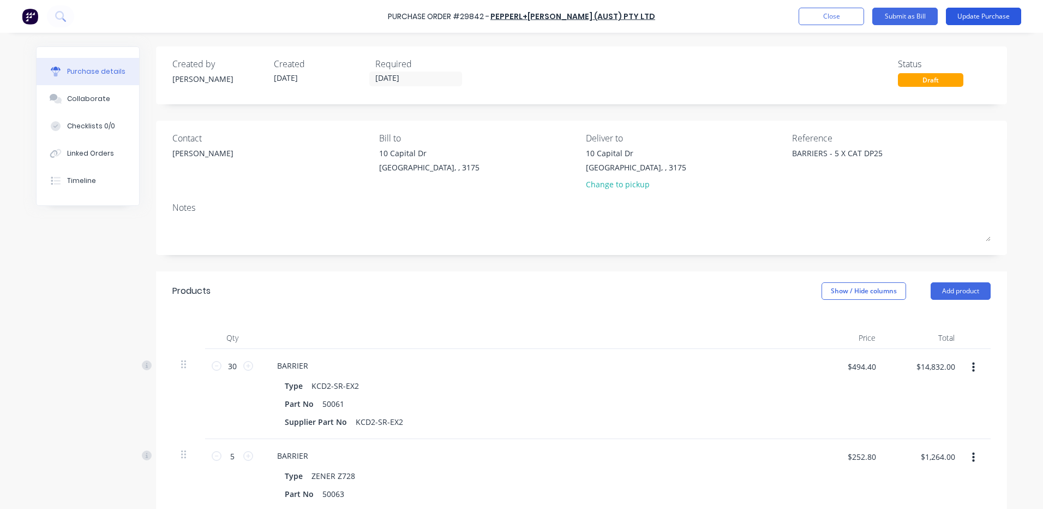
click at [975, 14] on button "Update Purchase" at bounding box center [983, 16] width 75 height 17
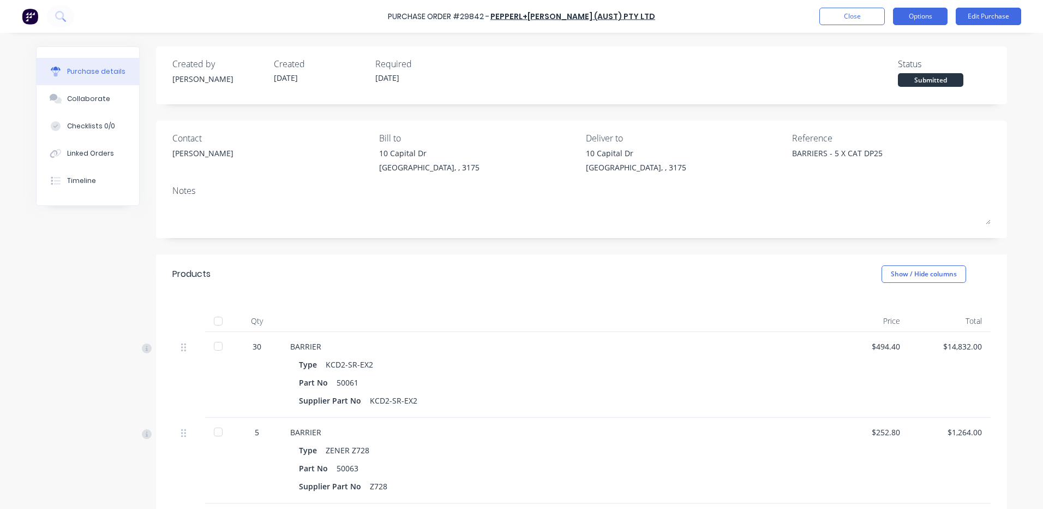
click at [917, 19] on button "Options" at bounding box center [920, 16] width 55 height 17
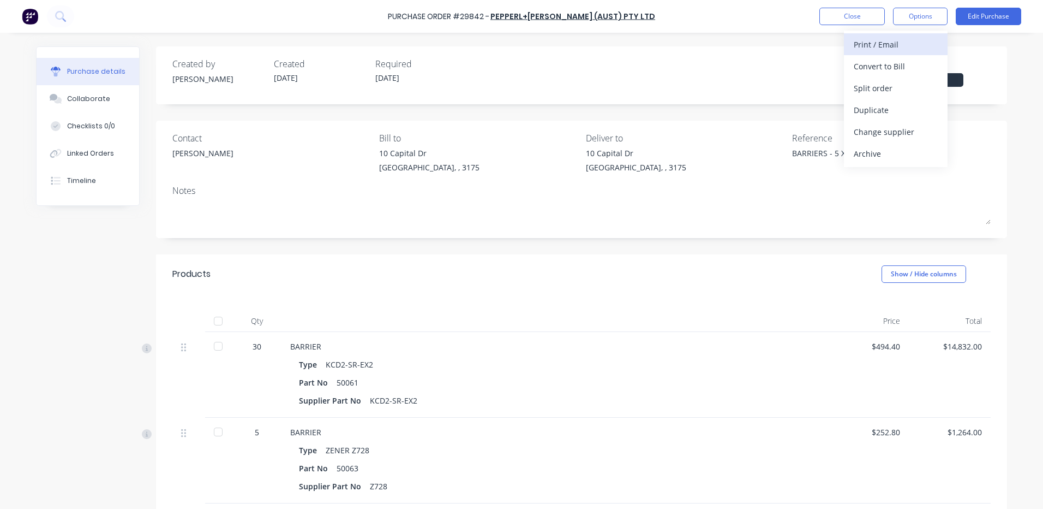
click at [901, 42] on div "Print / Email" at bounding box center [896, 45] width 84 height 16
click at [885, 67] on div "With pricing" at bounding box center [896, 66] width 84 height 16
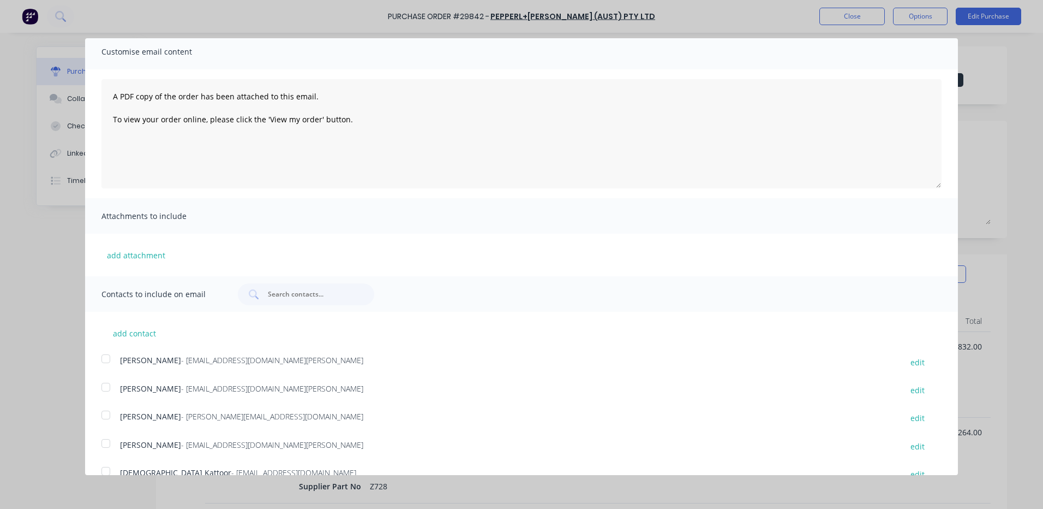
scroll to position [59, 0]
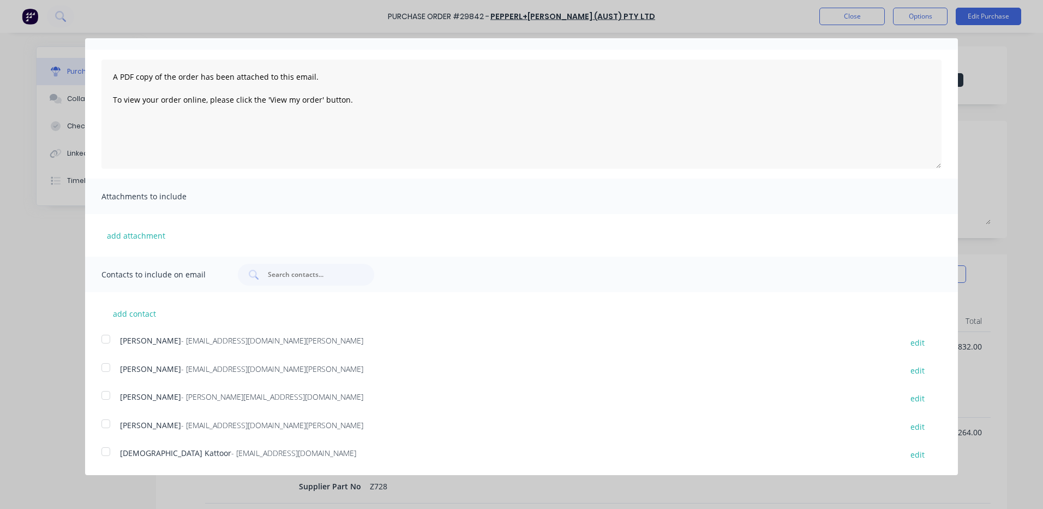
click at [106, 391] on div at bounding box center [106, 395] width 22 height 22
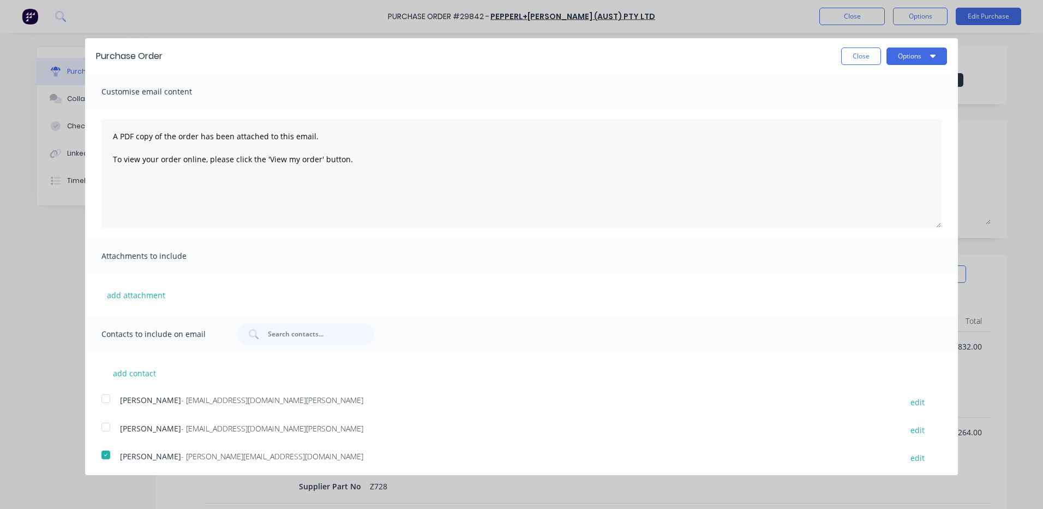
click at [909, 65] on div "Purchase Order Close Options" at bounding box center [521, 55] width 873 height 35
click at [914, 57] on button "Options" at bounding box center [917, 55] width 61 height 17
click at [897, 104] on div "Email" at bounding box center [895, 106] width 84 height 16
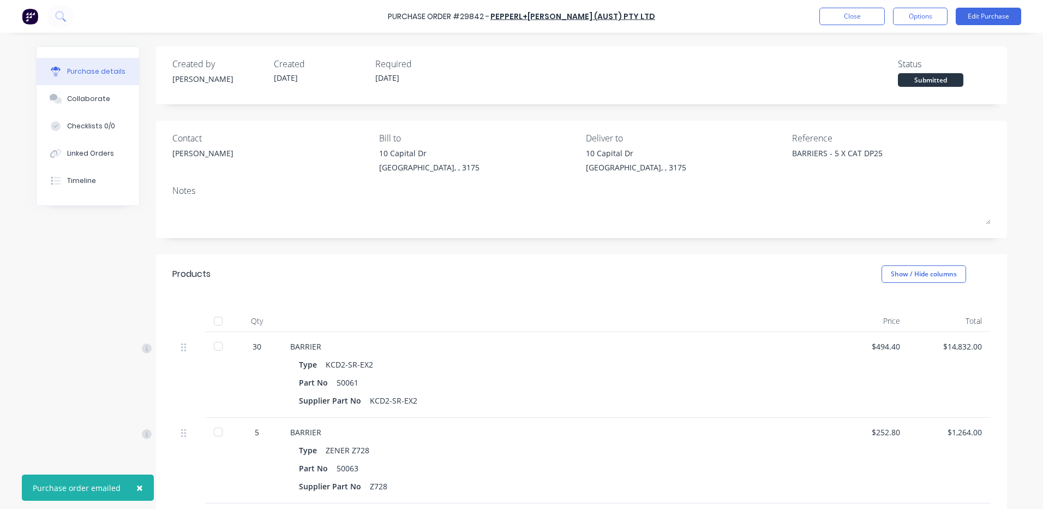
type textarea "x"
click at [398, 262] on div "Products Show / Hide columns" at bounding box center [581, 273] width 851 height 39
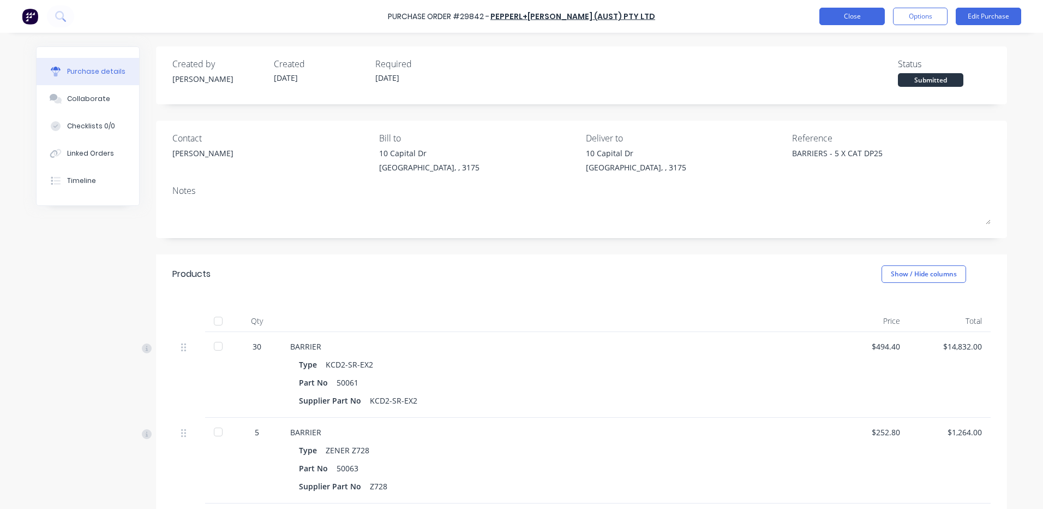
click at [843, 23] on button "Close" at bounding box center [852, 16] width 65 height 17
